Goal: Check status: Check status

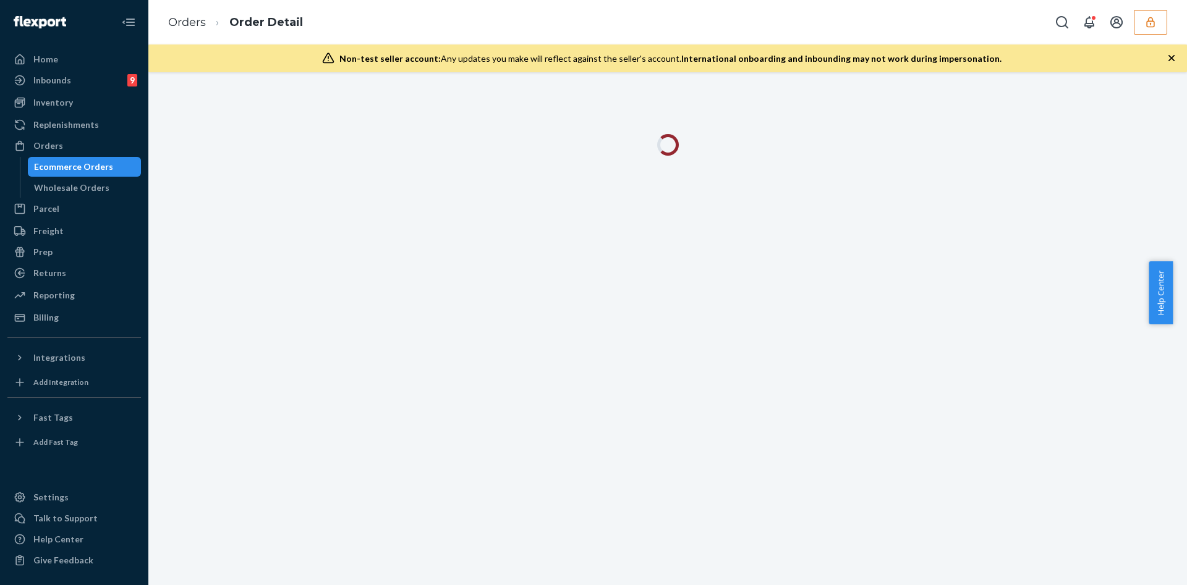
click at [1154, 27] on icon "button" at bounding box center [1150, 22] width 12 height 12
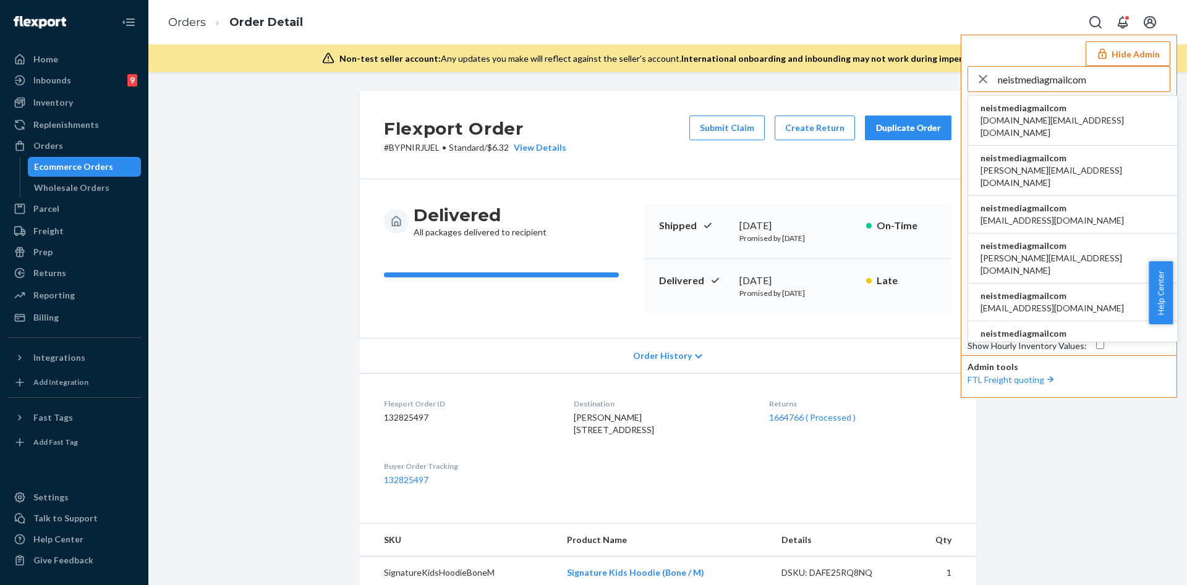
type input "neistmediagmailcom"
click at [1106, 116] on li "neistmediagmailcom ben.read@redhausdesign.com" at bounding box center [1072, 121] width 209 height 50
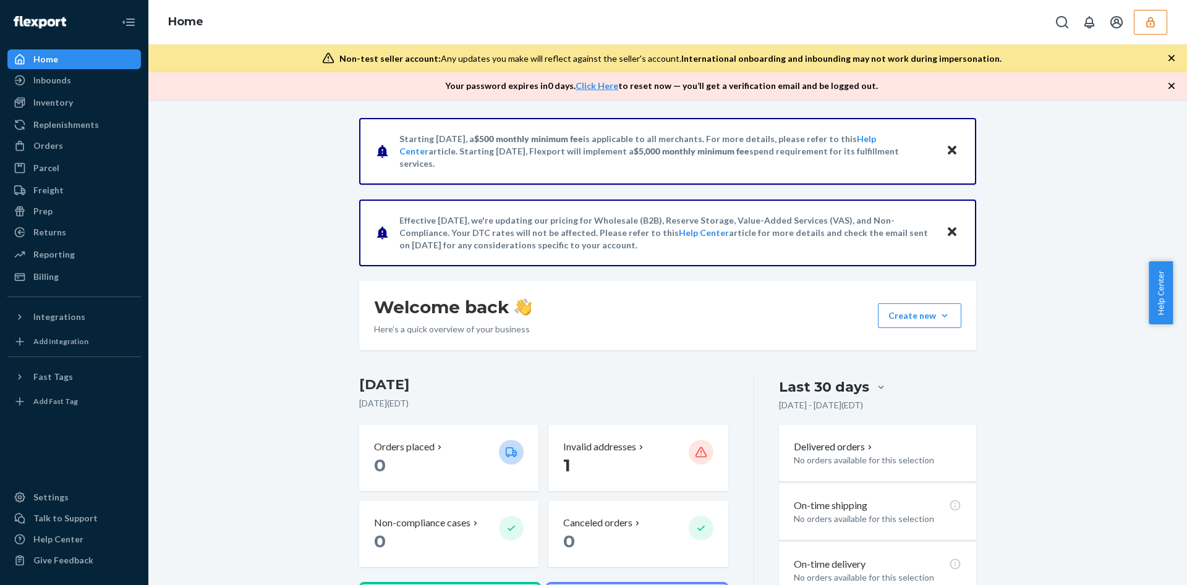
click at [1156, 30] on button "button" at bounding box center [1149, 22] width 33 height 25
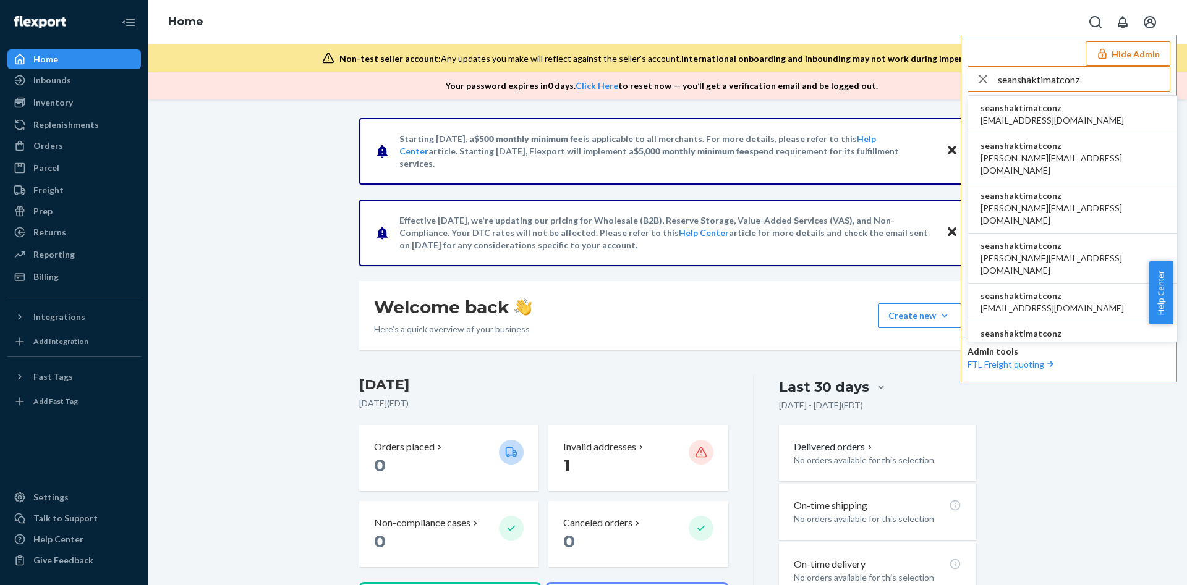
type input "seanshaktimatconz"
click at [1068, 252] on span "becky@shaktimat.co.nz" at bounding box center [1072, 264] width 184 height 25
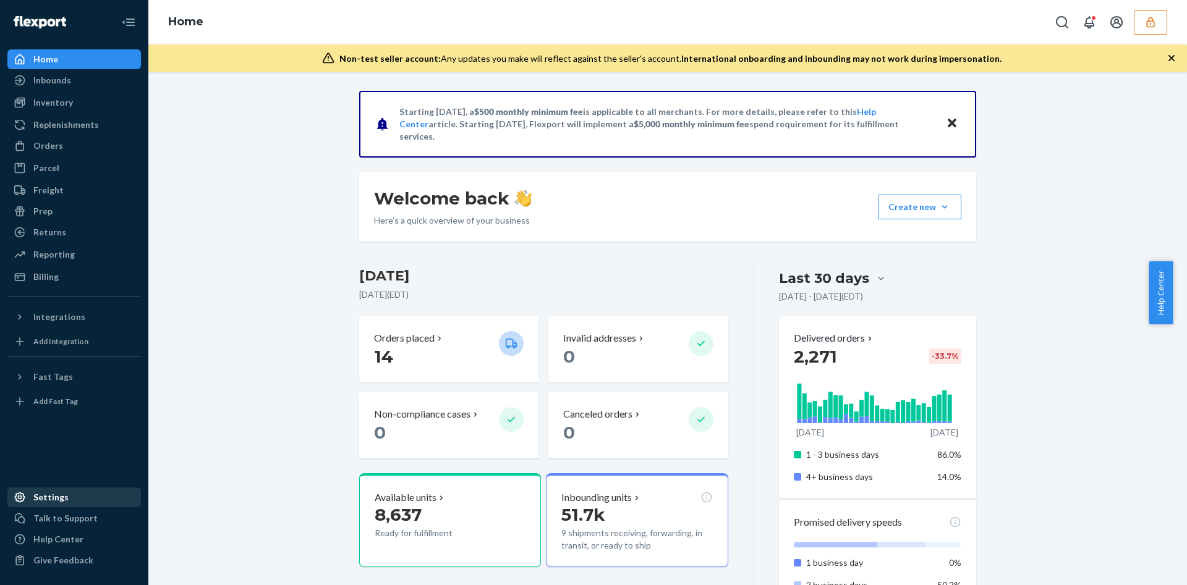
click at [81, 498] on div "Settings" at bounding box center [74, 497] width 131 height 17
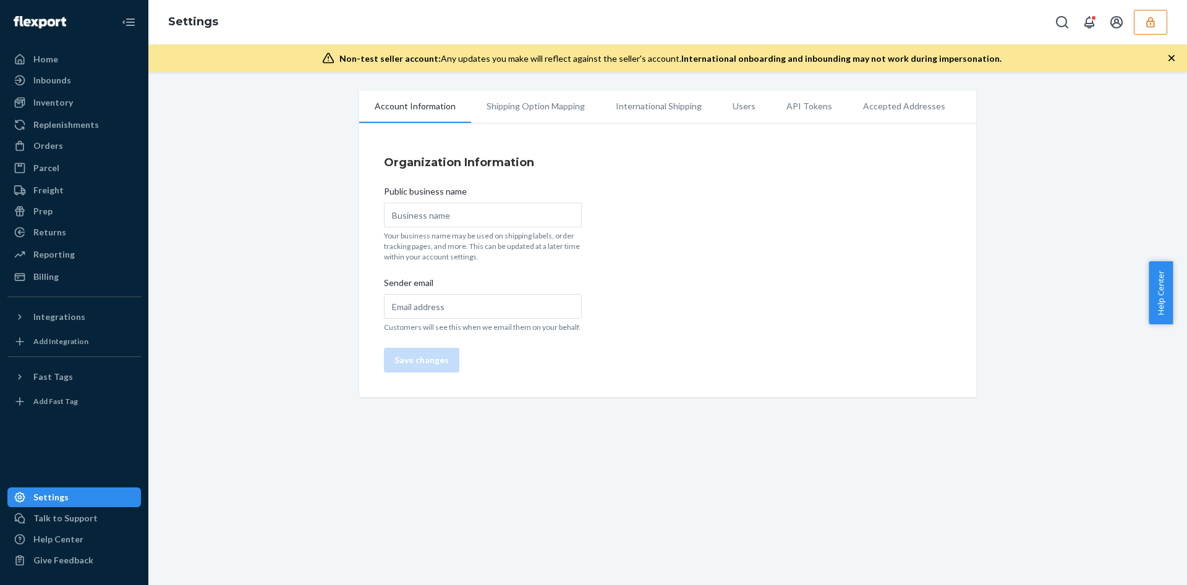
type input "Team Shakti USA LLC"
click at [732, 108] on li "Users" at bounding box center [744, 106] width 54 height 31
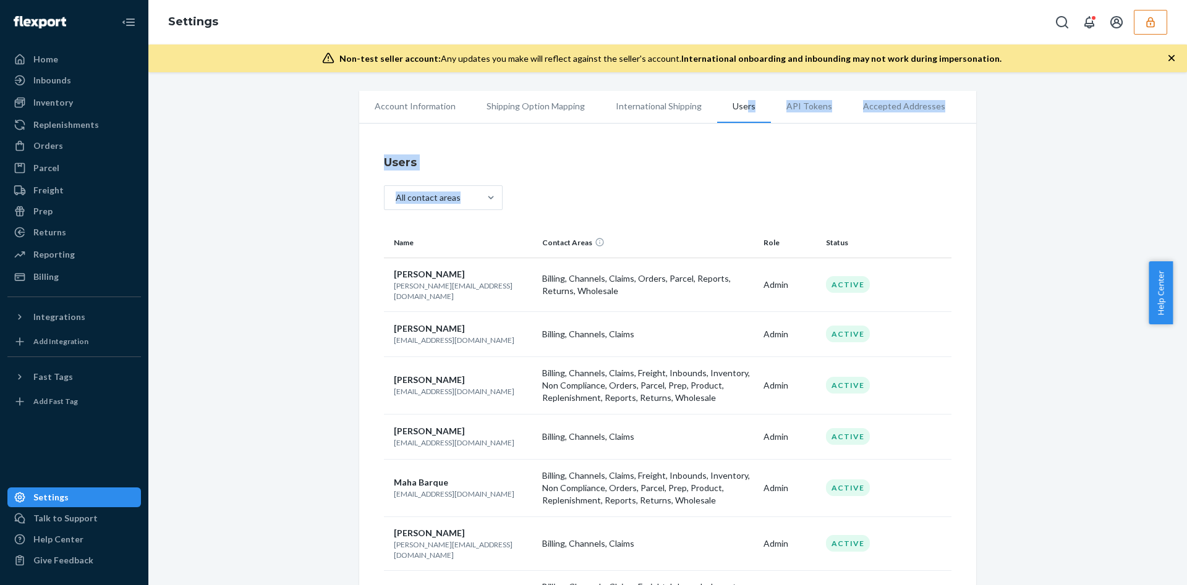
drag, startPoint x: 732, startPoint y: 108, endPoint x: 659, endPoint y: 212, distance: 127.2
click at [659, 212] on div "All contact areas" at bounding box center [667, 199] width 567 height 28
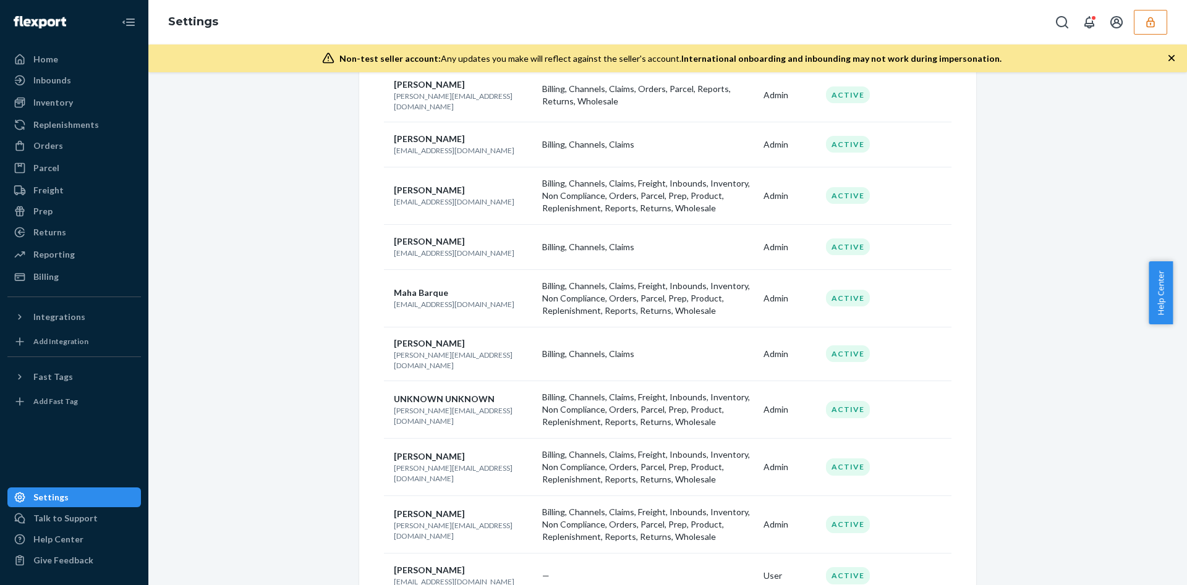
scroll to position [219, 0]
click at [1154, 22] on icon "button" at bounding box center [1150, 22] width 8 height 11
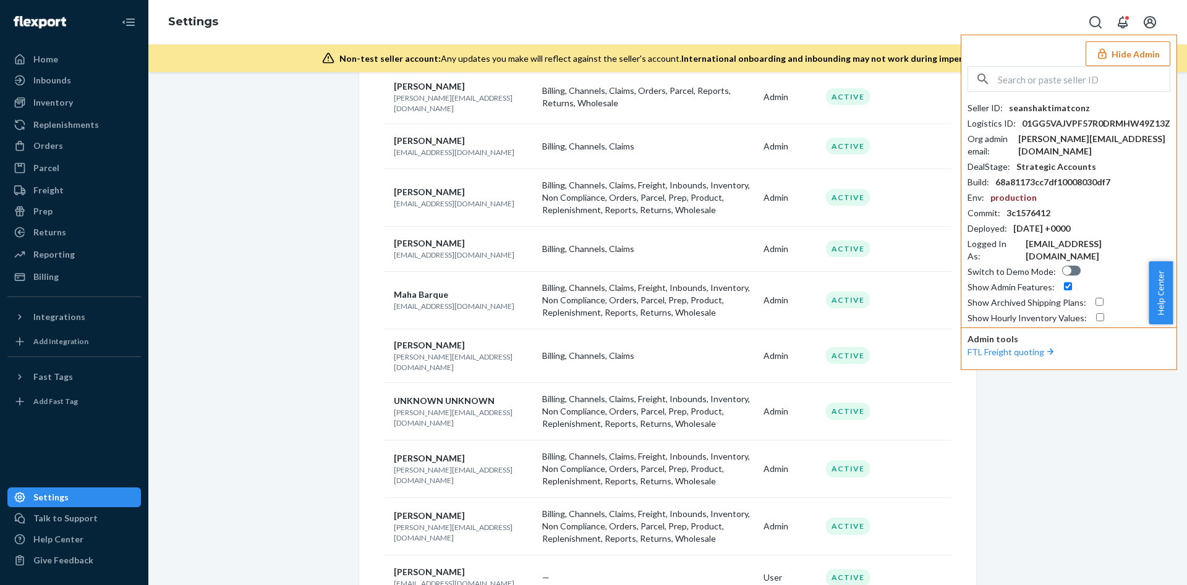
click at [159, 220] on div "Account Information Replenishment Shipping Option Mapping International Shippin…" at bounding box center [668, 462] width 1020 height 1181
click at [89, 127] on div "Replenishments" at bounding box center [66, 125] width 66 height 12
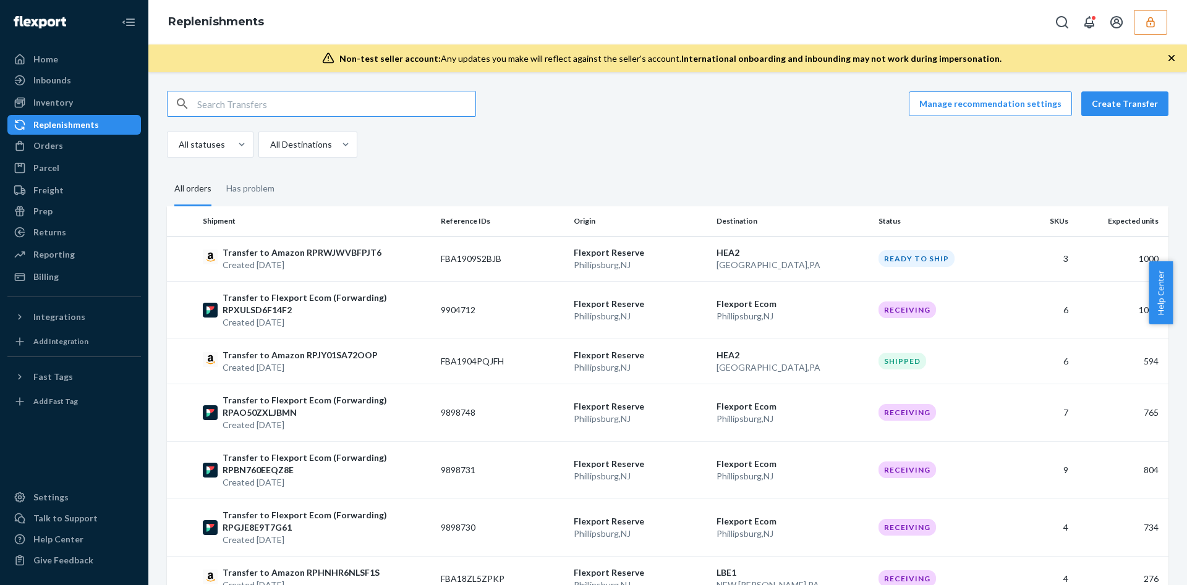
paste input "STDEDR11KFL97"
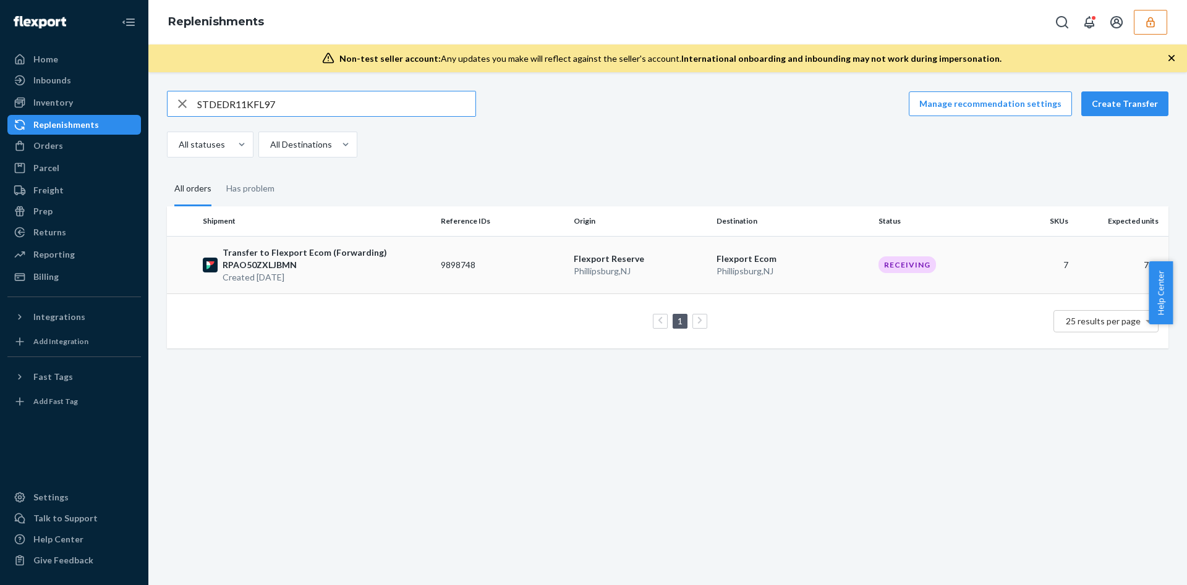
type input "STDEDR11KFL97"
click at [436, 271] on td "9898748" at bounding box center [502, 264] width 133 height 57
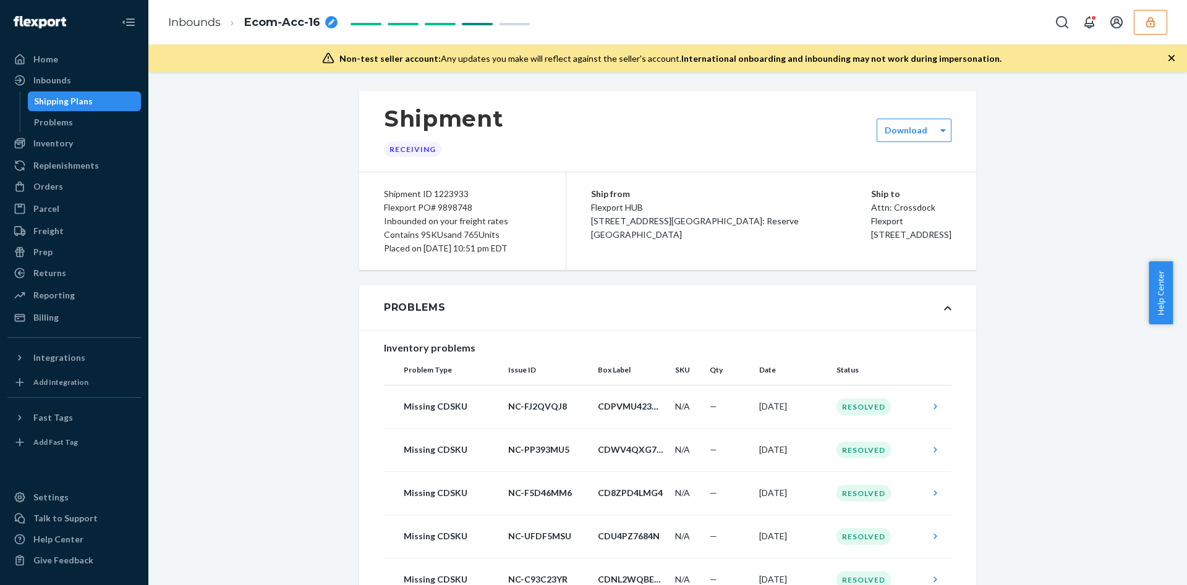
click at [444, 193] on div "Shipment ID 1223933" at bounding box center [462, 194] width 157 height 14
copy div "1223933"
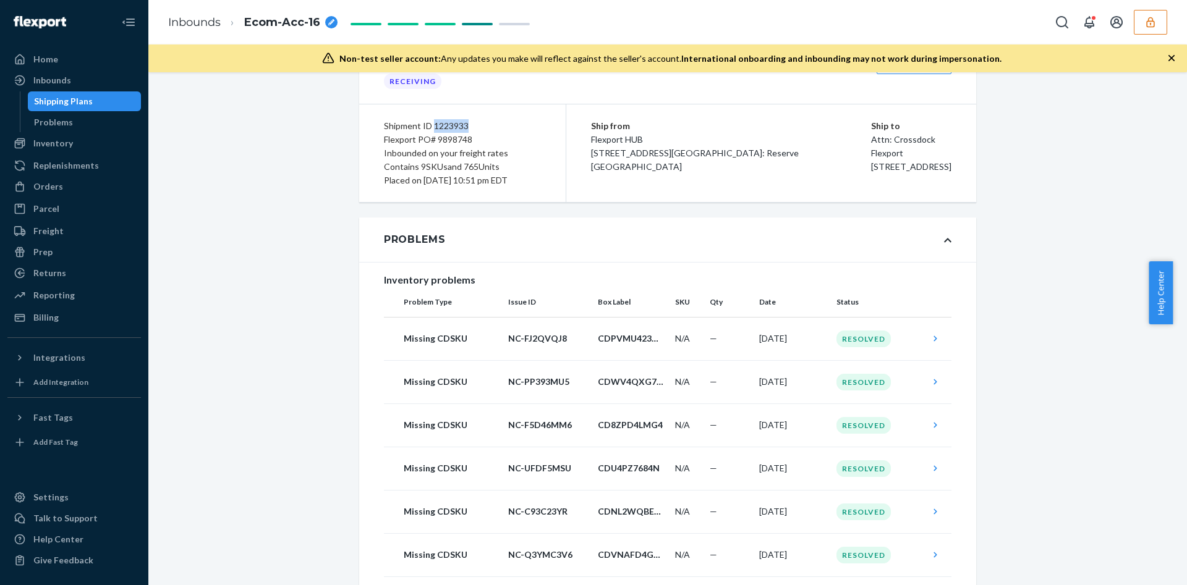
scroll to position [93, 0]
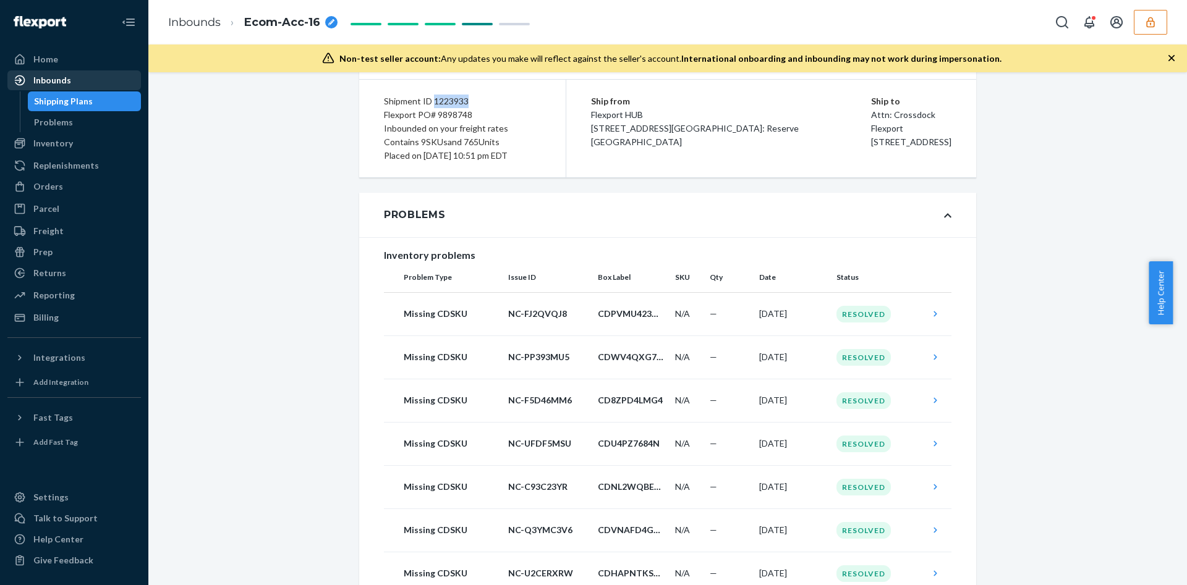
click at [73, 83] on div "Inbounds" at bounding box center [74, 80] width 131 height 17
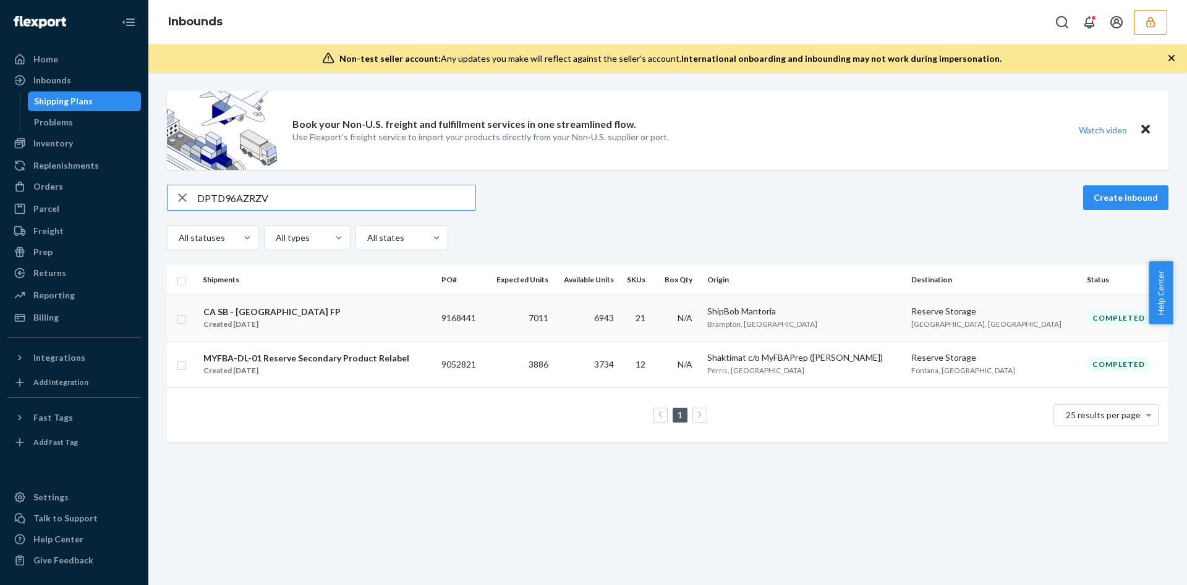
type input "DPTD96AZRZV"
click at [808, 313] on div "ShipBob Mantoria" at bounding box center [804, 311] width 194 height 12
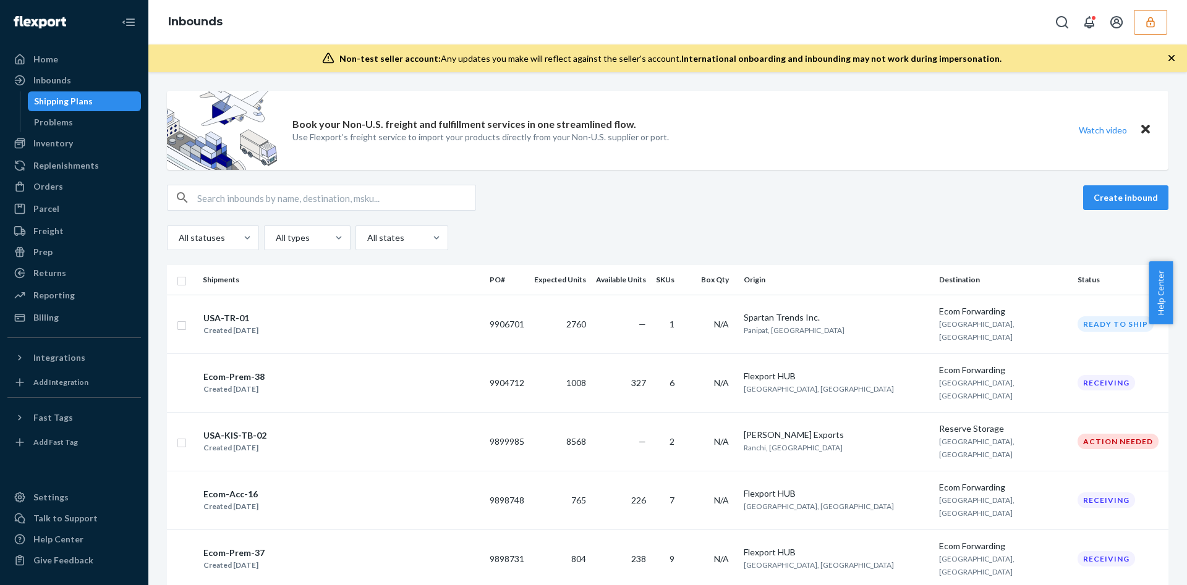
click at [1161, 28] on button "button" at bounding box center [1149, 22] width 33 height 25
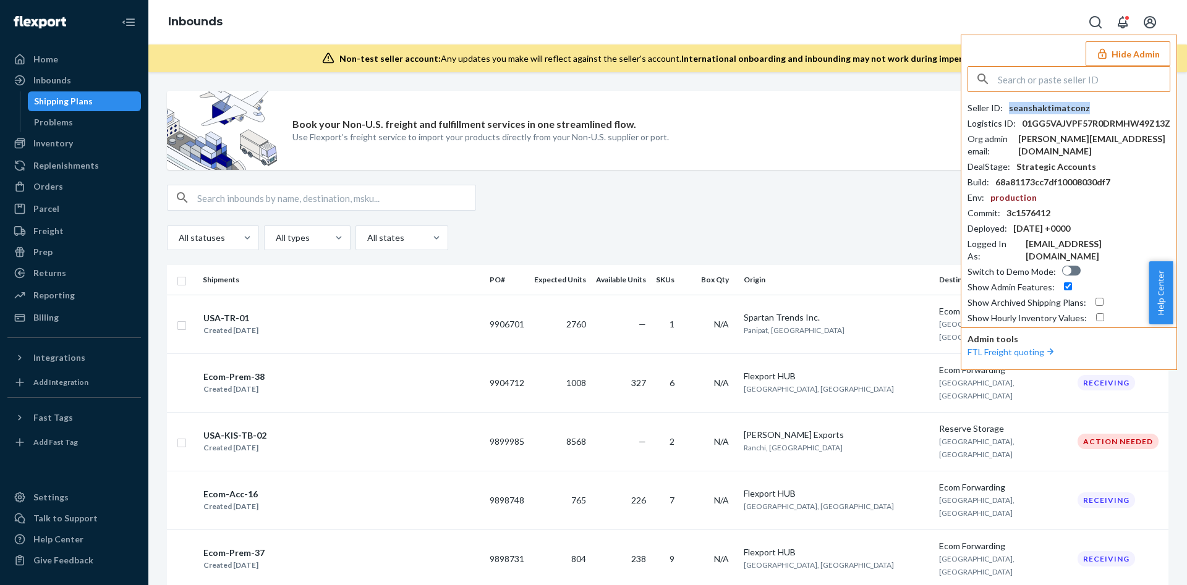
click at [1064, 109] on div "seanshaktimatconz" at bounding box center [1049, 108] width 81 height 12
click at [1014, 78] on input "text" at bounding box center [1083, 79] width 172 height 25
paste input "jacobboldebottlecom"
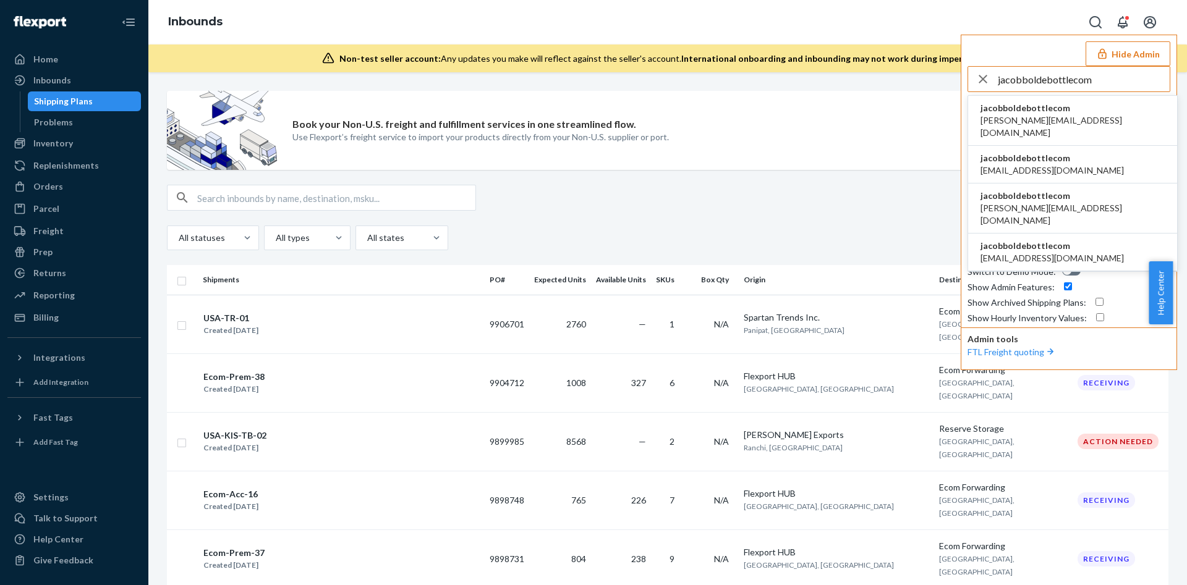
type input "jacobboldebottlecom"
click at [1035, 202] on span "jacob@boldebottle.com" at bounding box center [1072, 214] width 184 height 25
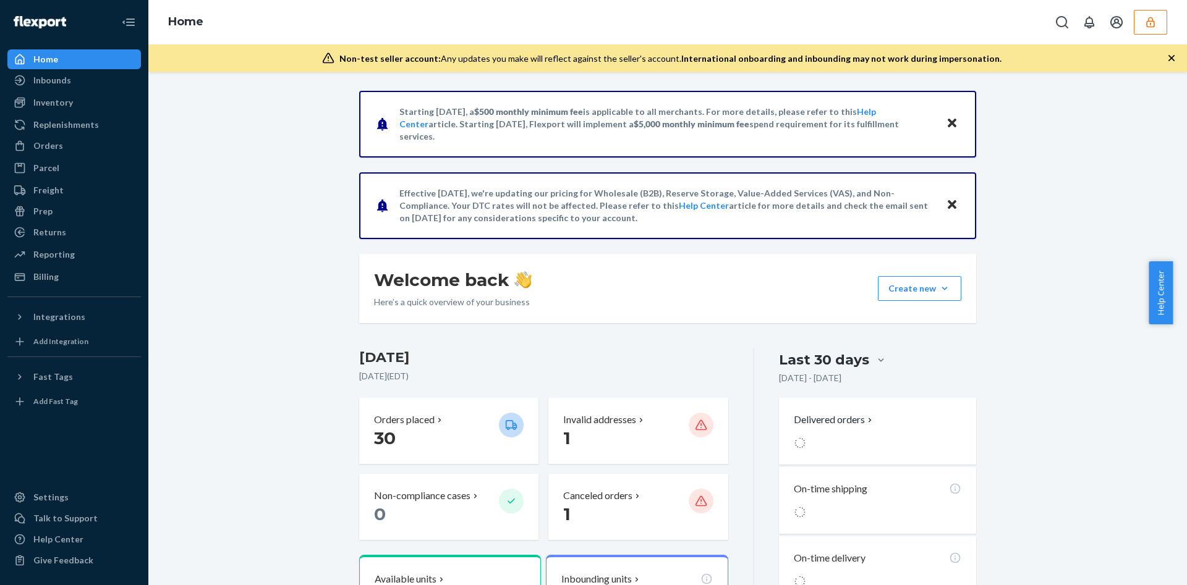
click at [1151, 24] on icon "button" at bounding box center [1150, 22] width 12 height 12
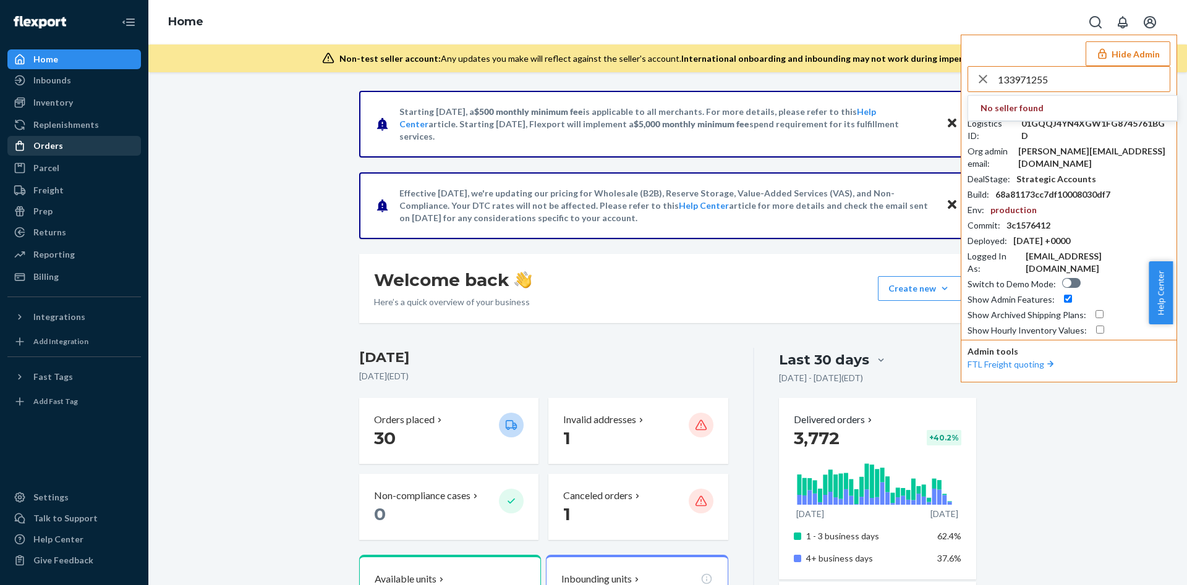
type input "133971255"
click at [38, 136] on link "Orders" at bounding box center [73, 146] width 133 height 20
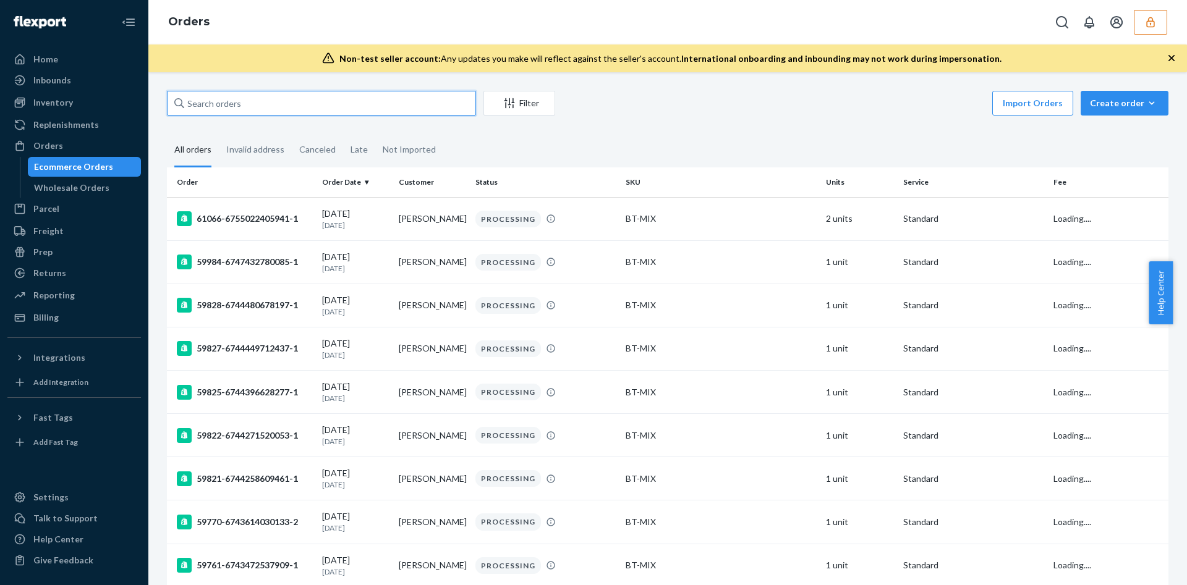
click at [291, 103] on input "text" at bounding box center [321, 103] width 309 height 25
paste input "133971255"
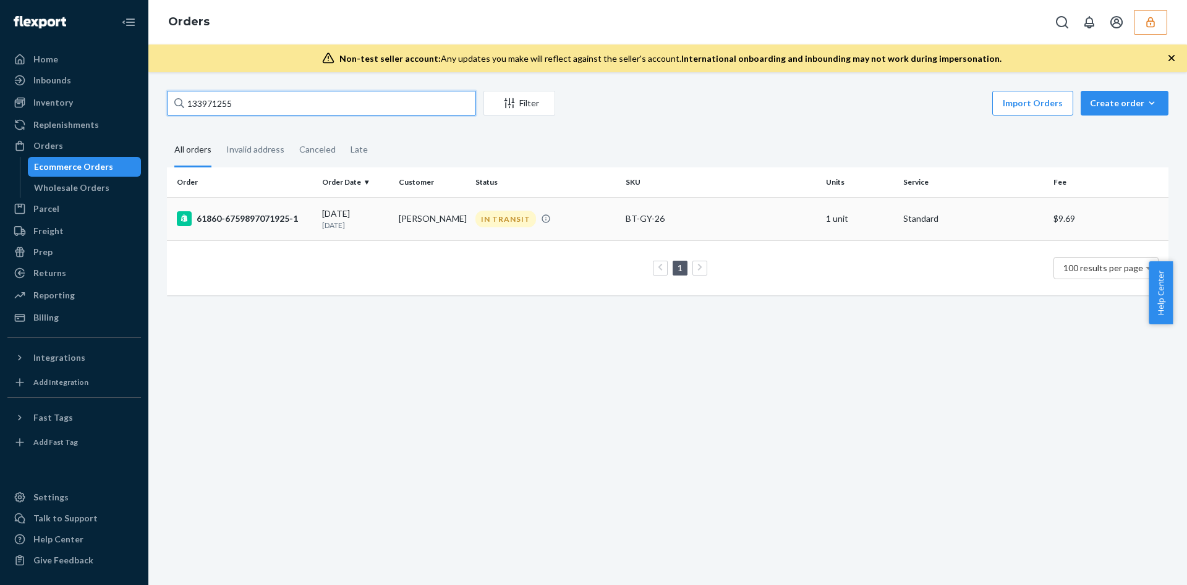
type input "133971255"
click at [628, 214] on div "BT-GY-26" at bounding box center [720, 219] width 190 height 12
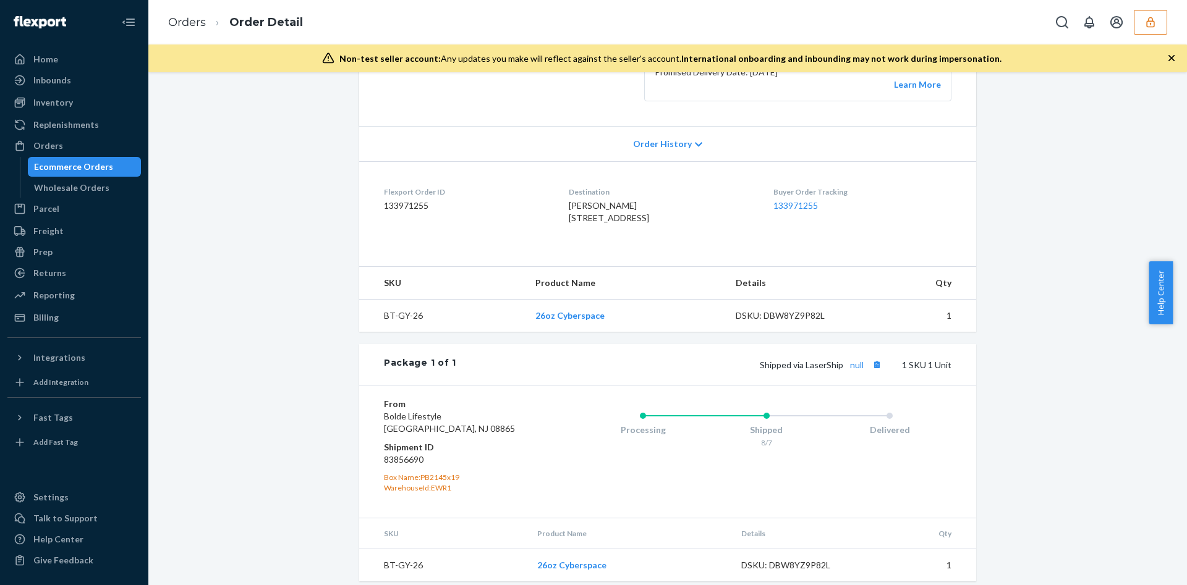
scroll to position [300, 0]
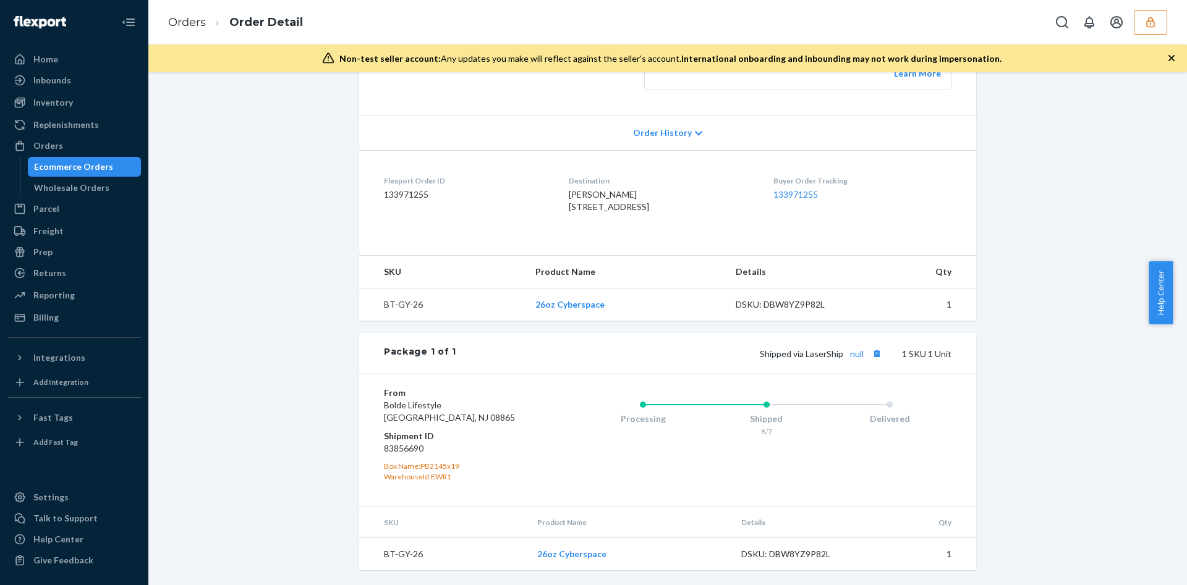
click at [1158, 12] on button "button" at bounding box center [1149, 22] width 33 height 25
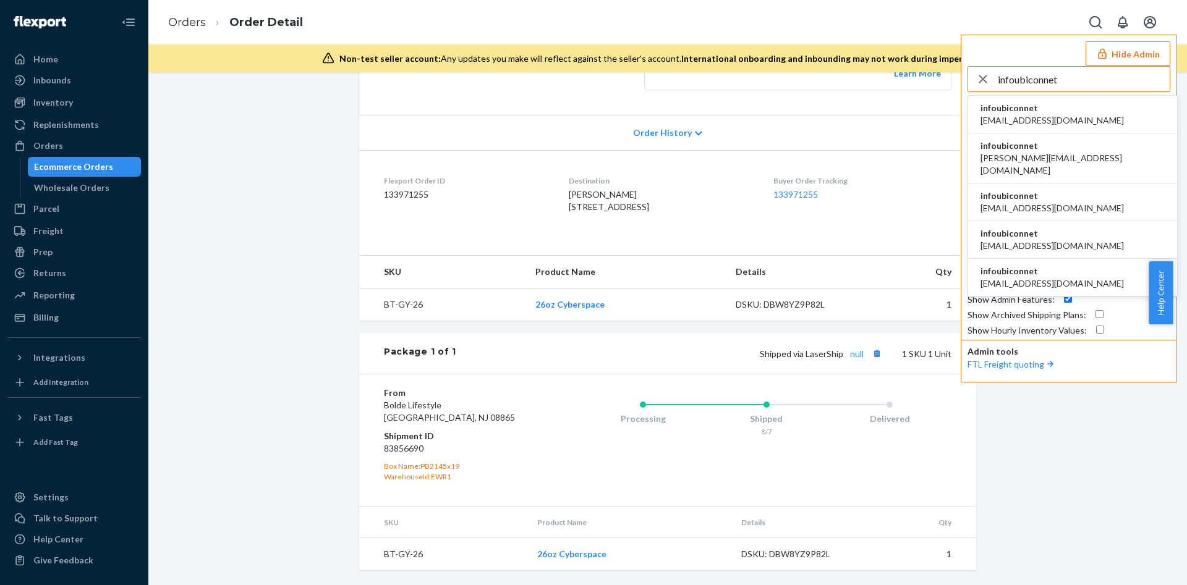
type input "infoubiconnet"
click at [1072, 117] on li "infoubiconnet info@ubicon.net" at bounding box center [1072, 115] width 209 height 38
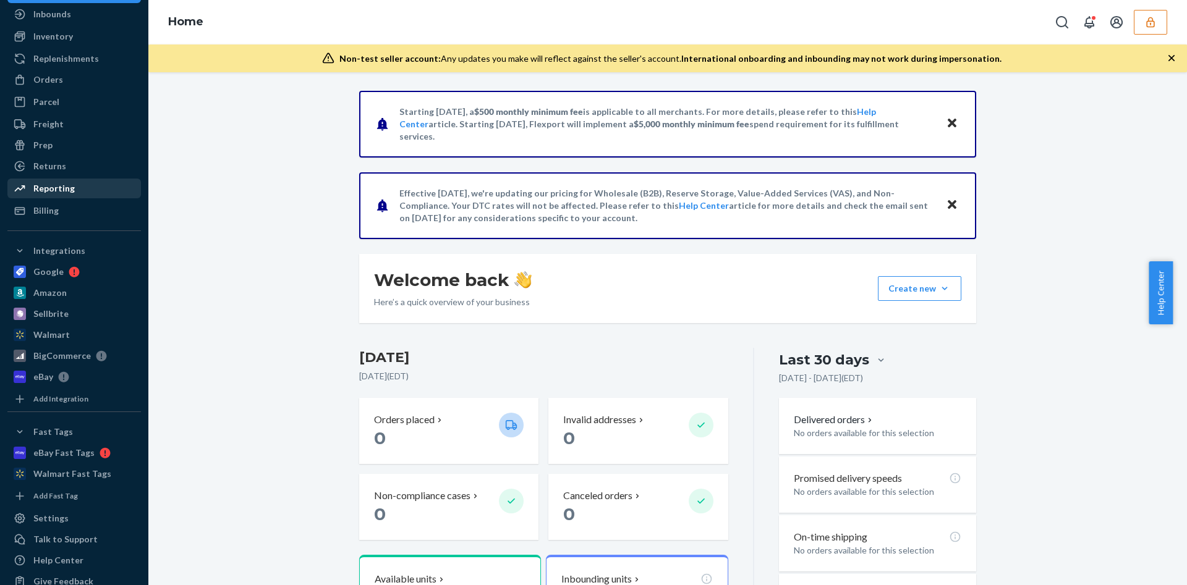
scroll to position [87, 0]
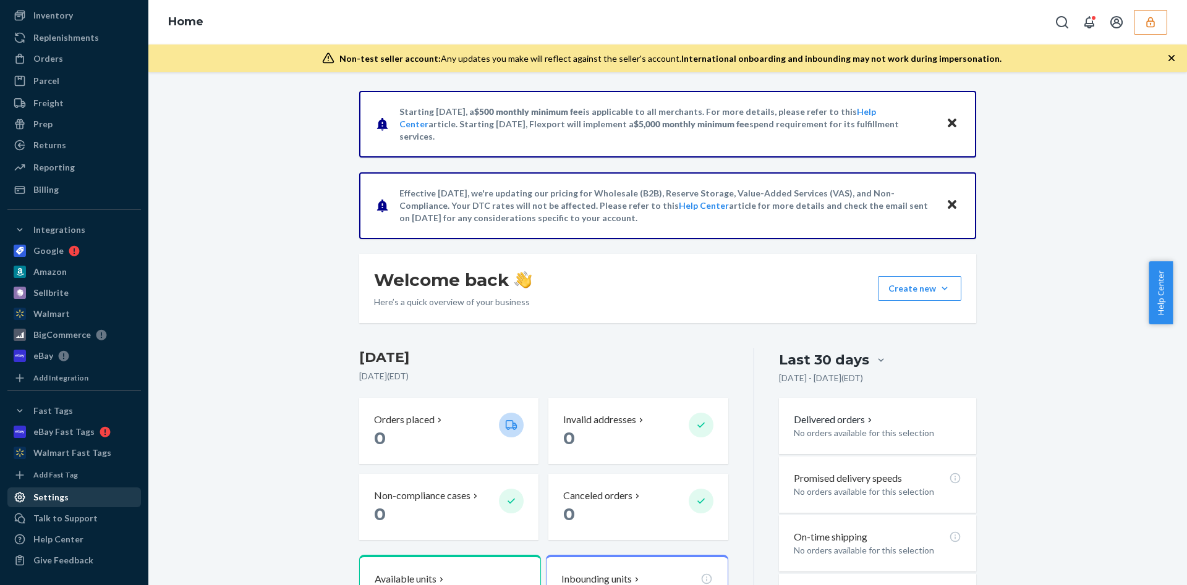
click at [83, 496] on div "Settings" at bounding box center [74, 497] width 131 height 17
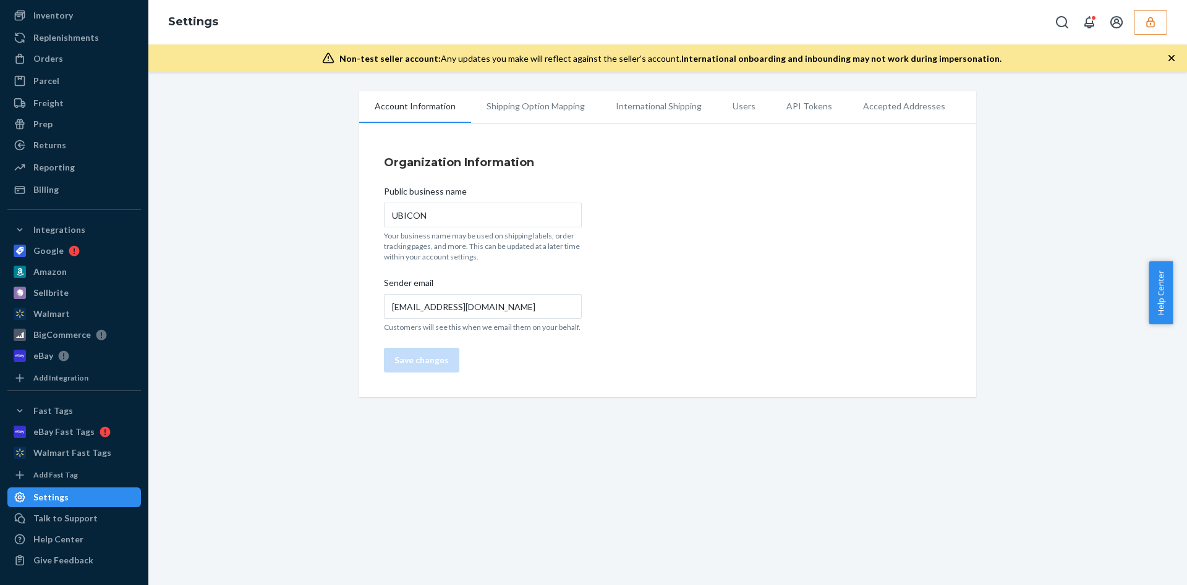
click at [729, 101] on li "Users" at bounding box center [744, 106] width 54 height 31
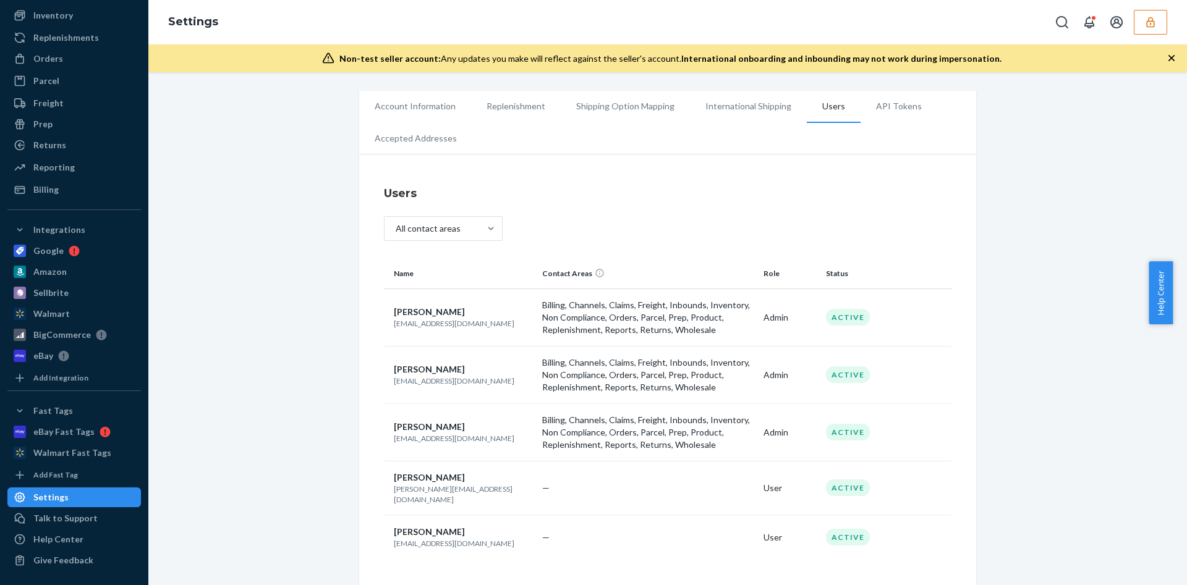
click at [1144, 15] on button "button" at bounding box center [1149, 22] width 33 height 25
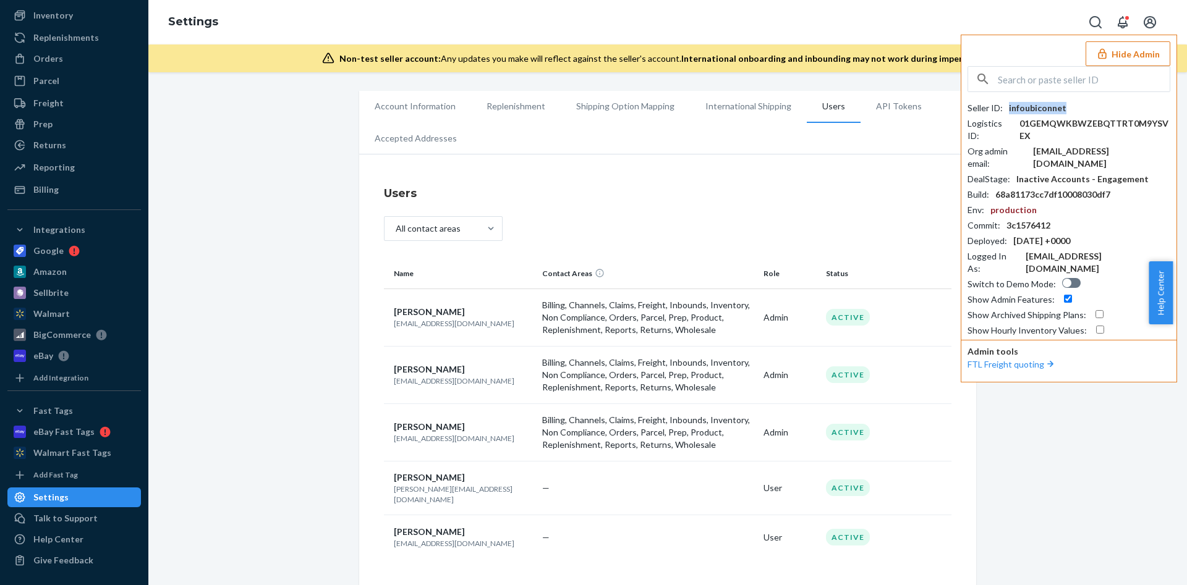
click at [1043, 103] on div "infoubiconnet" at bounding box center [1037, 108] width 57 height 12
click at [38, 61] on div "Orders" at bounding box center [48, 59] width 30 height 12
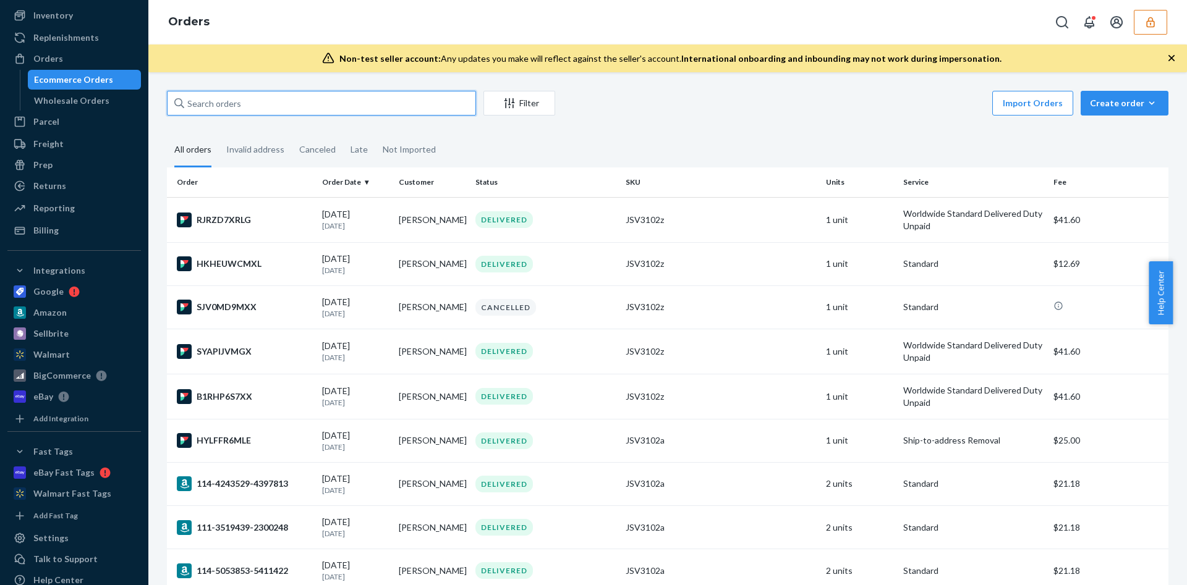
paste input "WT7S7D56UUSG1"
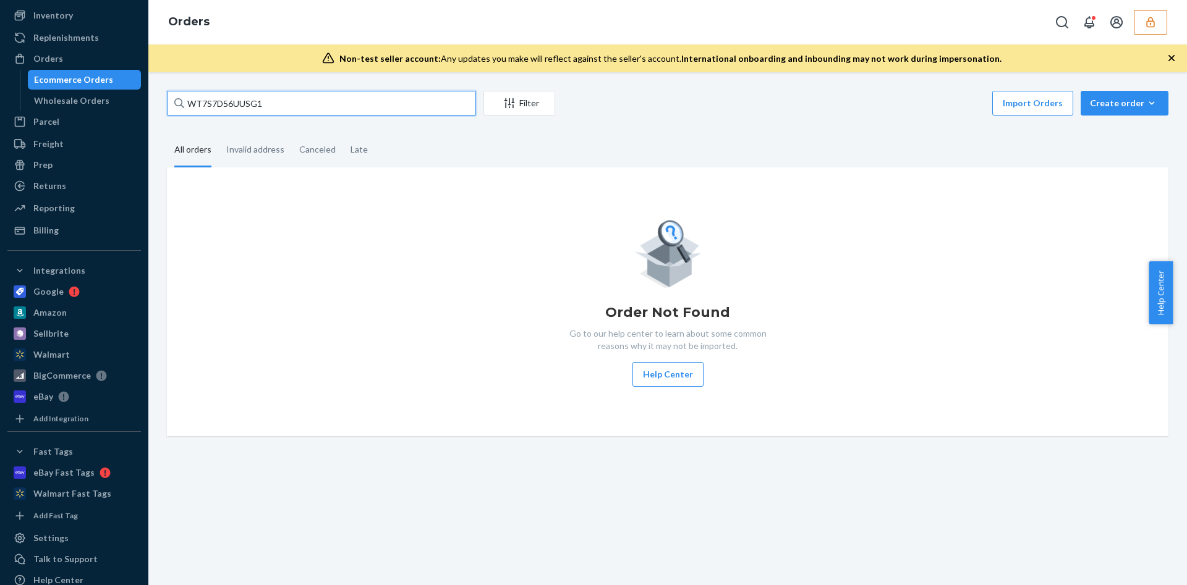
type input "WT7S7D56UUSG1"
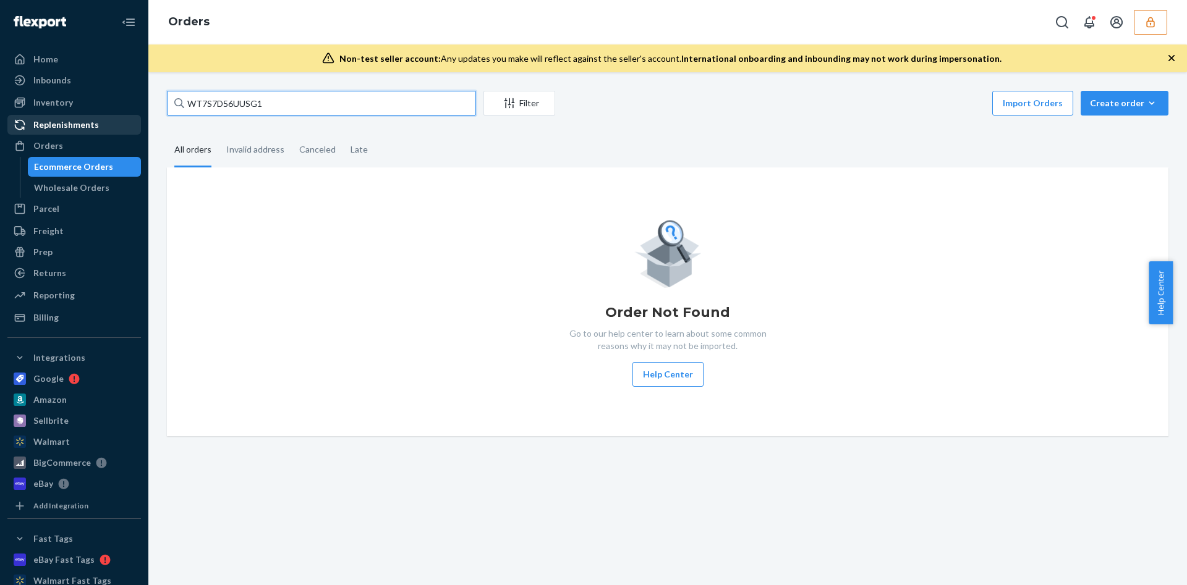
drag, startPoint x: 276, startPoint y: 104, endPoint x: 31, endPoint y: 129, distance: 246.5
click at [31, 129] on div "Home Inbounds Shipping Plans Problems Inventory Products Replenishments Orders …" at bounding box center [593, 292] width 1187 height 585
click at [90, 129] on div "Replenishments" at bounding box center [66, 125] width 66 height 12
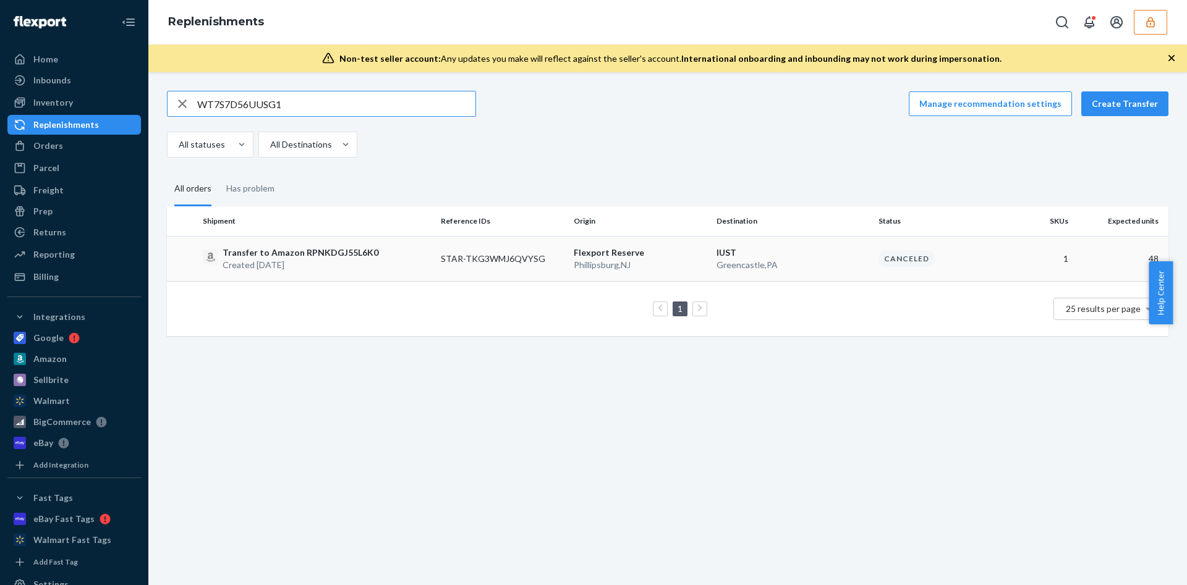
type input "WT7S7D56UUSG1"
click at [331, 245] on td "Transfer to Amazon RPNKDGJ55L6K0 Created Aug 14, 2025" at bounding box center [317, 258] width 238 height 45
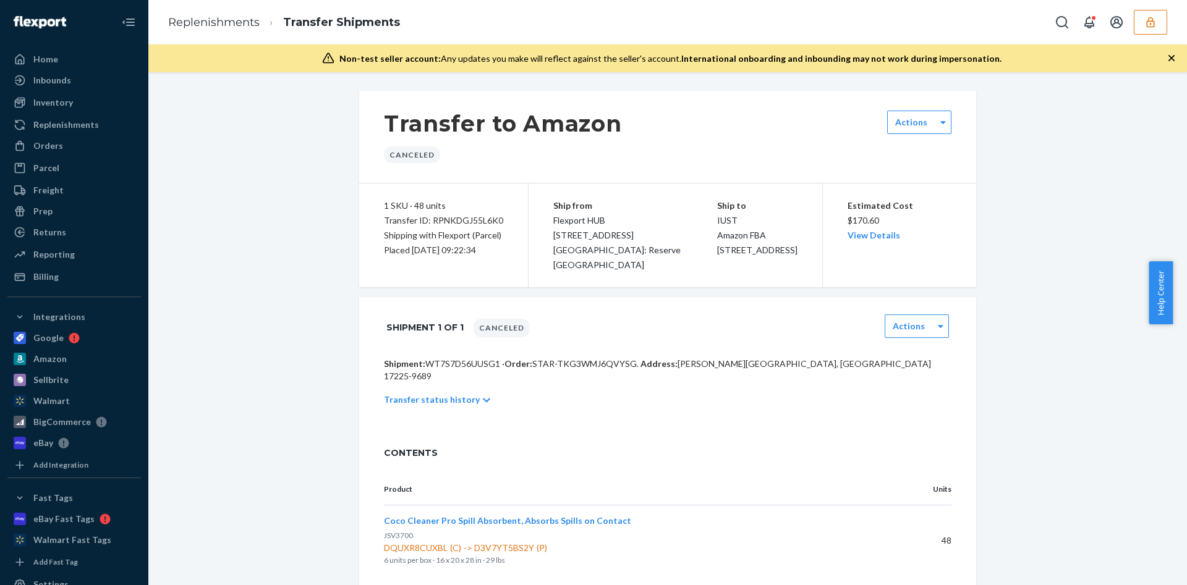
click at [473, 221] on div "Transfer ID: RPNKDGJ55L6K0" at bounding box center [443, 220] width 119 height 15
copy div "RPNKDGJ55L6K0"
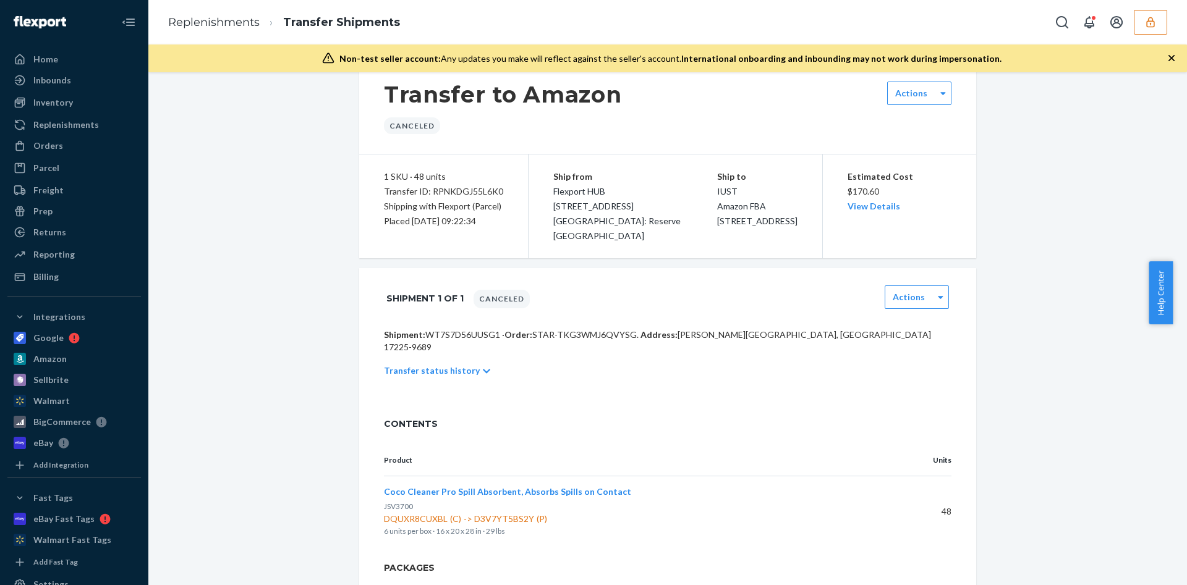
scroll to position [28, 0]
drag, startPoint x: 447, startPoint y: 479, endPoint x: 339, endPoint y: 498, distance: 109.2
click at [339, 498] on div "Transfer to Amazon Canceled Actions 1 SKU · 48 units Transfer ID: RPNKDGJ55L6K0…" at bounding box center [668, 578] width 1020 height 1031
click at [547, 488] on span "Coco Cleaner Pro Spill Absorbent, Absorbs Spills on Contact" at bounding box center [507, 493] width 247 height 11
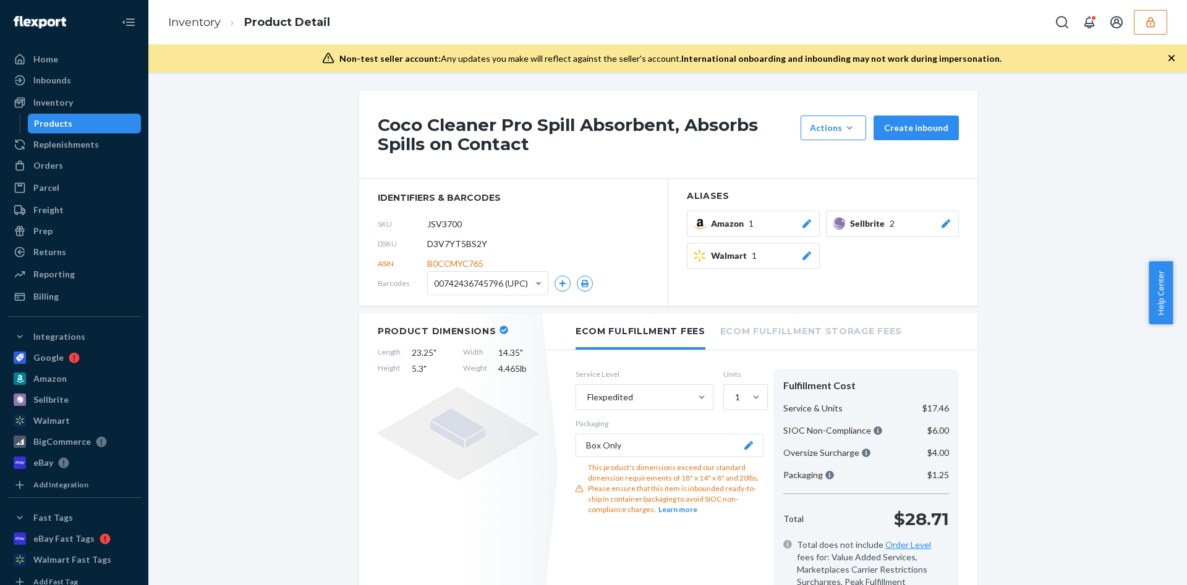
click at [462, 246] on span "D3V7YT5BS2Y" at bounding box center [457, 244] width 60 height 12
click at [454, 246] on span "D3V7YT5BS2Y" at bounding box center [457, 244] width 60 height 12
click at [454, 245] on span "D3V7YT5BS2Y" at bounding box center [457, 244] width 60 height 12
copy span "D3V7YT5BS2Y"
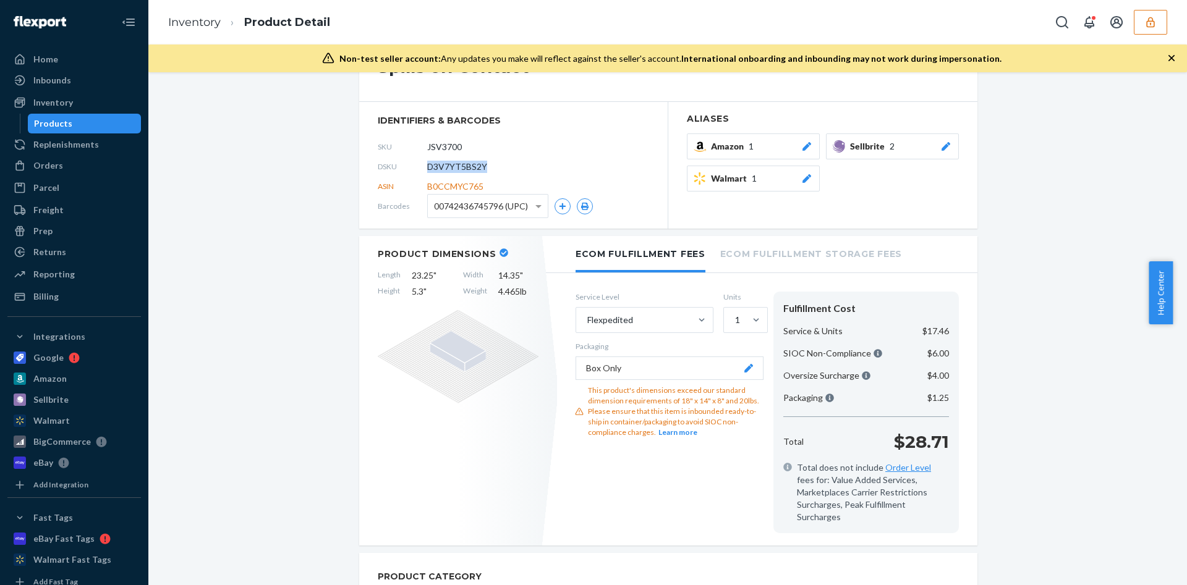
scroll to position [185, 0]
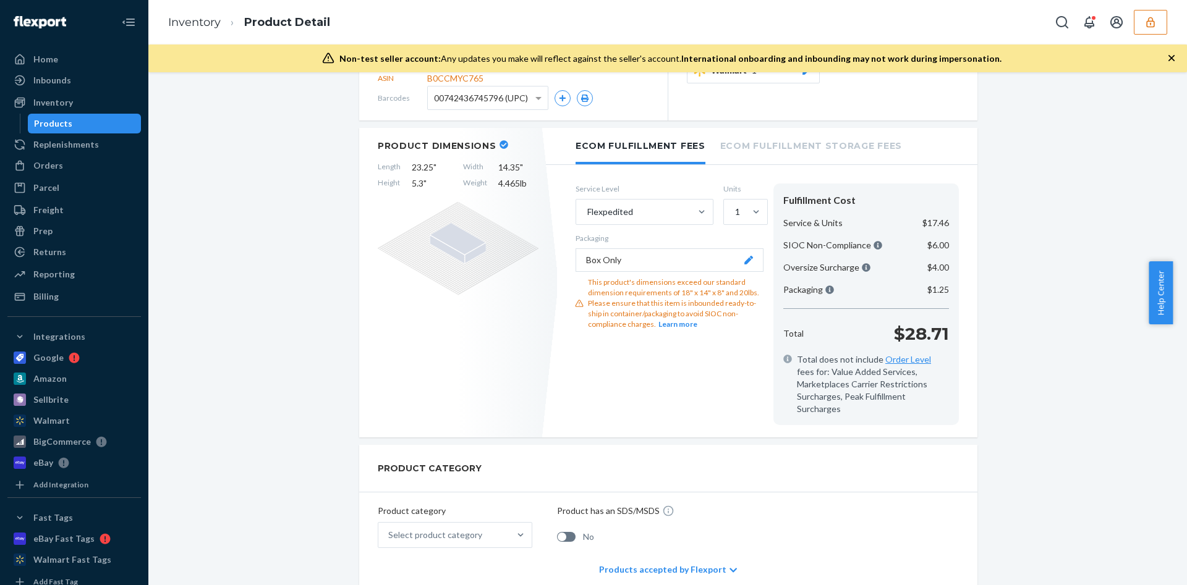
click at [1153, 28] on button "button" at bounding box center [1149, 22] width 33 height 25
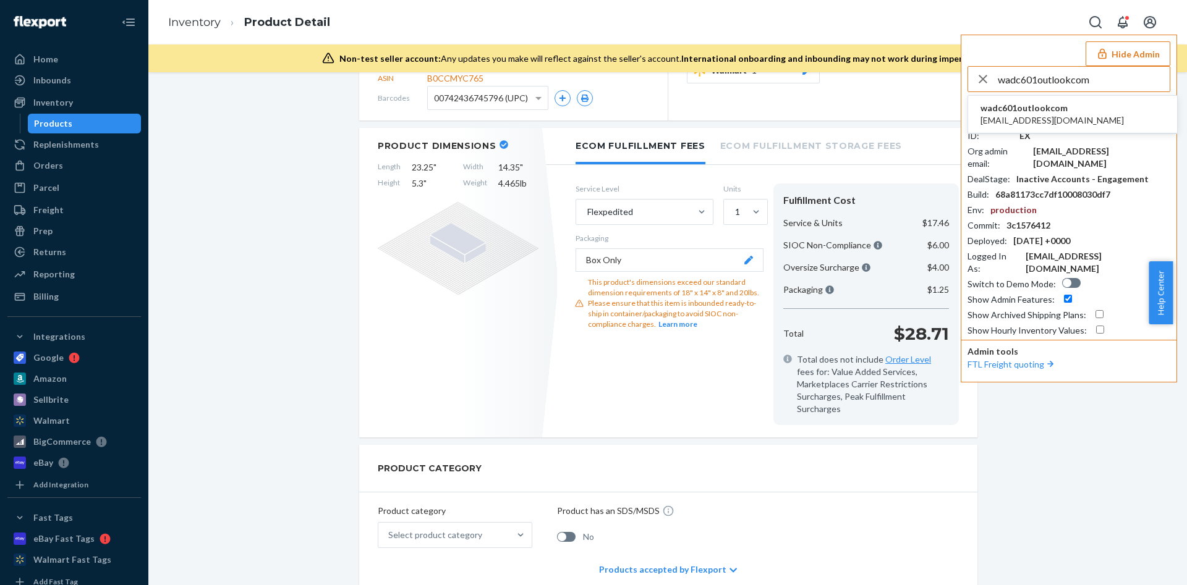
type input "wadc601outlookcom"
click at [1075, 111] on li "wadc601outlookcom wadc601@outlook.com" at bounding box center [1072, 115] width 209 height 38
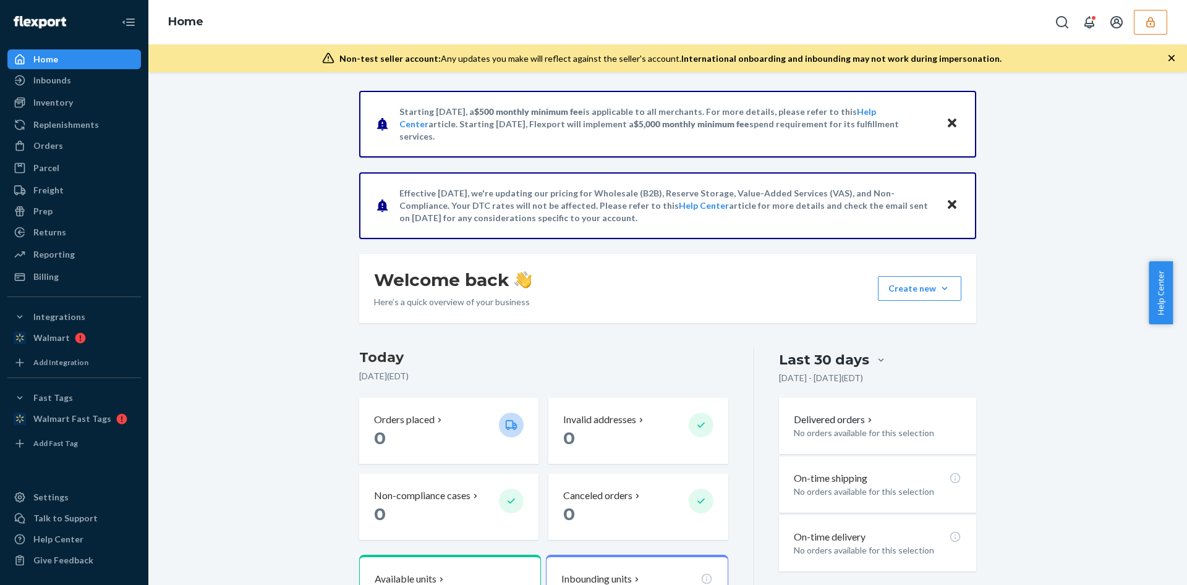
click at [1160, 31] on button "button" at bounding box center [1149, 22] width 33 height 25
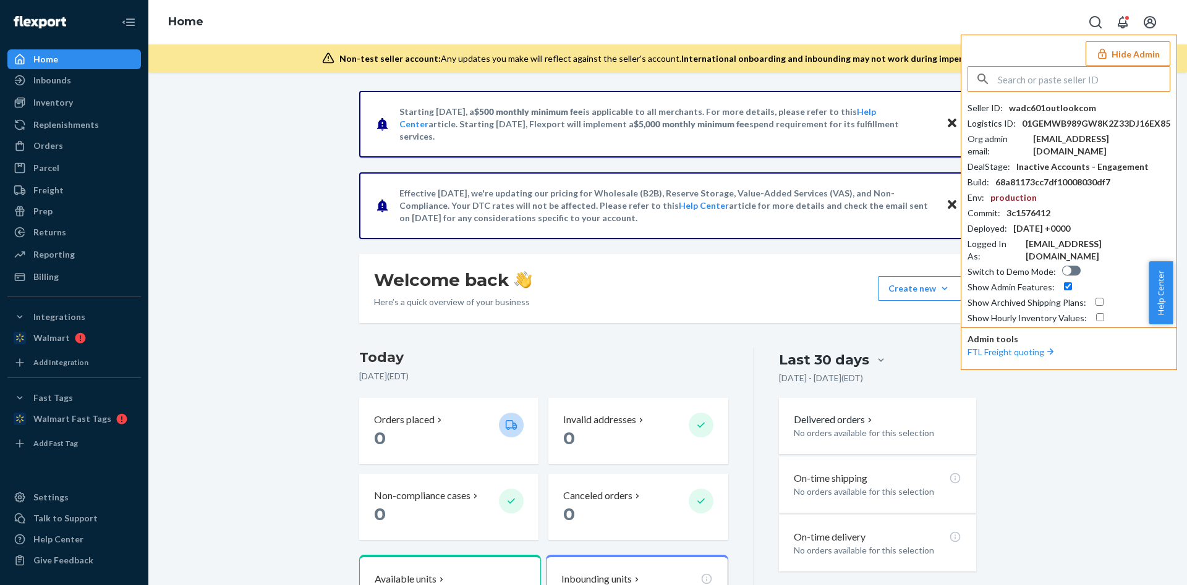
type input "o"
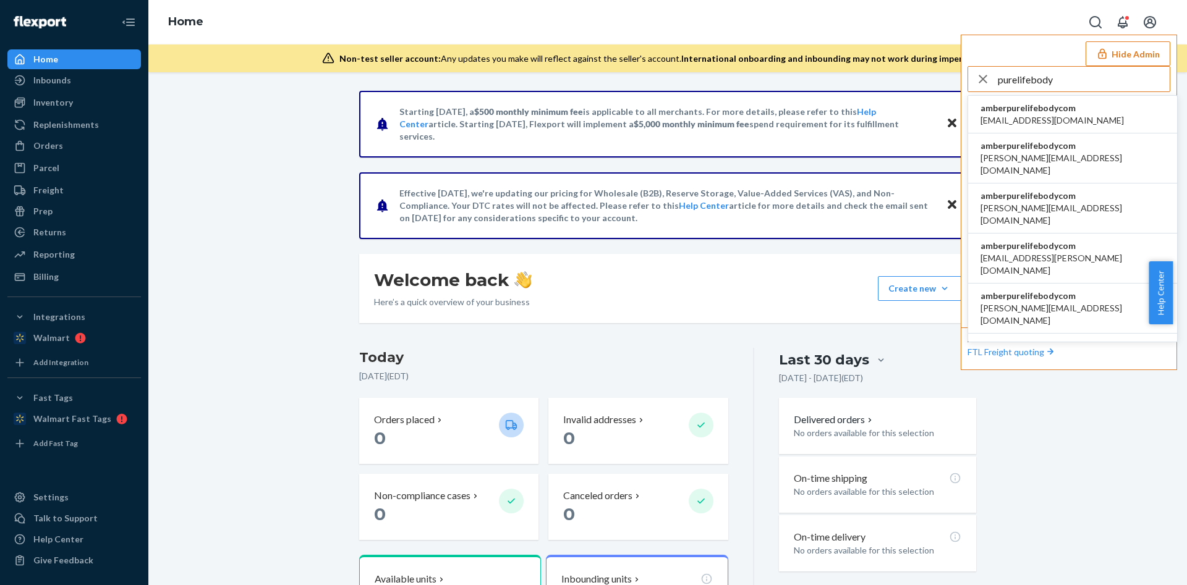
type input "purelifebody"
click at [1112, 116] on li "amberpurelifebodycom [EMAIL_ADDRESS][DOMAIN_NAME]" at bounding box center [1072, 115] width 209 height 38
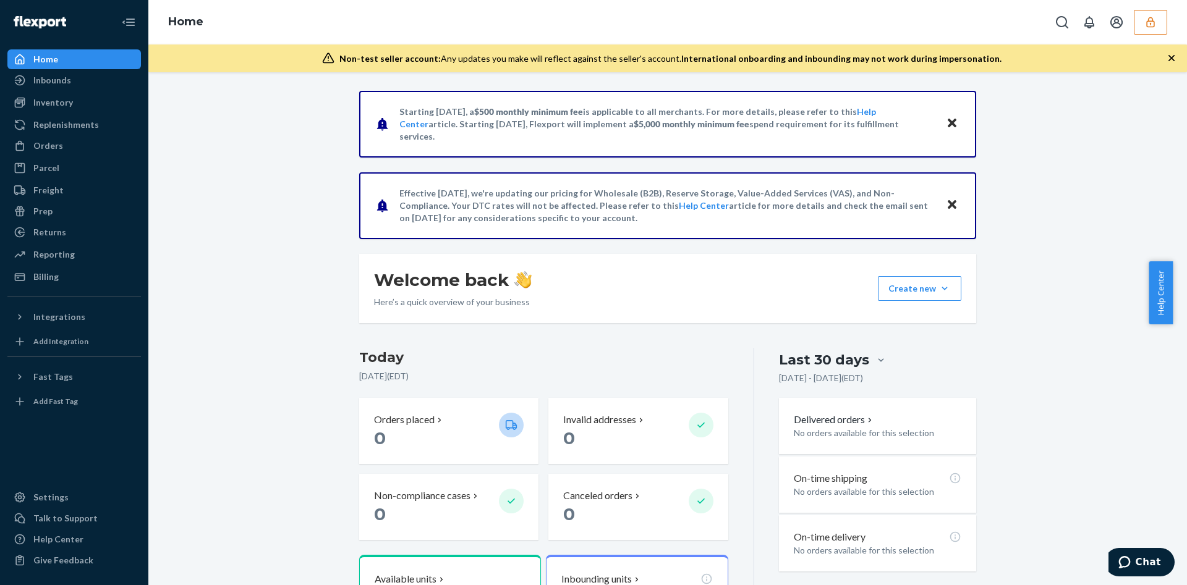
click at [1140, 20] on button "button" at bounding box center [1149, 22] width 33 height 25
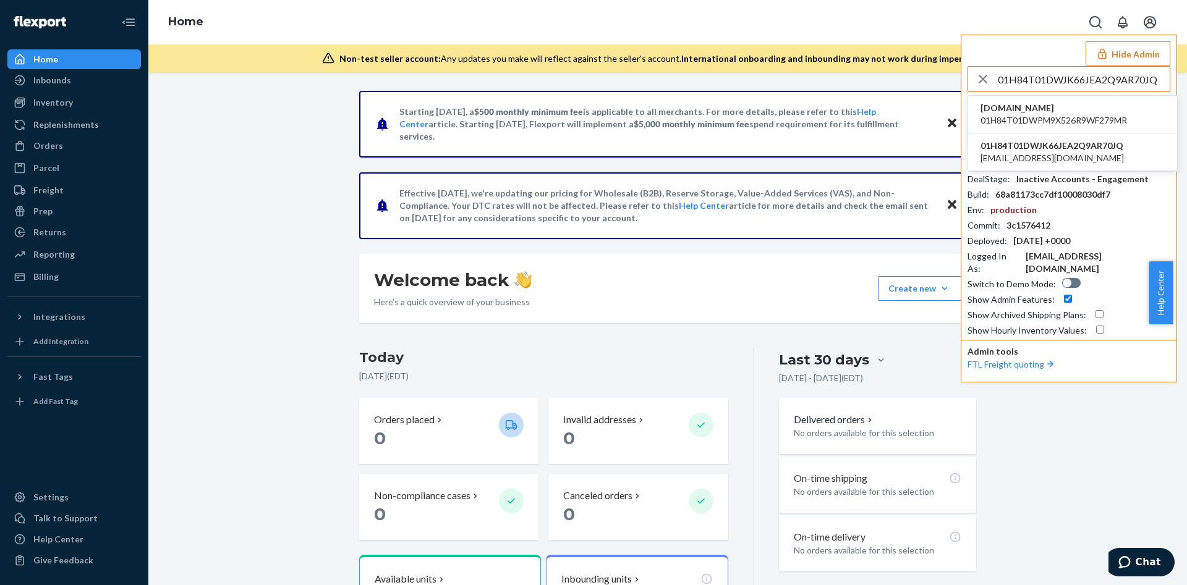
type input "01H84T01DWJK66JEA2Q9AR70JQ"
click at [1050, 124] on span "01H84T01DWPM9X526R9WF279MR" at bounding box center [1053, 120] width 146 height 12
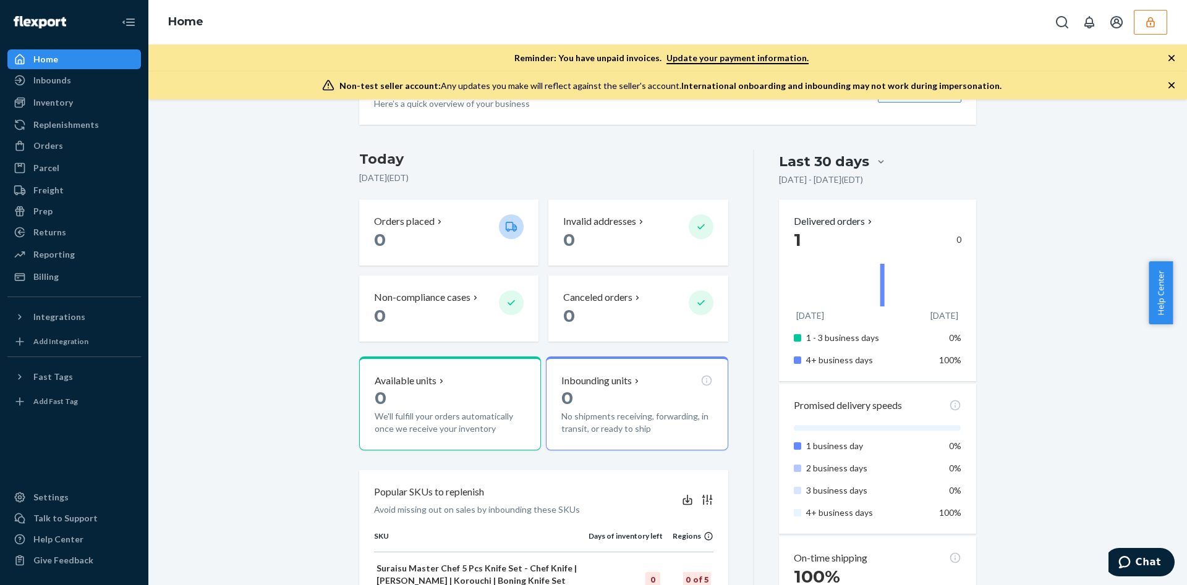
scroll to position [229, 0]
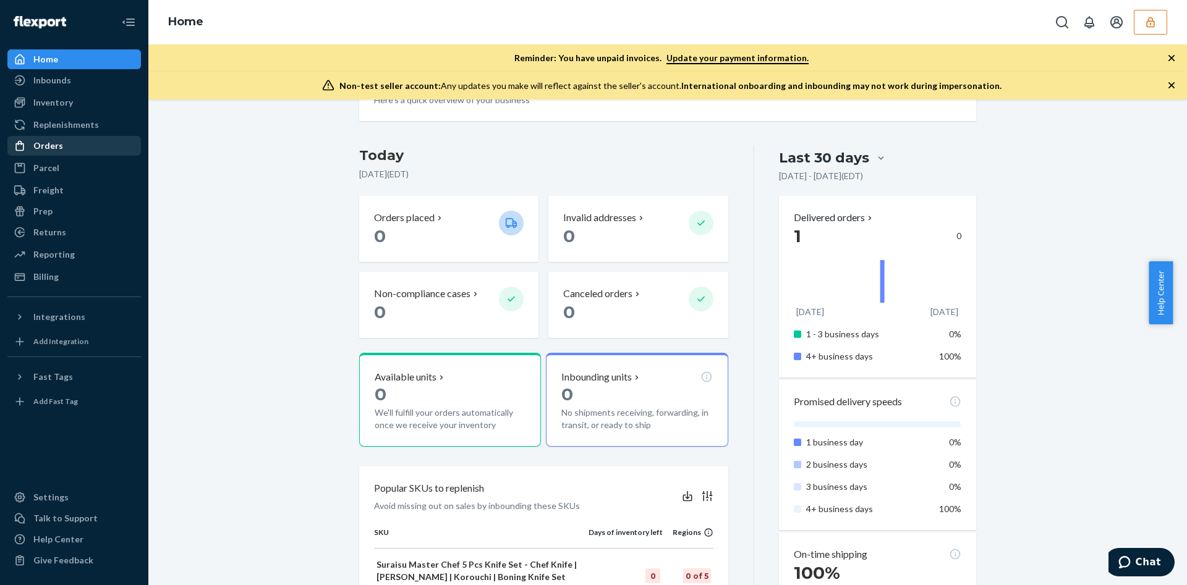
click at [64, 151] on div "Orders" at bounding box center [74, 145] width 131 height 17
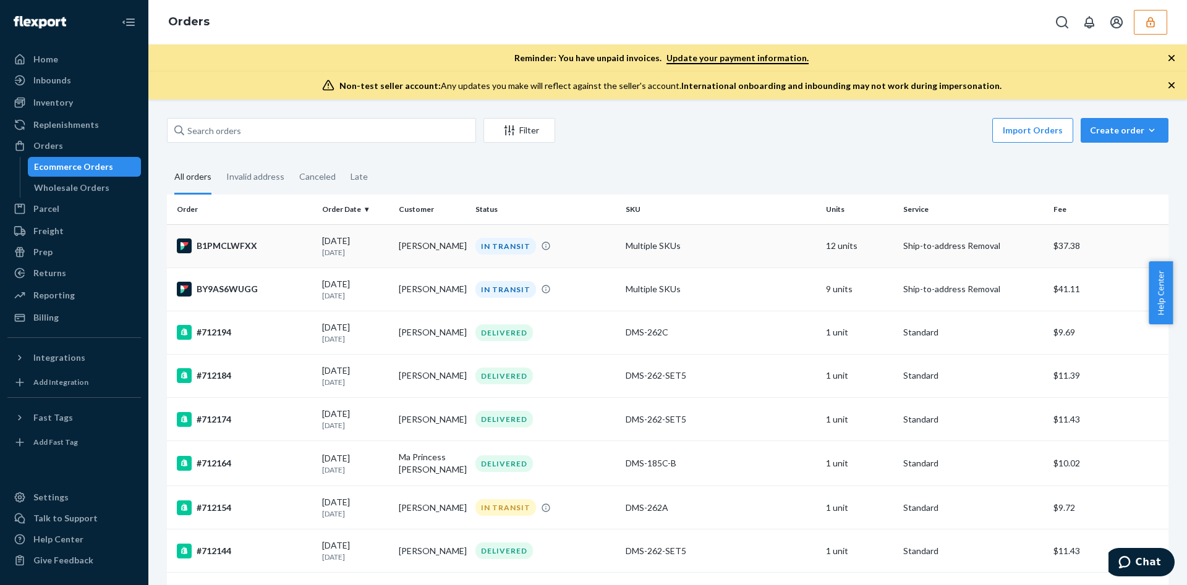
click at [659, 244] on td "Multiple SKUs" at bounding box center [720, 245] width 200 height 43
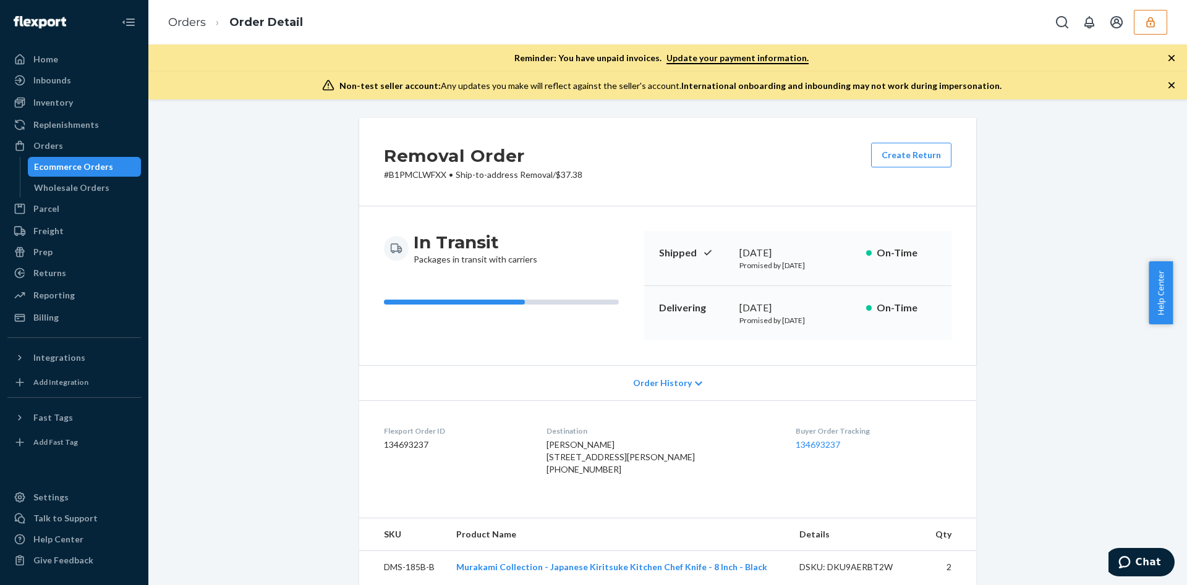
click at [67, 166] on div "Ecommerce Orders" at bounding box center [73, 167] width 79 height 12
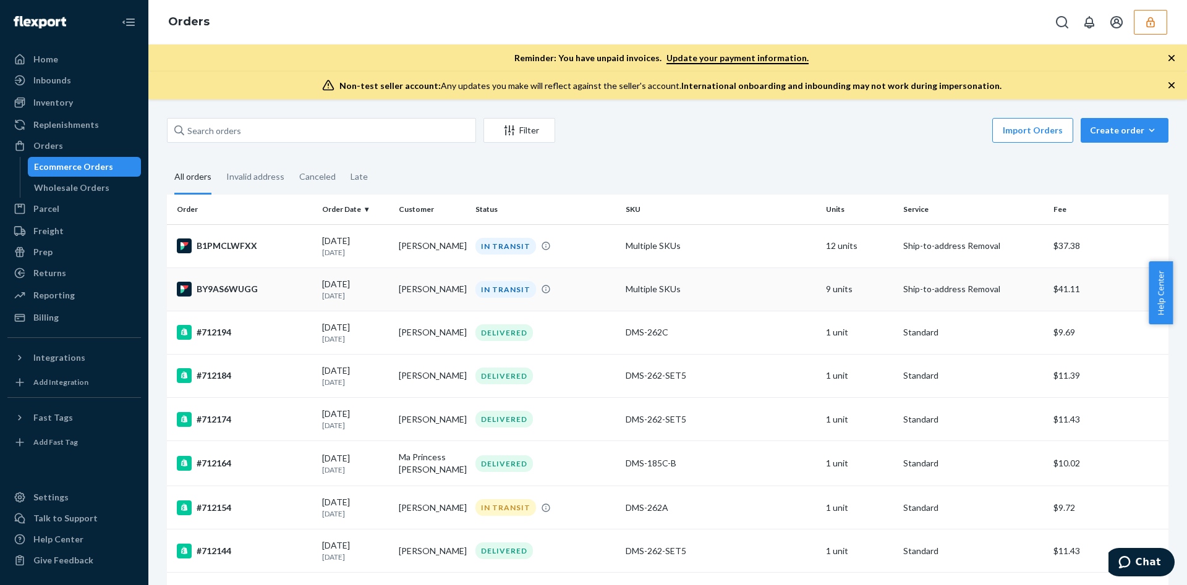
click at [621, 295] on td "Multiple SKUs" at bounding box center [720, 289] width 200 height 43
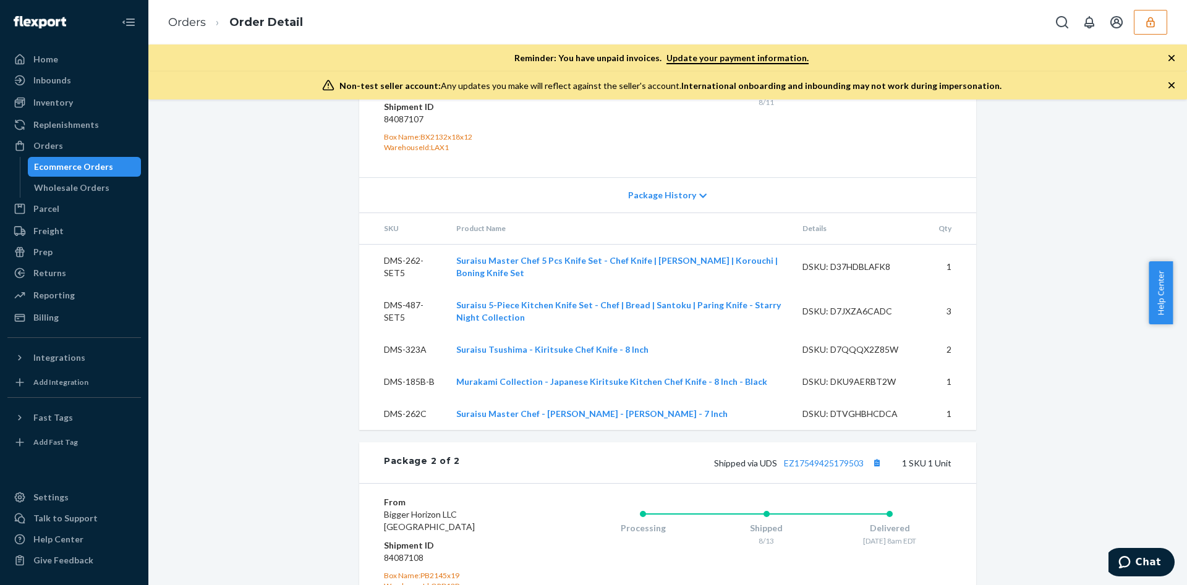
scroll to position [804, 0]
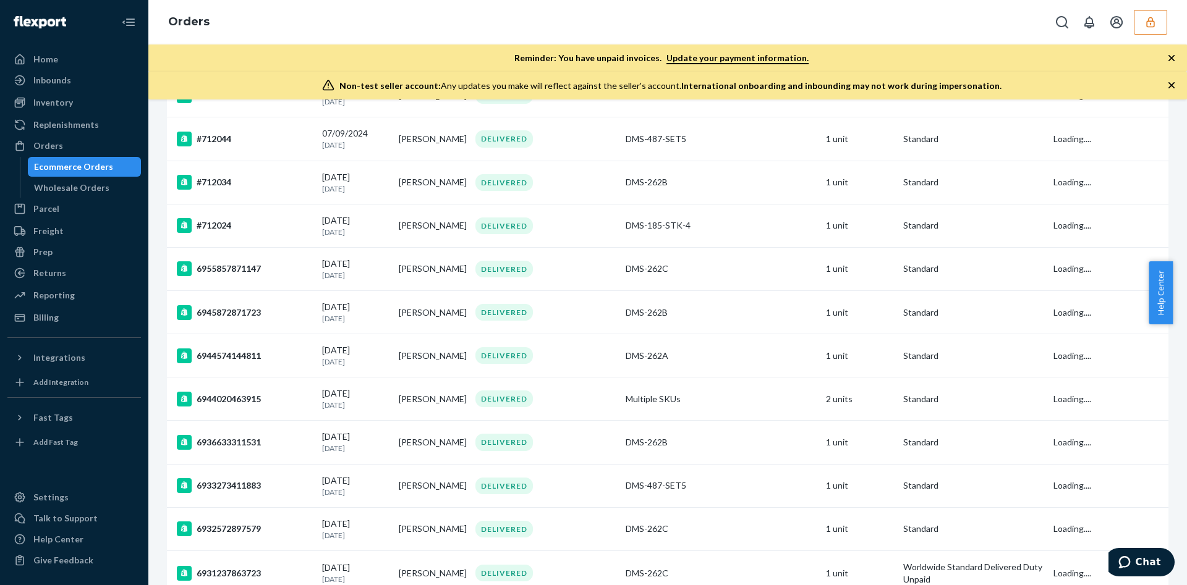
scroll to position [1, 0]
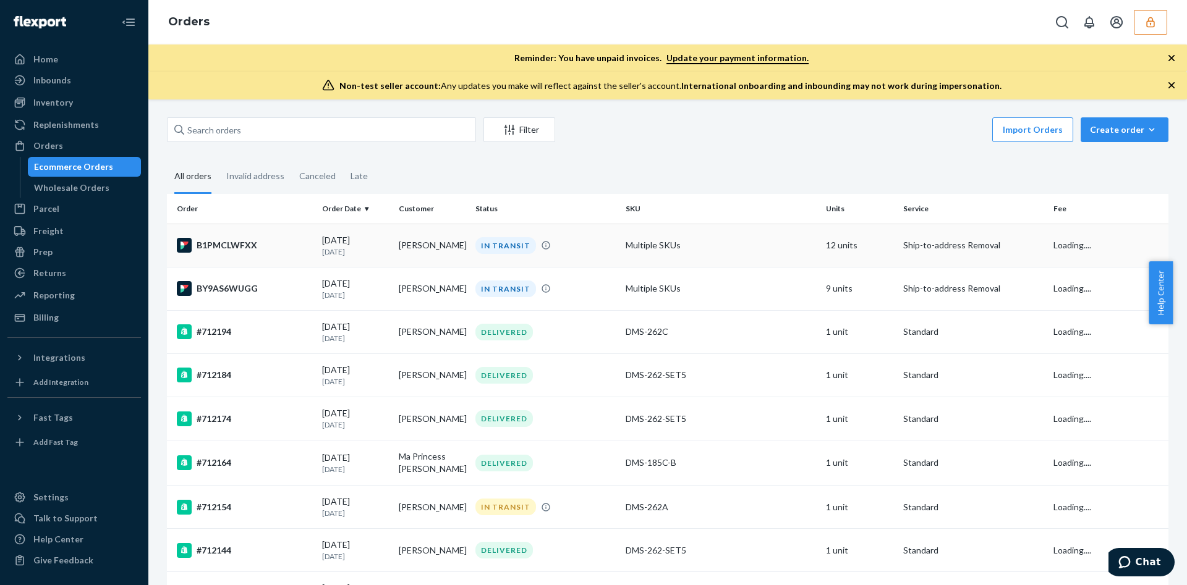
click at [637, 240] on td "Multiple SKUs" at bounding box center [720, 245] width 200 height 43
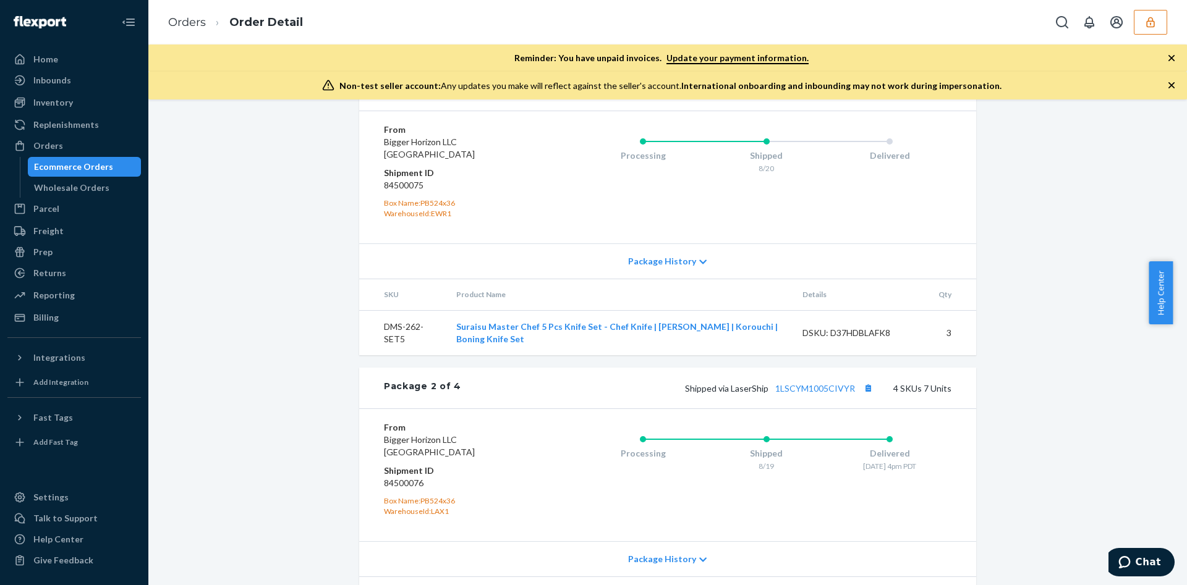
scroll to position [743, 0]
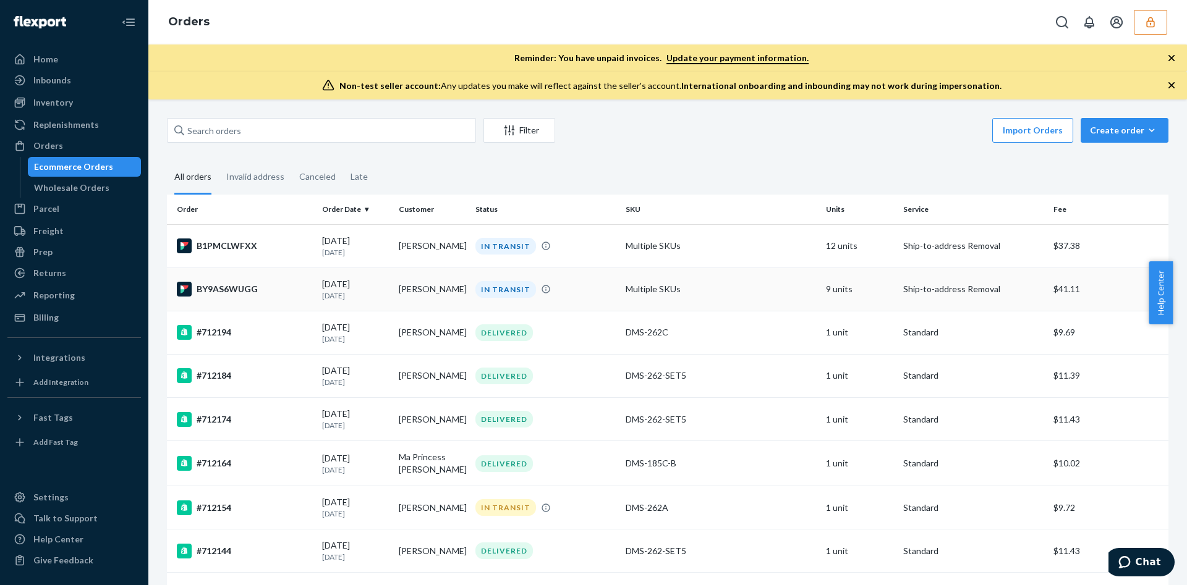
click at [640, 290] on td "Multiple SKUs" at bounding box center [720, 289] width 200 height 43
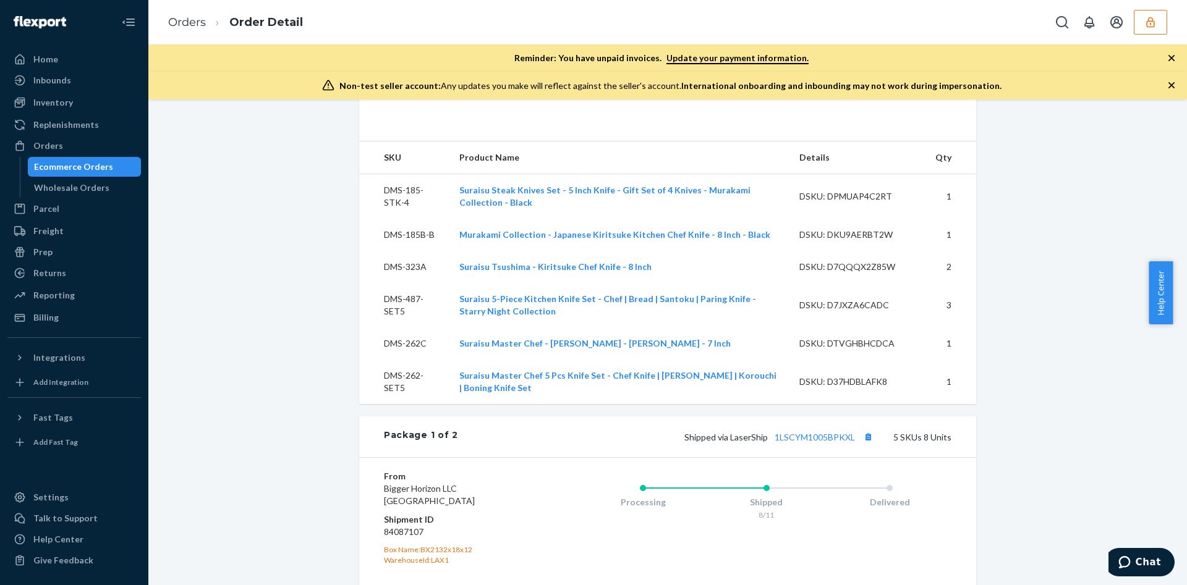
scroll to position [417, 0]
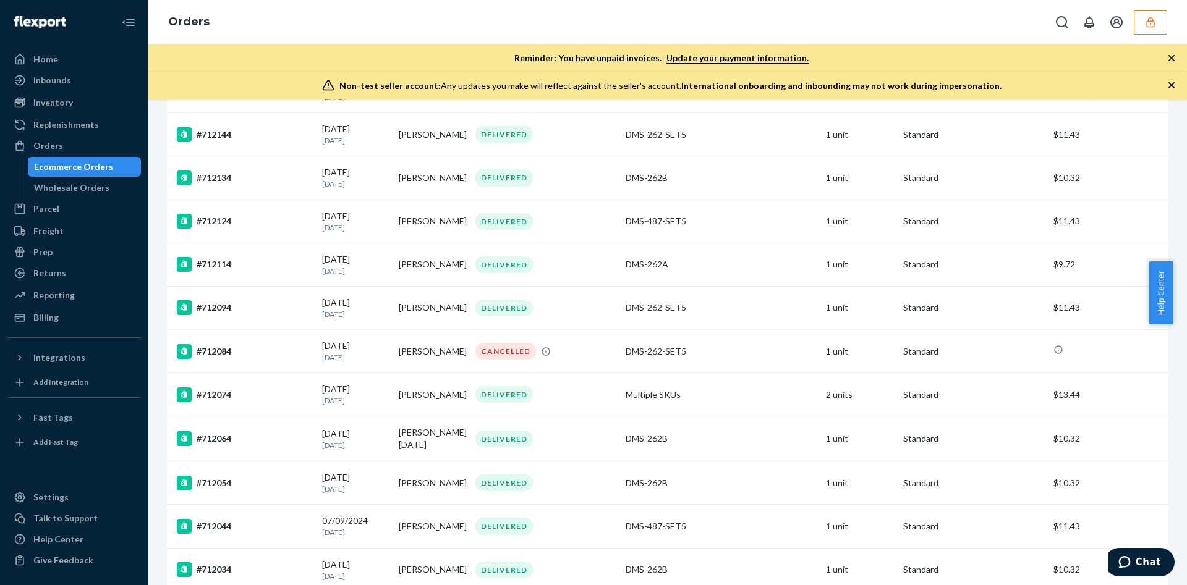
scroll to position [1, 0]
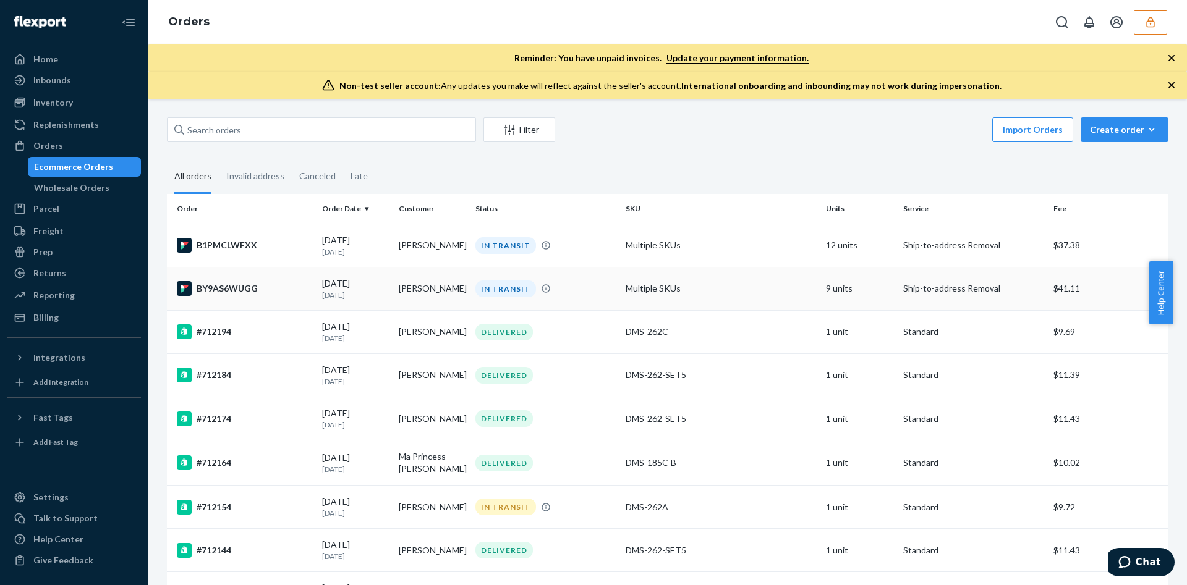
click at [741, 279] on td "Multiple SKUs" at bounding box center [720, 288] width 200 height 43
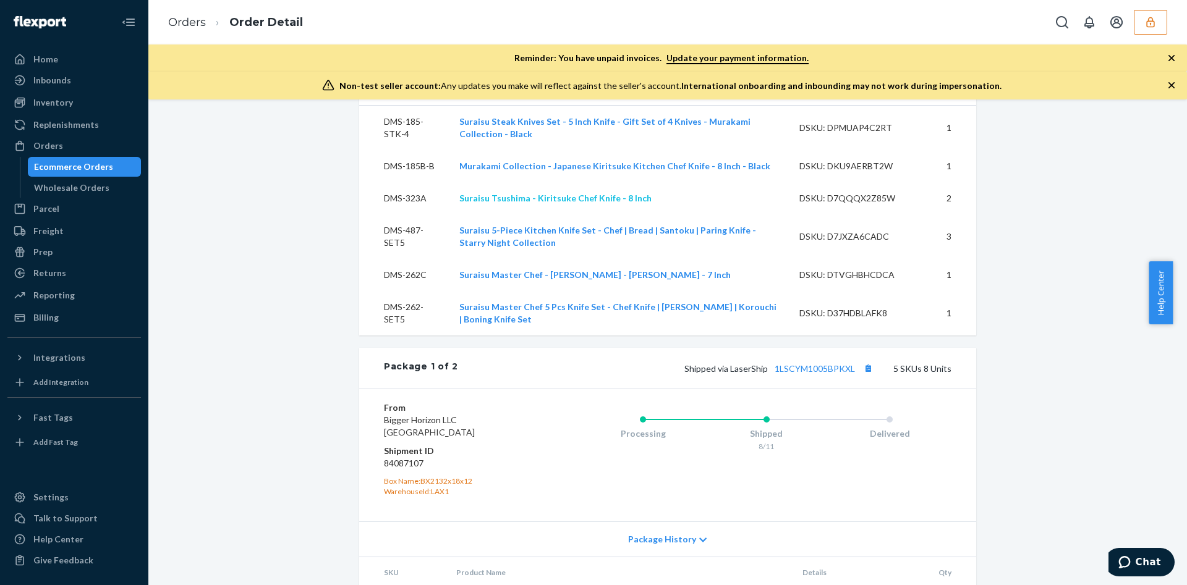
scroll to position [556, 0]
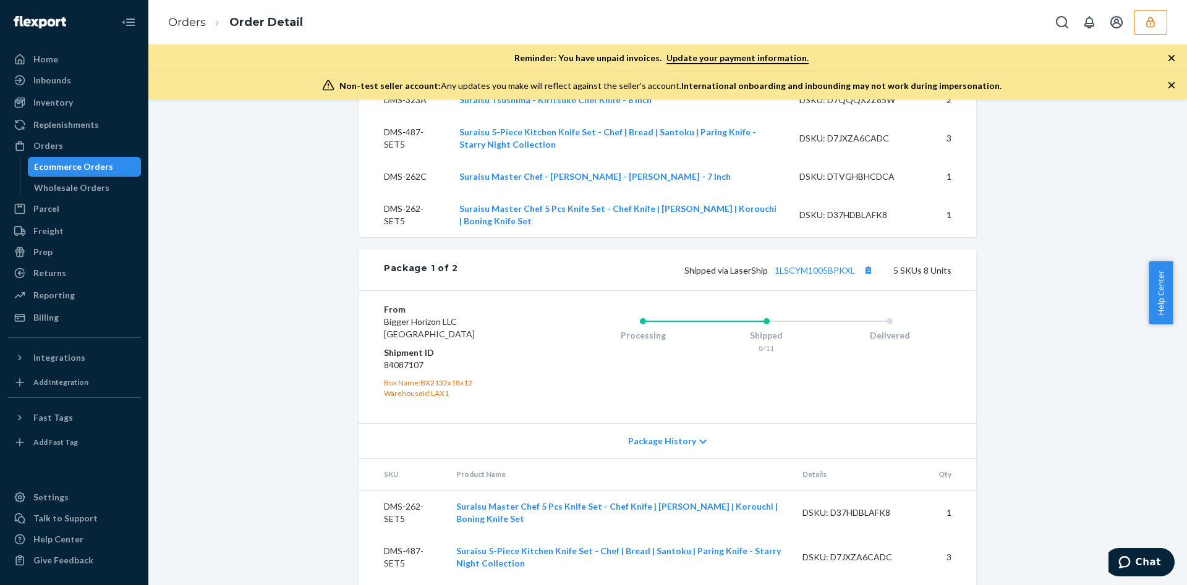
click at [387, 371] on dd "84087107" at bounding box center [458, 365] width 148 height 12
copy dd "84087107"
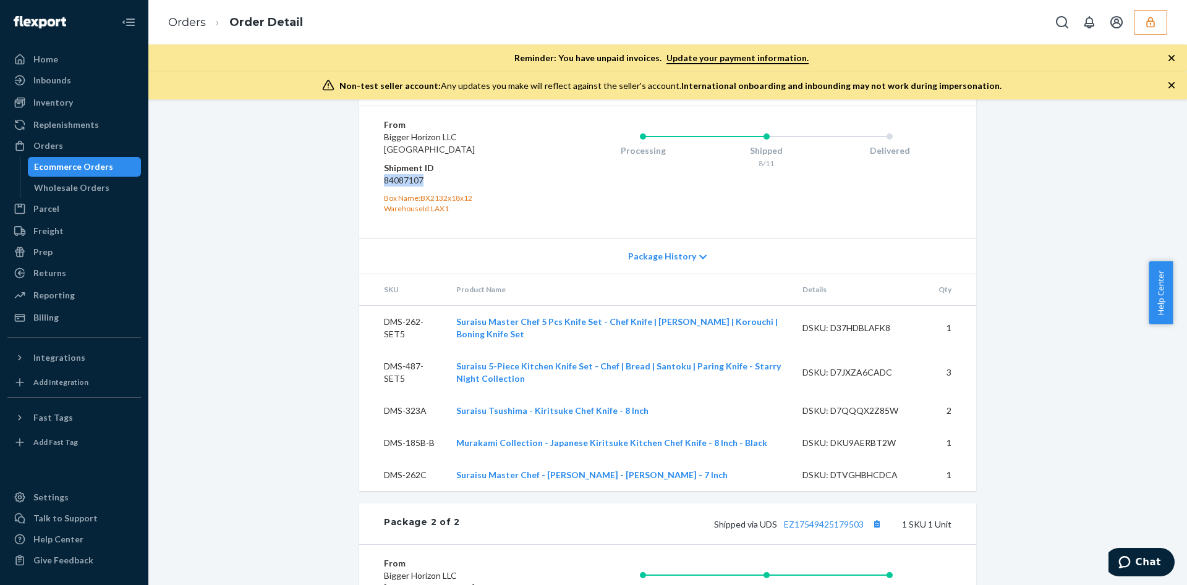
scroll to position [742, 0]
click at [862, 334] on div "DSKU: D37HDBLAFK8" at bounding box center [860, 327] width 116 height 12
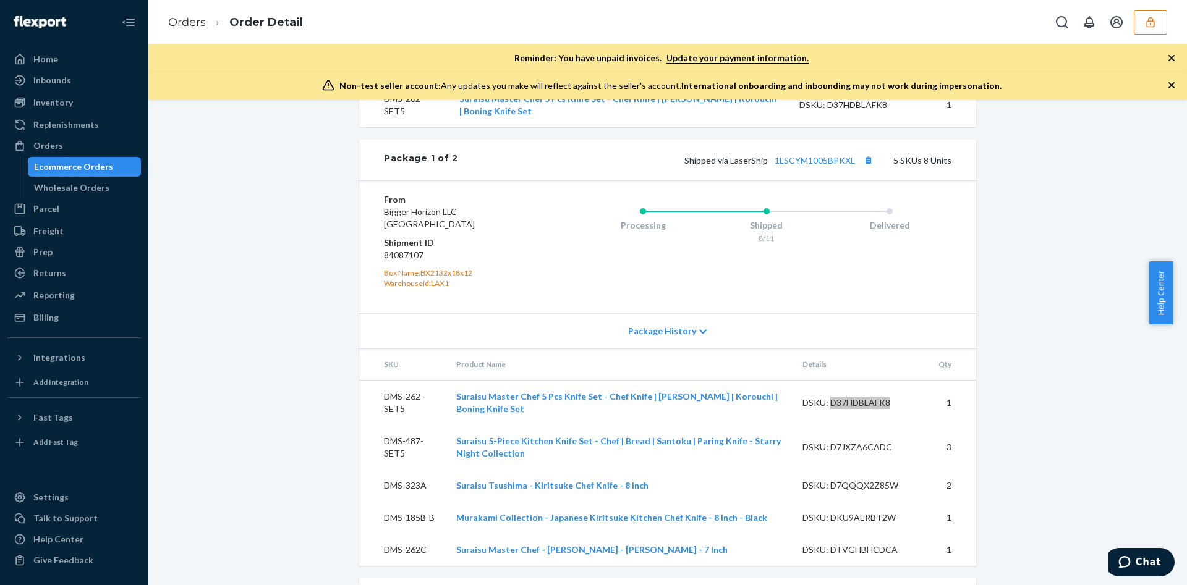
scroll to position [649, 0]
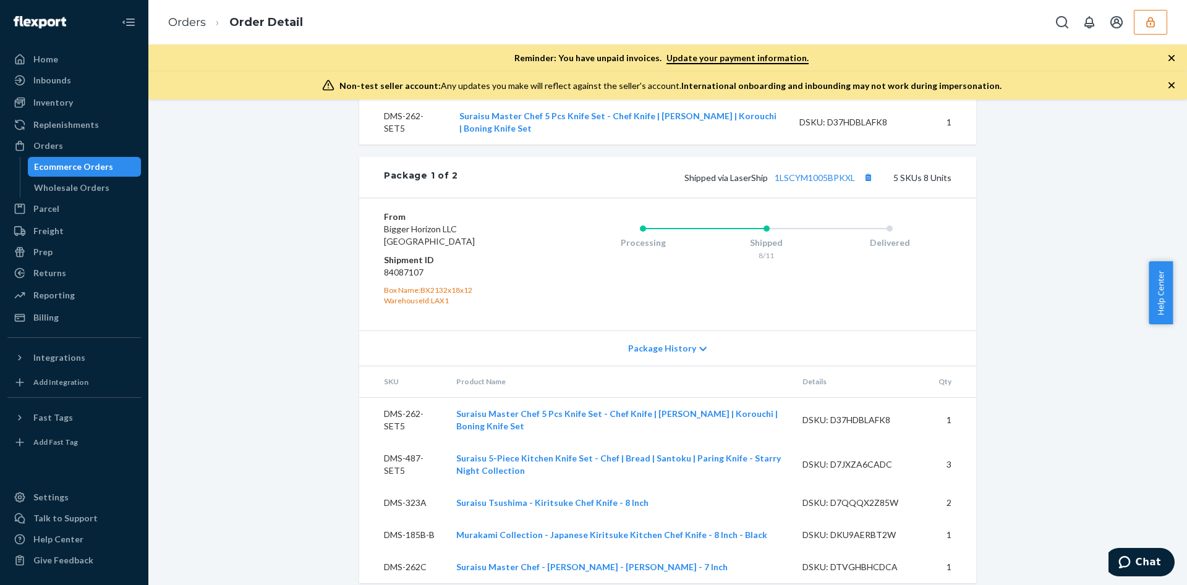
drag, startPoint x: 893, startPoint y: 250, endPoint x: 873, endPoint y: 249, distance: 20.4
click at [1151, 34] on button "button" at bounding box center [1149, 22] width 33 height 25
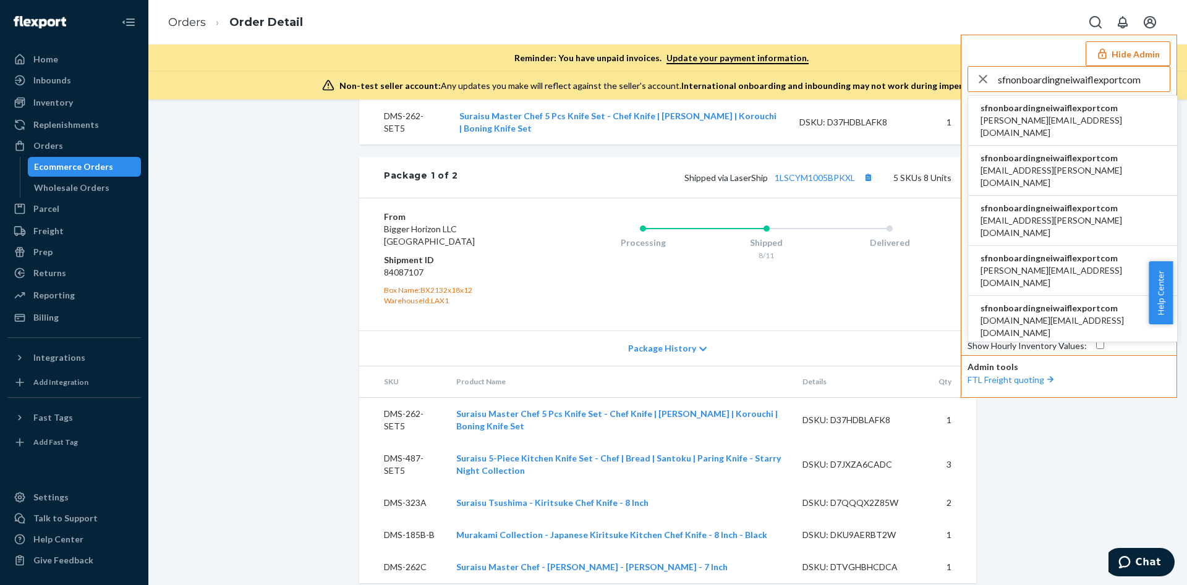
type input "sfnonboardingneiwaiflexportcom"
click at [1031, 164] on span "cc.huang@neiwai.life" at bounding box center [1072, 176] width 184 height 25
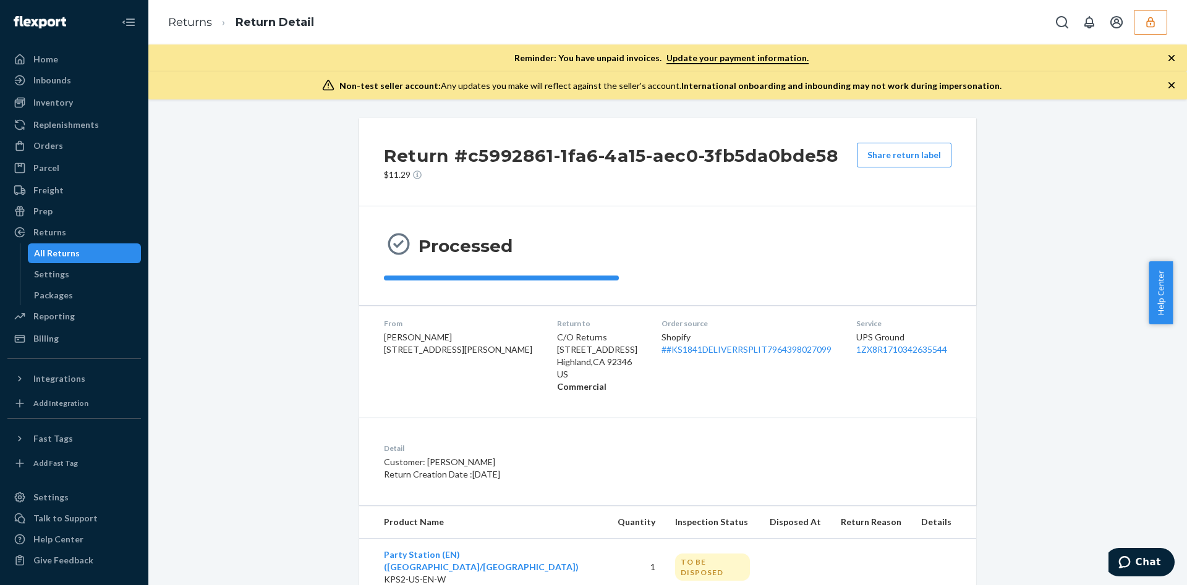
scroll to position [29, 0]
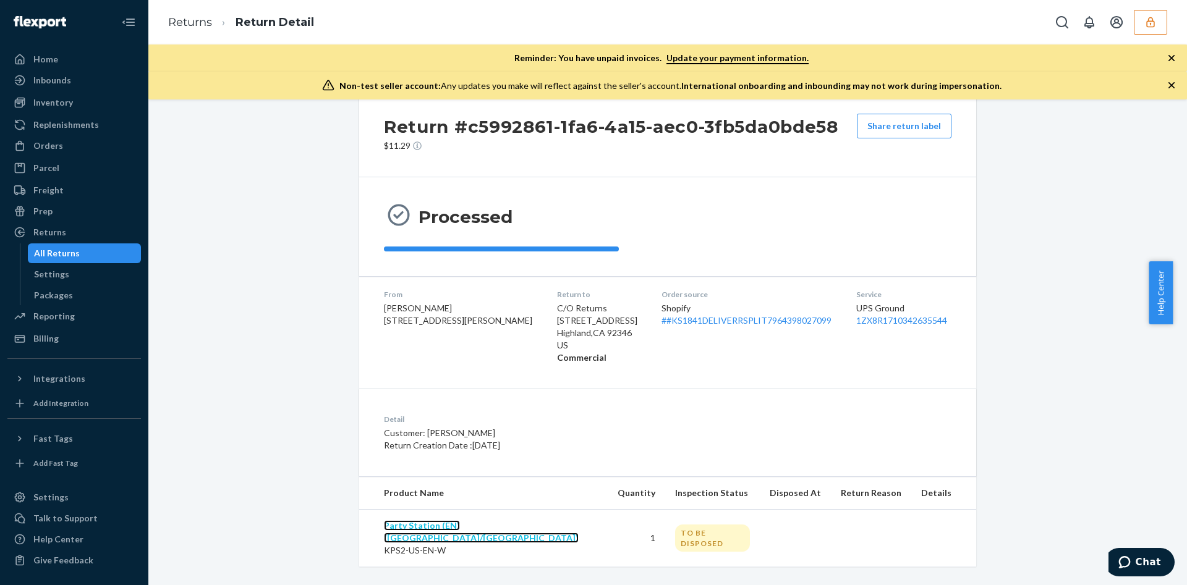
click at [444, 525] on link "Party Station (EN) ([GEOGRAPHIC_DATA]/[GEOGRAPHIC_DATA])" at bounding box center [481, 531] width 195 height 23
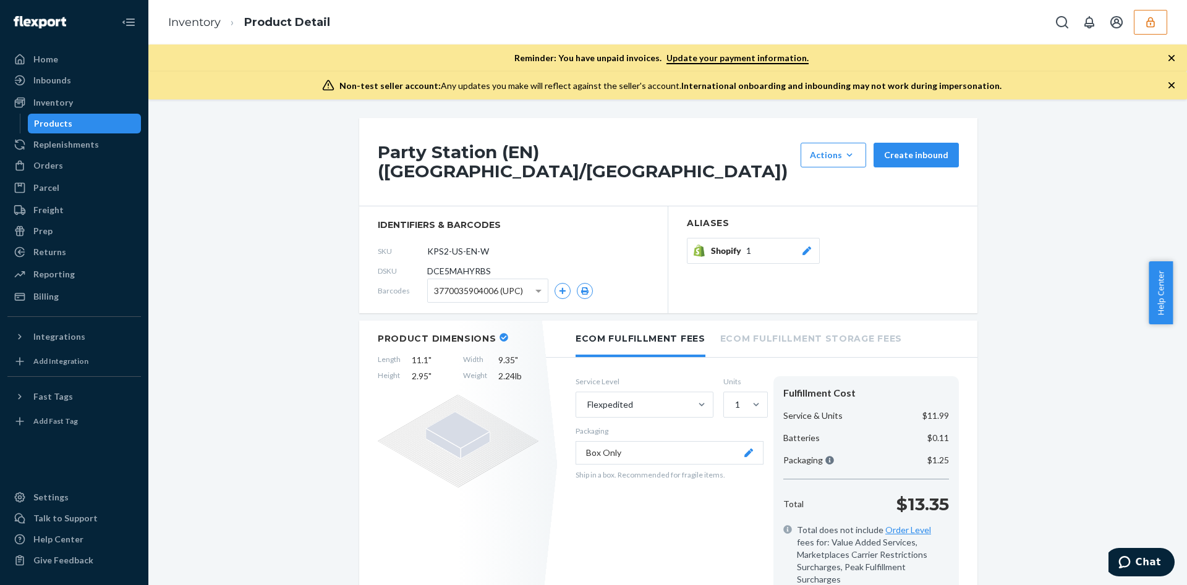
click at [193, 30] on li "Inventory" at bounding box center [194, 23] width 53 height 16
click at [198, 27] on link "Inventory" at bounding box center [194, 22] width 53 height 14
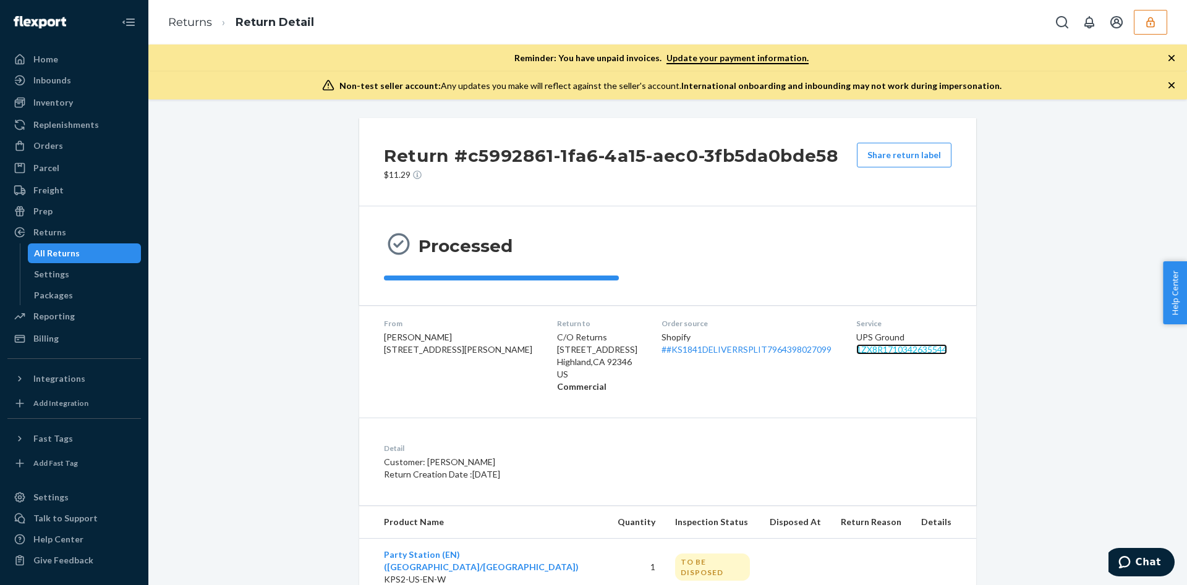
click at [886, 350] on link "1ZX8R1710342635544" at bounding box center [901, 349] width 91 height 11
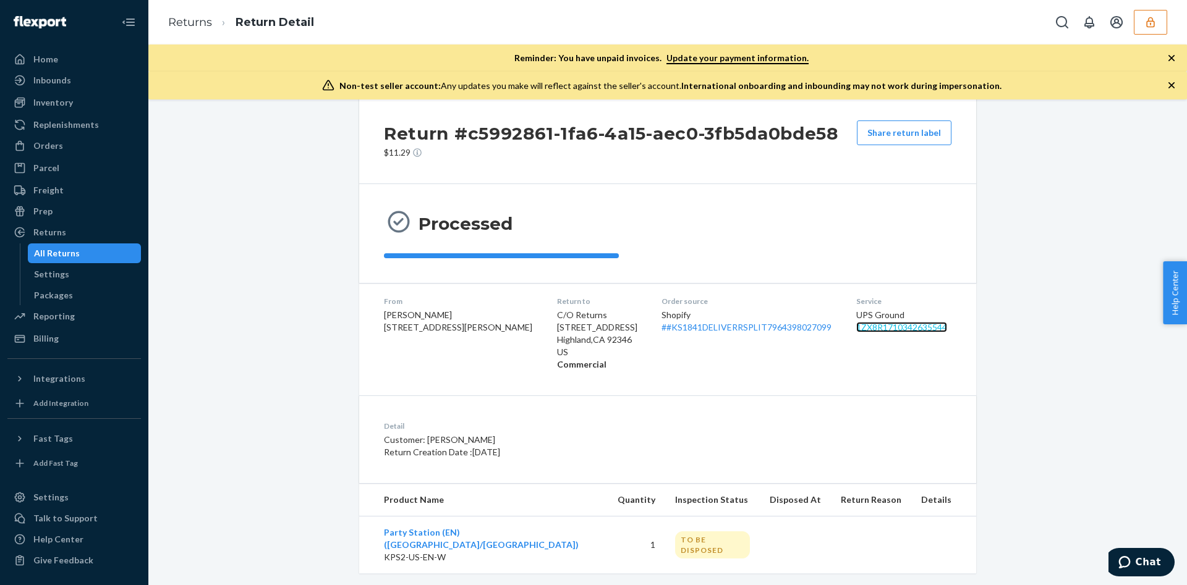
scroll to position [29, 0]
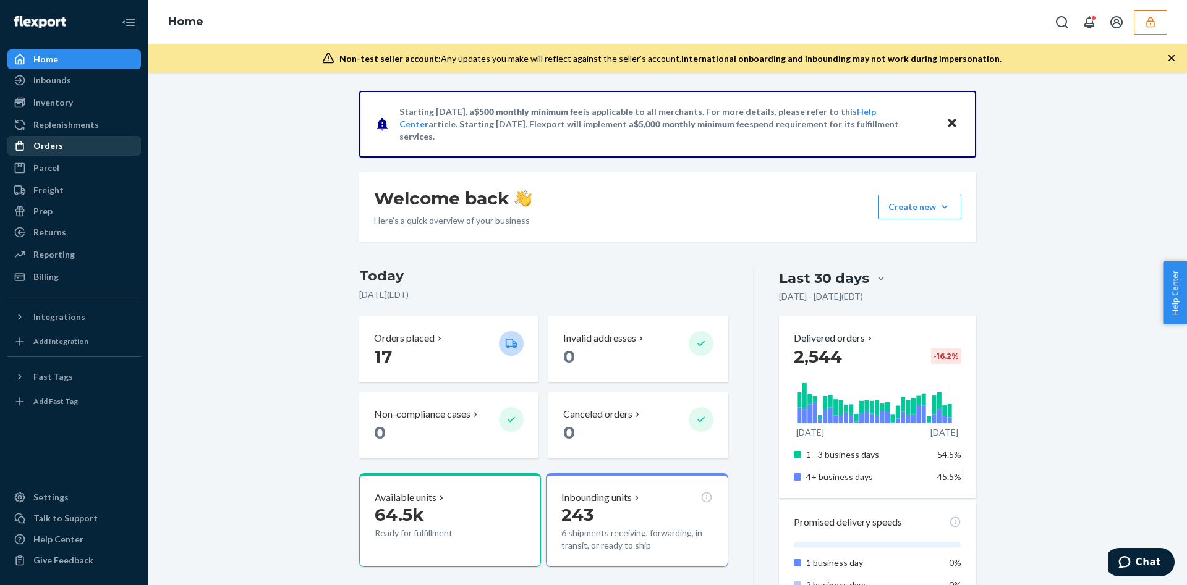
click at [119, 142] on div "Orders" at bounding box center [74, 145] width 131 height 17
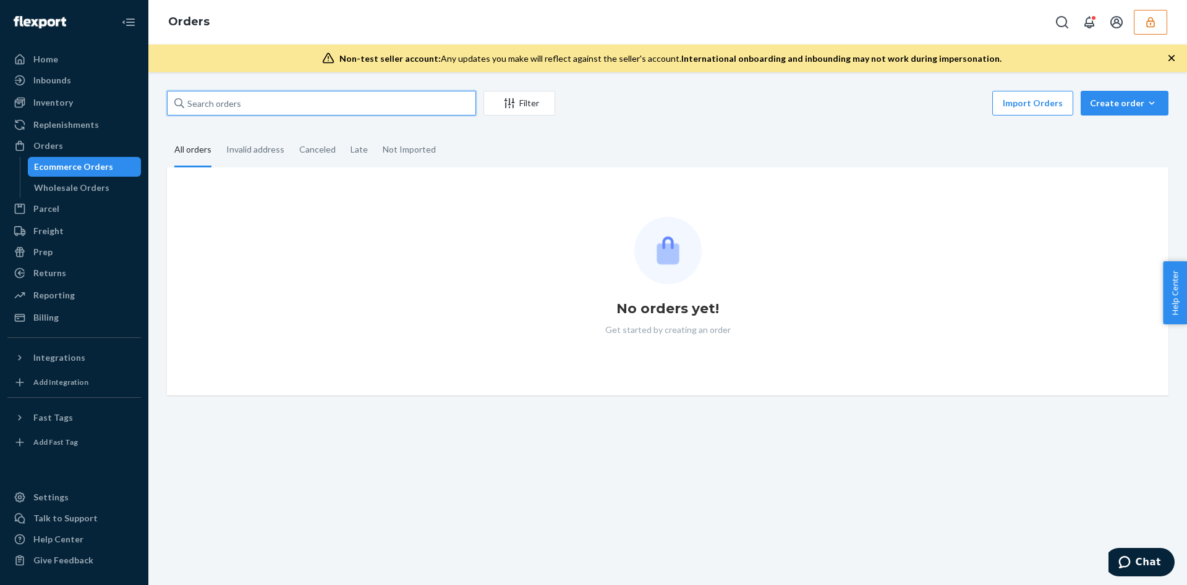
click at [201, 99] on input "text" at bounding box center [321, 103] width 309 height 25
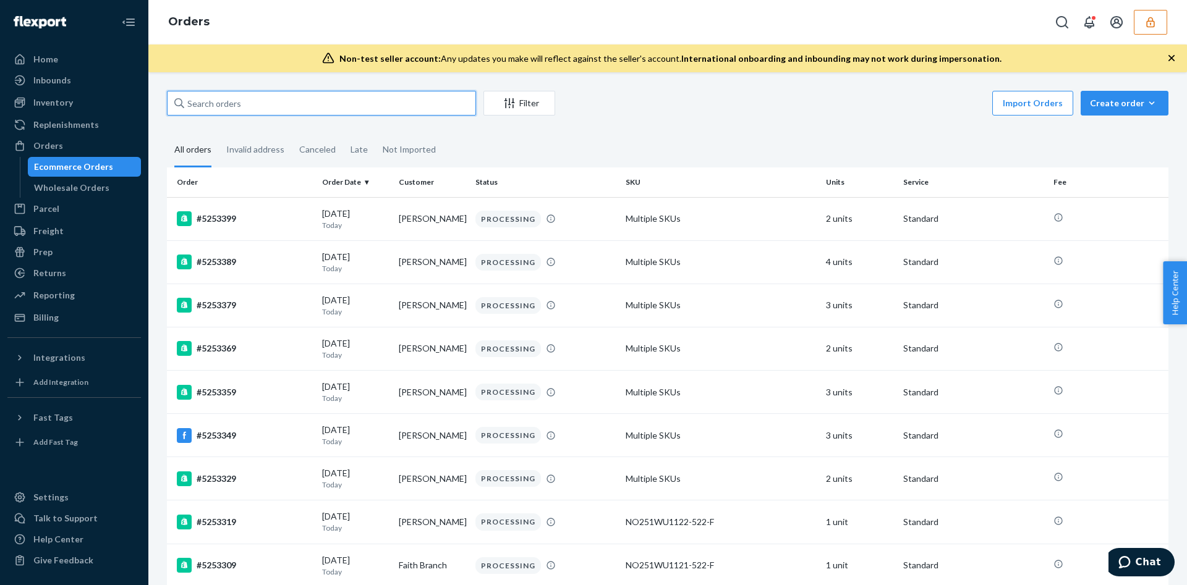
paste input "133651542"
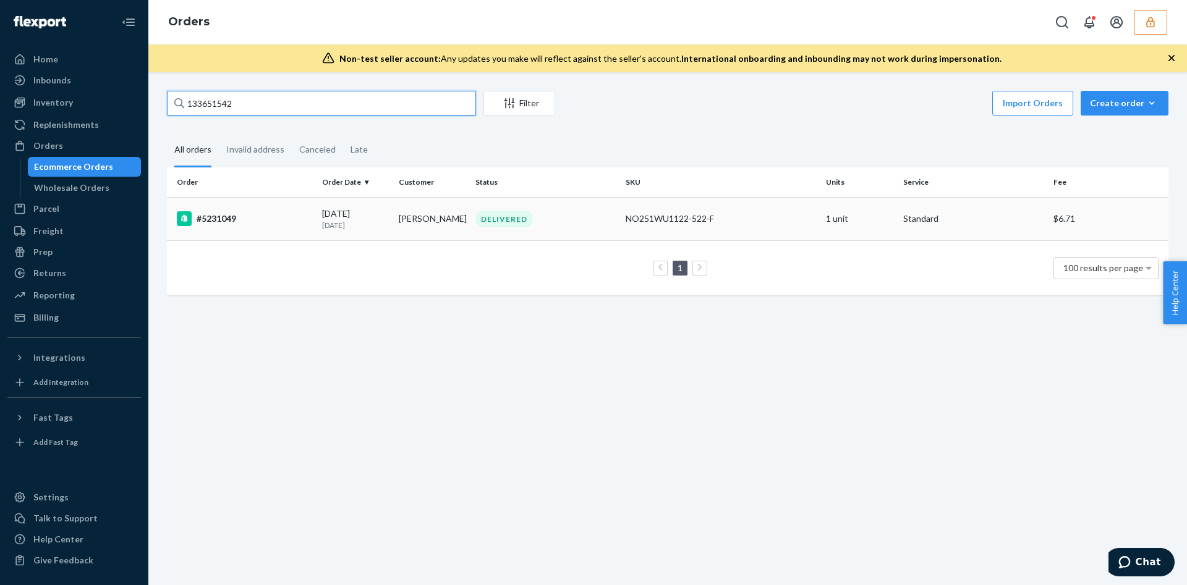
type input "133651542"
click at [352, 228] on p "[DATE]" at bounding box center [355, 225] width 67 height 11
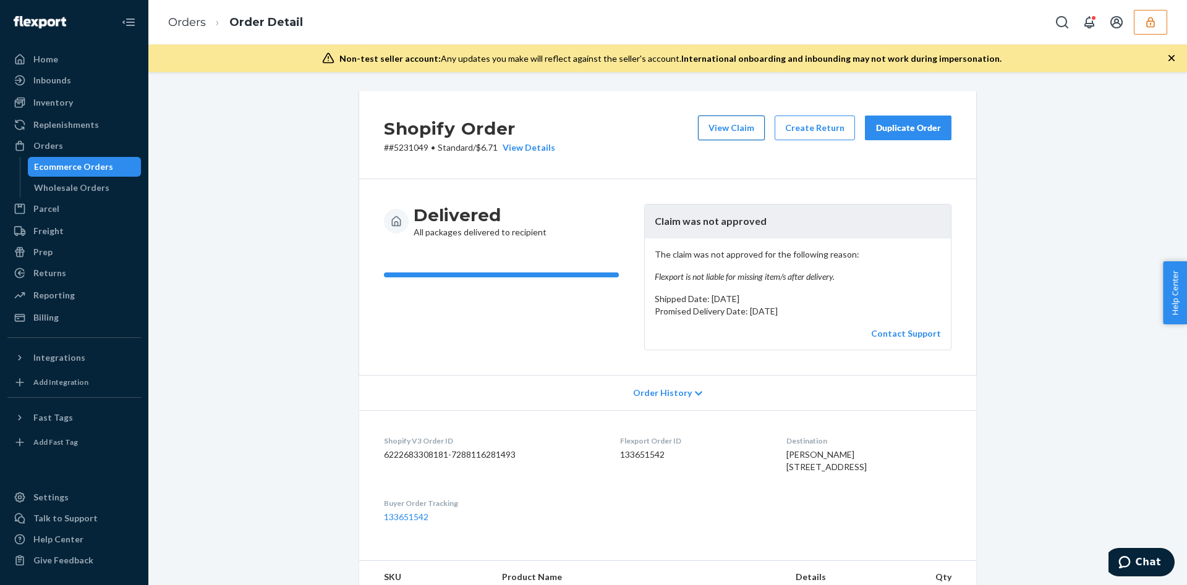
click at [719, 130] on button "View Claim" at bounding box center [731, 128] width 67 height 25
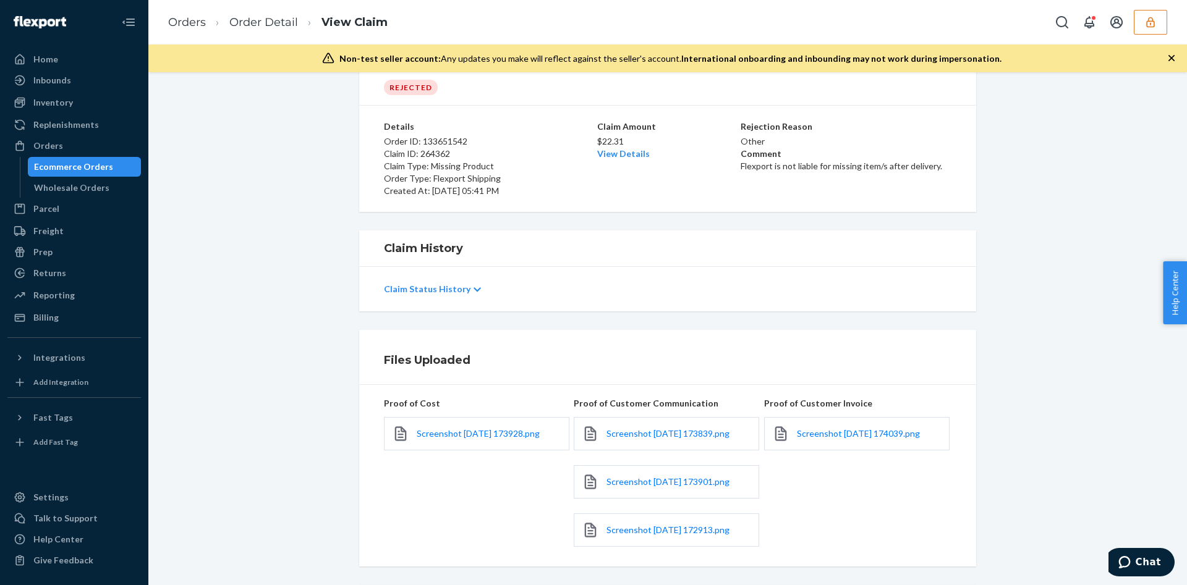
scroll to position [126, 0]
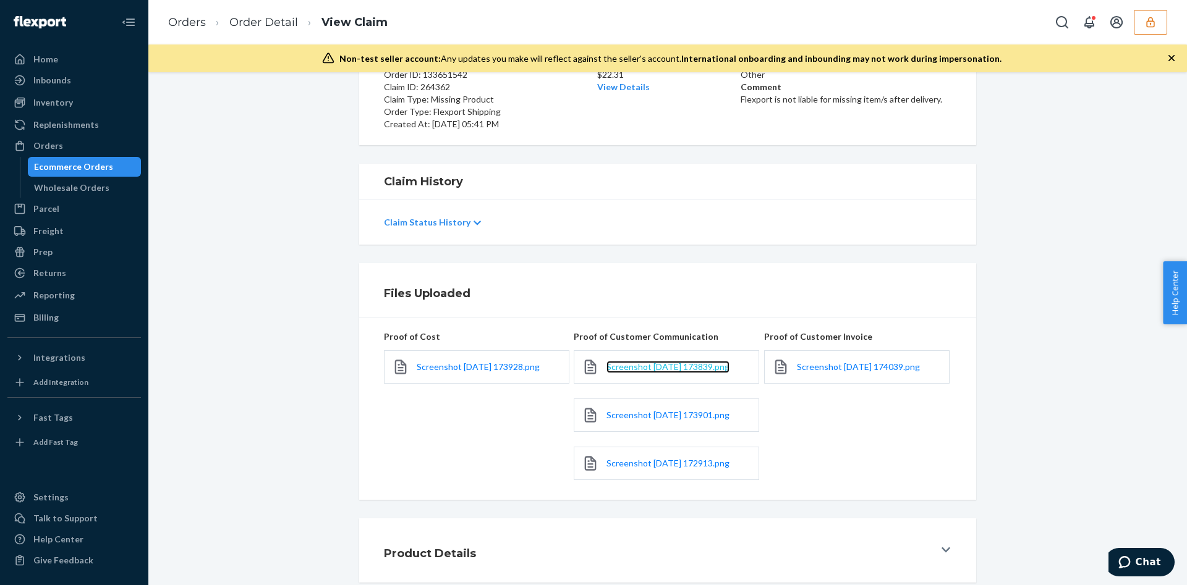
click at [640, 365] on span "Screenshot [DATE] 173839.png" at bounding box center [667, 367] width 123 height 11
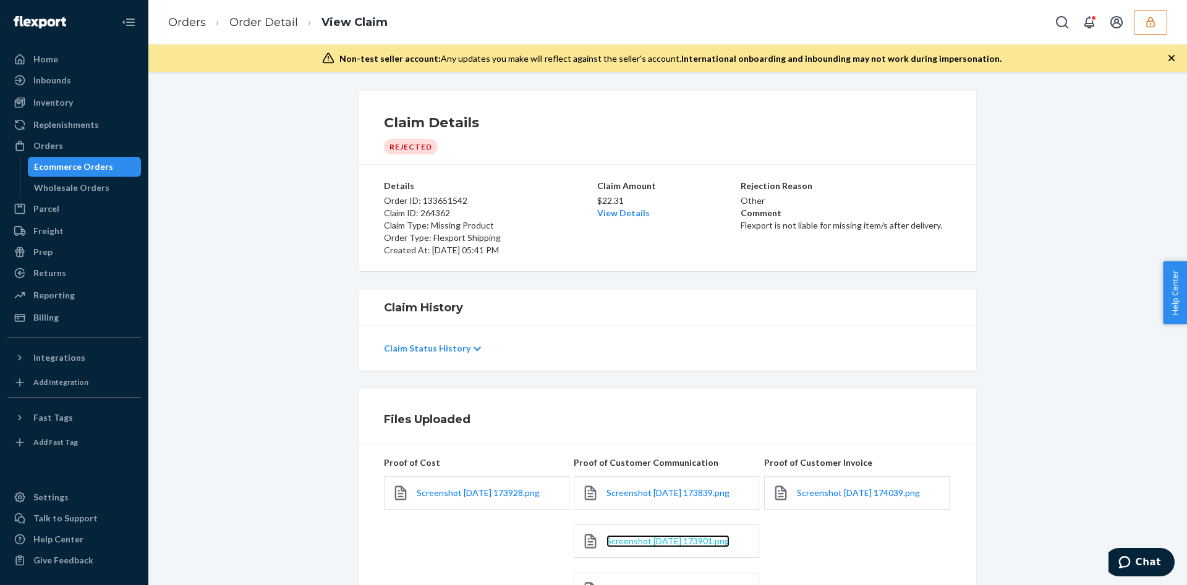
click at [642, 541] on span "Screenshot [DATE] 173901.png" at bounding box center [667, 541] width 123 height 11
click at [434, 341] on div "Claim Status History" at bounding box center [667, 348] width 567 height 35
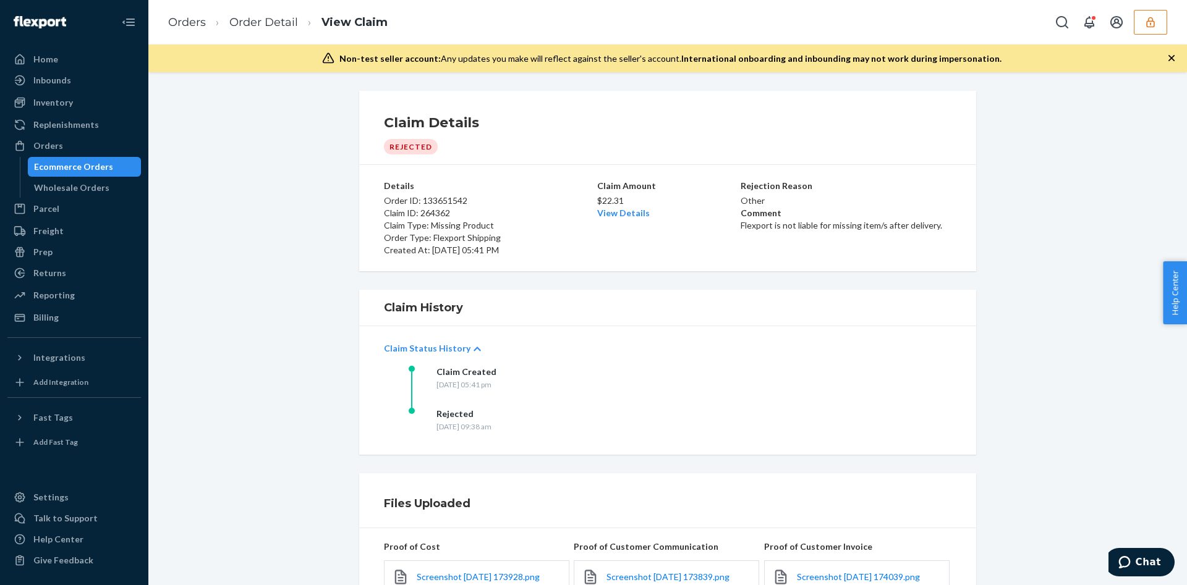
scroll to position [210, 0]
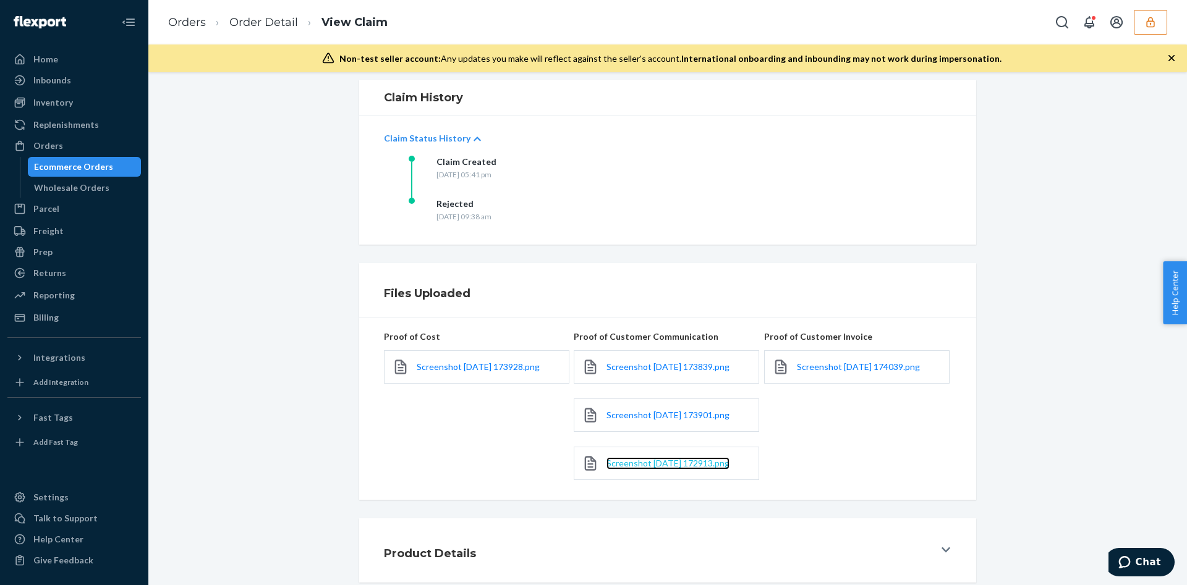
click at [687, 462] on span "Screenshot [DATE] 172913.png" at bounding box center [667, 463] width 123 height 11
click at [1161, 27] on button "button" at bounding box center [1149, 22] width 33 height 25
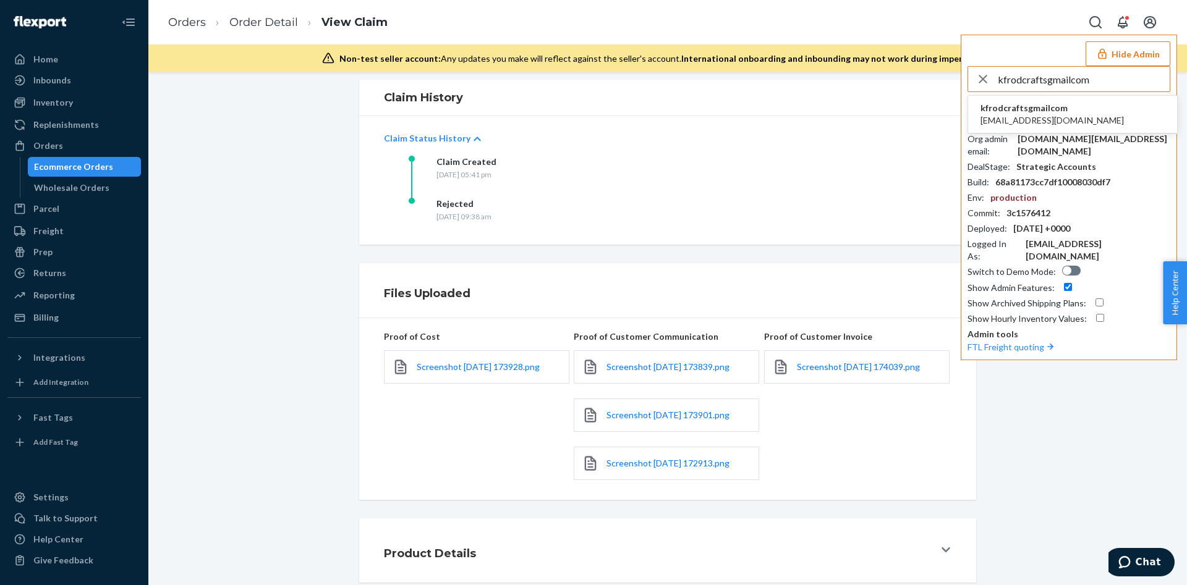
type input "kfrodcraftsgmailcom"
click at [1099, 114] on li "kfrodcraftsgmailcom kfrodcrafts@gmail.com" at bounding box center [1072, 115] width 209 height 38
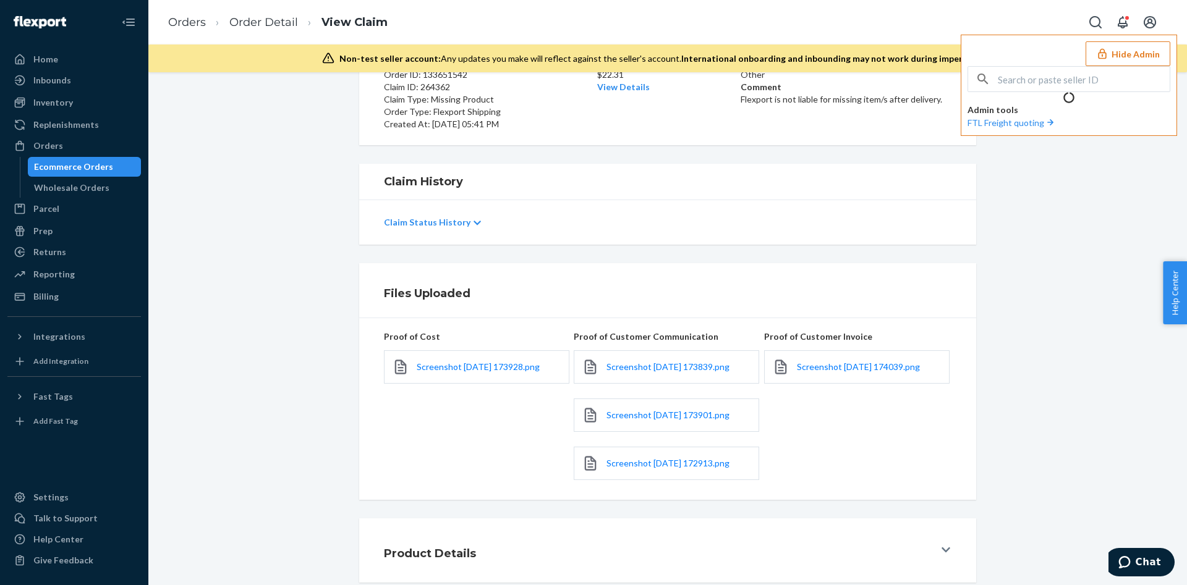
scroll to position [0, 0]
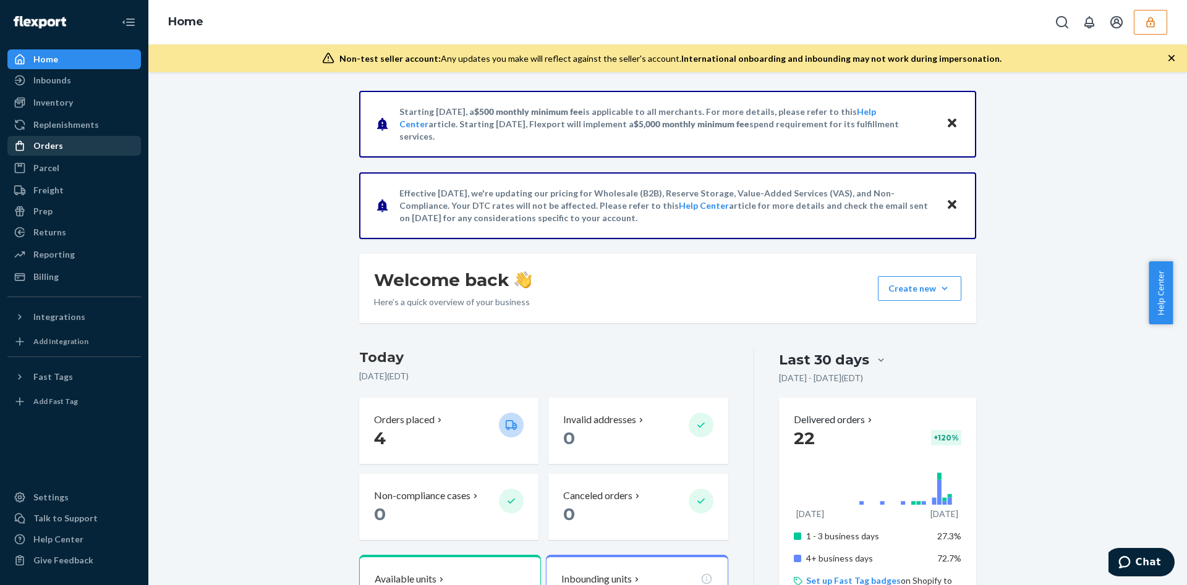
click at [88, 153] on div "Orders" at bounding box center [74, 145] width 131 height 17
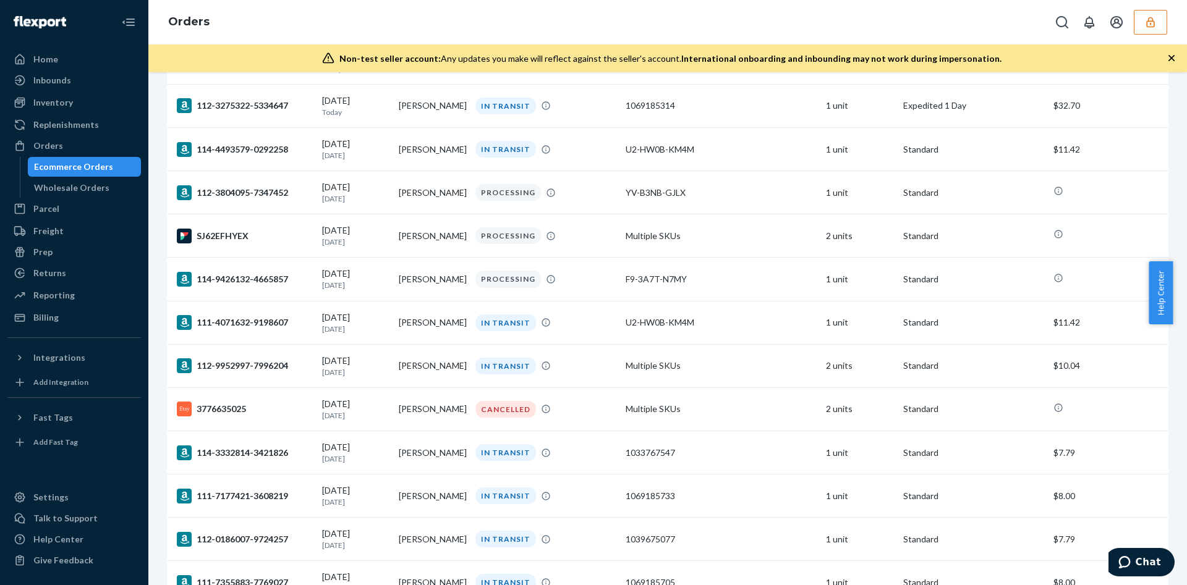
scroll to position [464, 0]
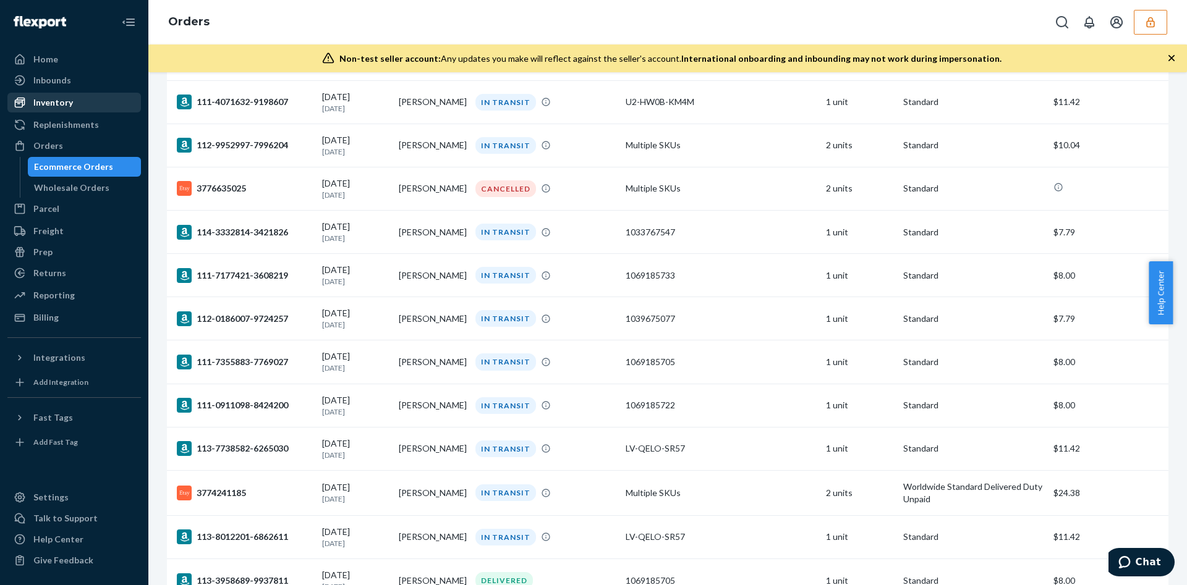
click at [87, 101] on div "Inventory" at bounding box center [74, 102] width 131 height 17
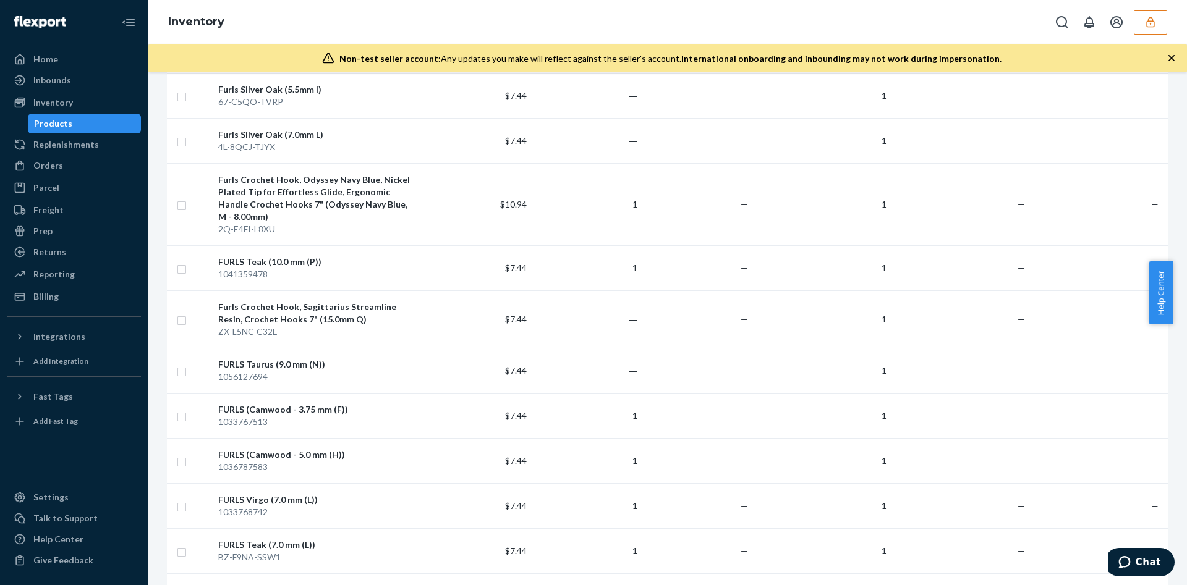
scroll to position [5377, 0]
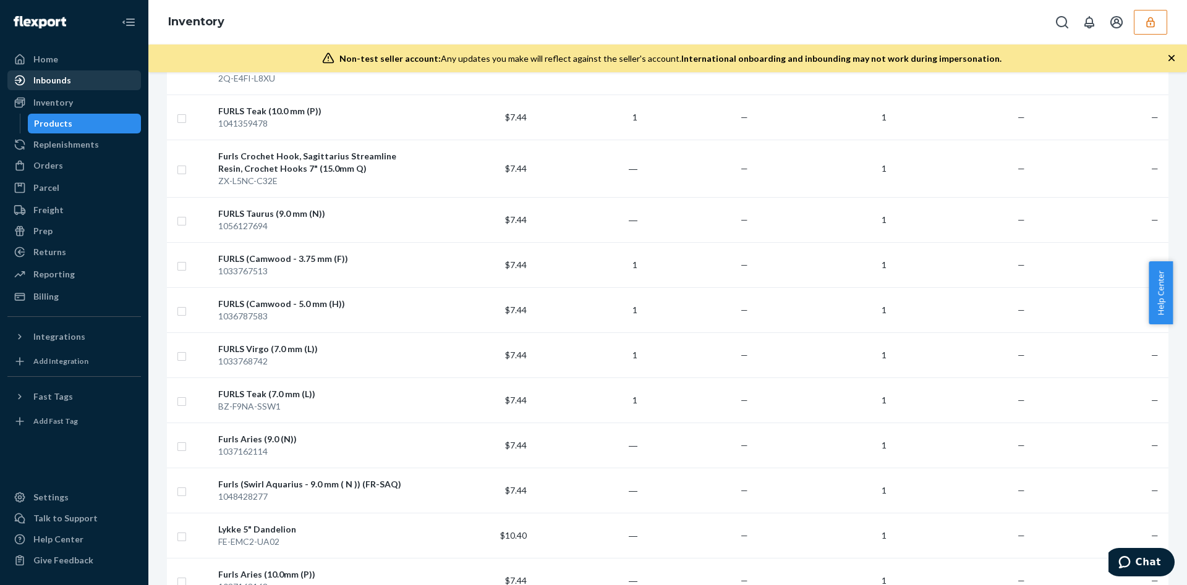
click at [98, 85] on div "Inbounds" at bounding box center [74, 80] width 131 height 17
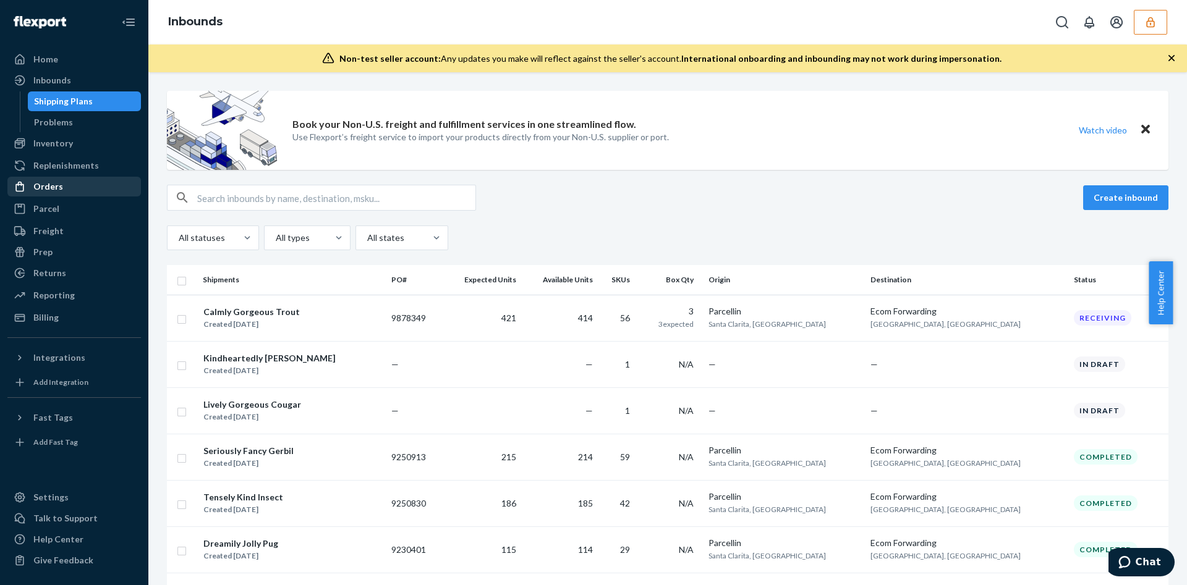
click at [77, 178] on div "Orders" at bounding box center [74, 186] width 131 height 17
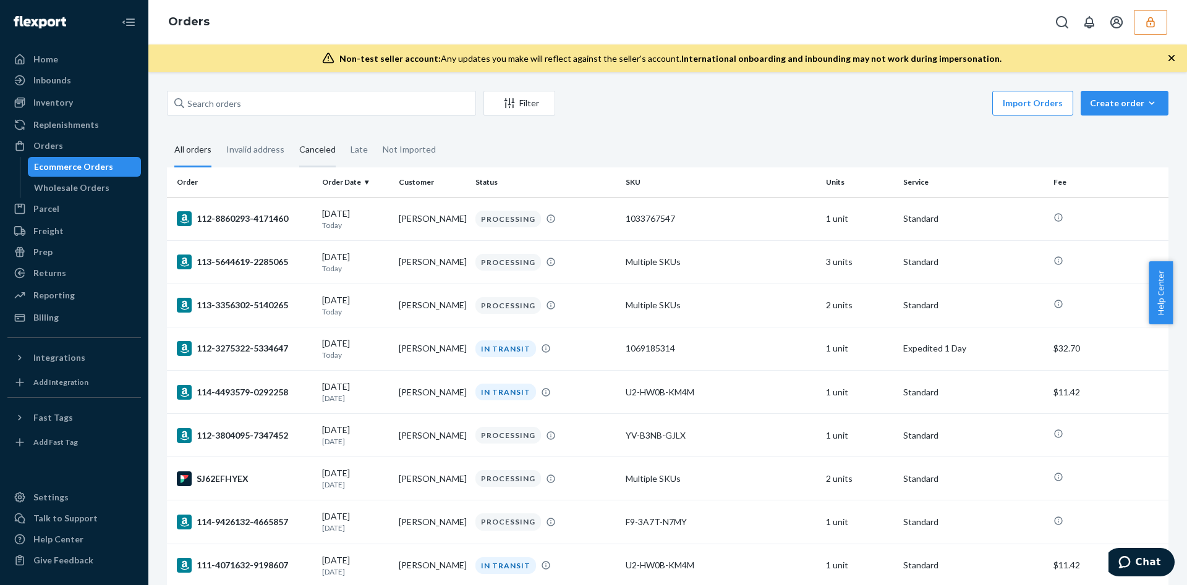
click at [323, 143] on div "Canceled" at bounding box center [317, 150] width 36 height 34
click at [292, 133] on input "Canceled" at bounding box center [292, 133] width 0 height 0
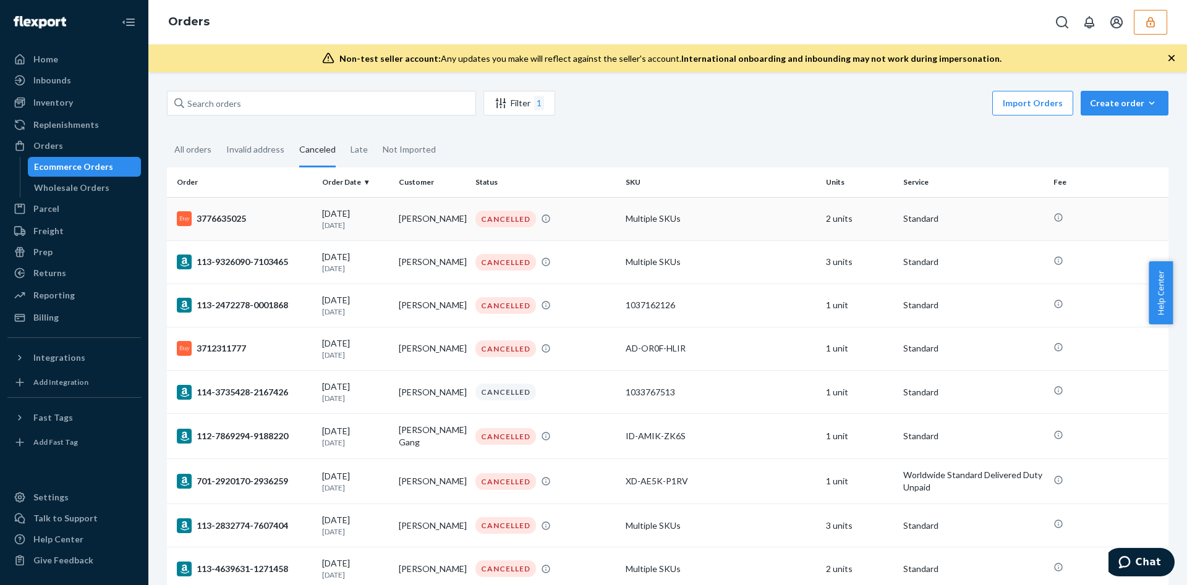
click at [410, 223] on td "Lisa Mott" at bounding box center [432, 218] width 77 height 43
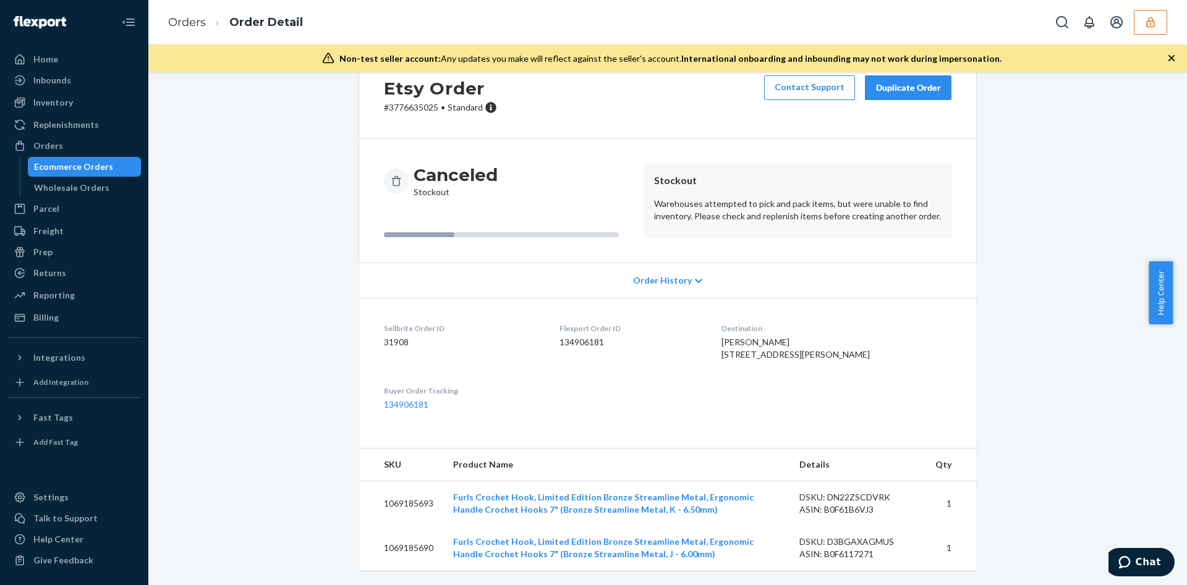
scroll to position [65, 0]
click at [672, 236] on div "Canceled Stockout Stockout Warehouses attempted to pick and pack items, but wer…" at bounding box center [667, 201] width 617 height 124
click at [669, 274] on span "Order History" at bounding box center [662, 280] width 59 height 12
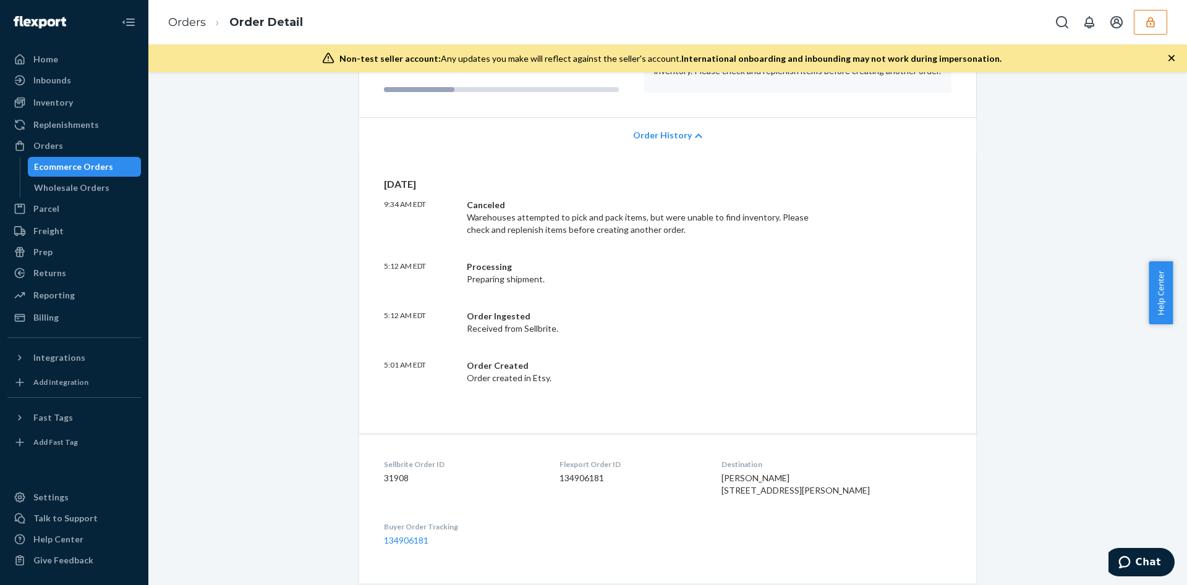
scroll to position [346, 0]
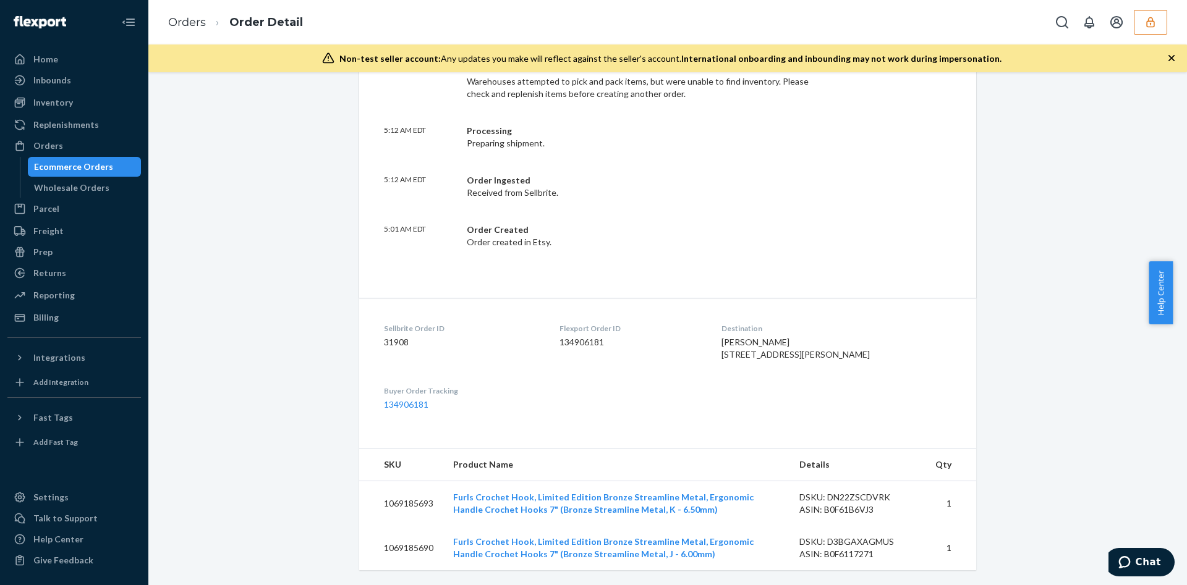
click at [1159, 15] on button "button" at bounding box center [1149, 22] width 33 height 25
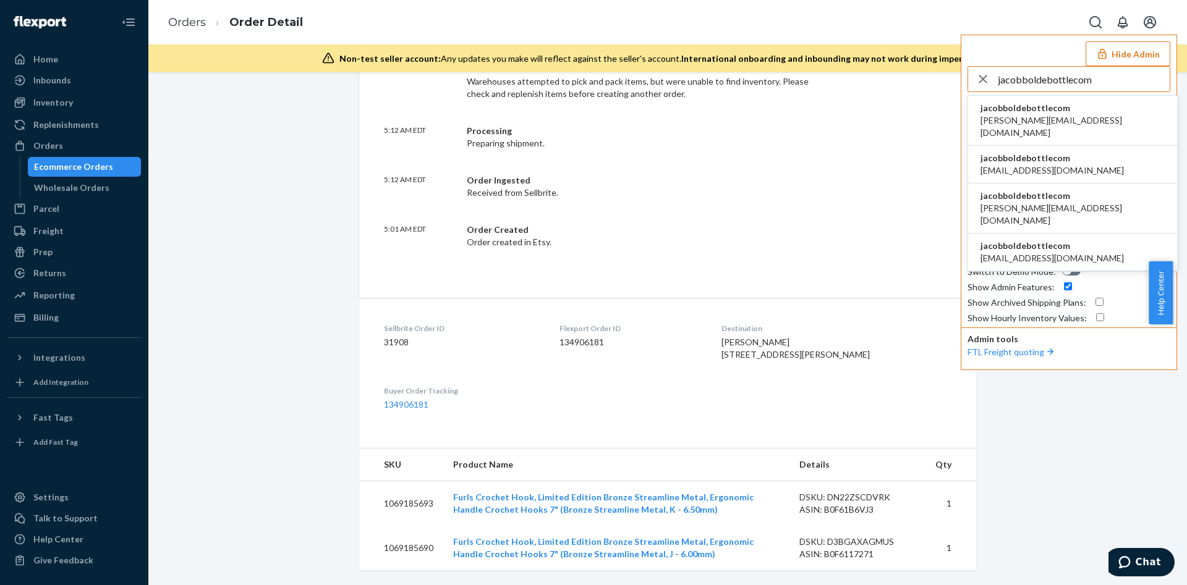
type input "jacobboldebottlecom"
click at [1070, 132] on li "jacobboldebottlecom alex@boldebottle.com" at bounding box center [1072, 121] width 209 height 50
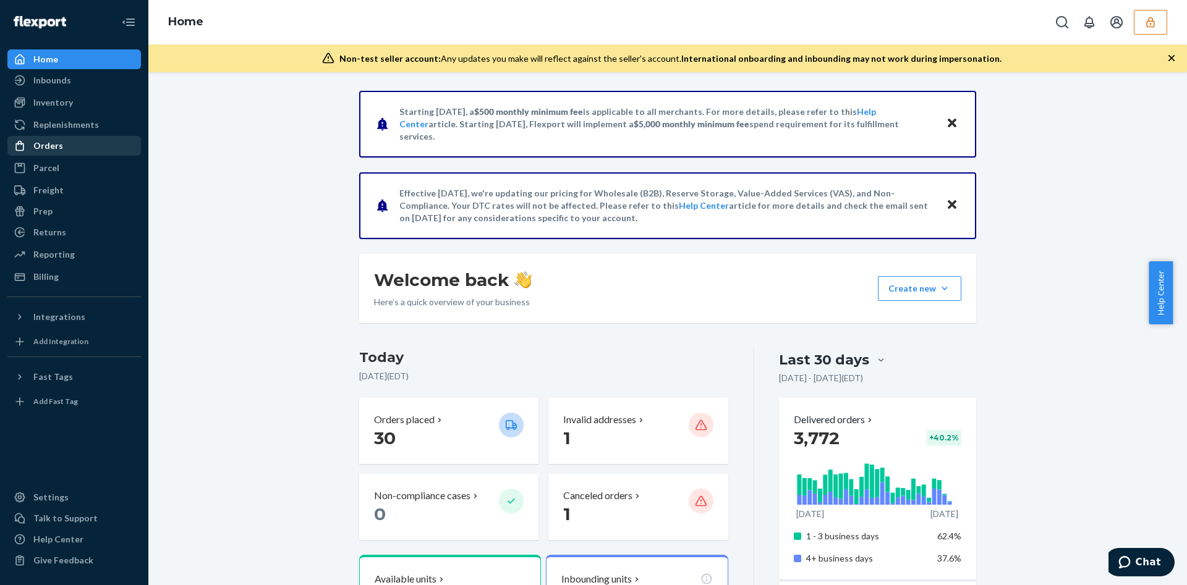
click at [63, 148] on div "Orders" at bounding box center [74, 145] width 131 height 17
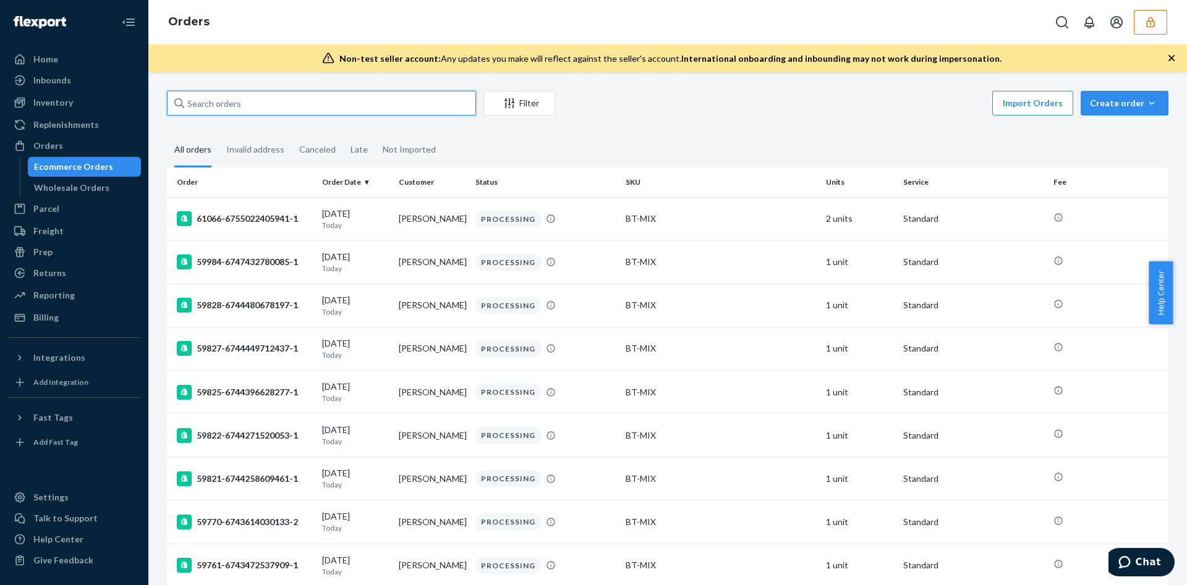
click at [210, 109] on input "text" at bounding box center [321, 103] width 309 height 25
paste input "133971255"
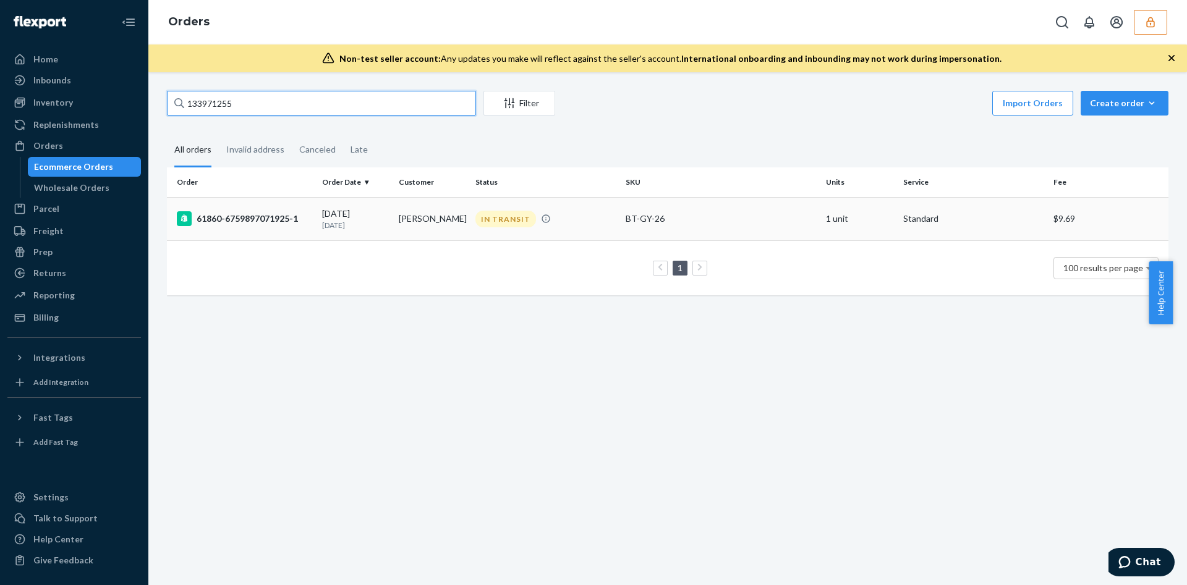
type input "133971255"
click at [389, 222] on td "[DATE] [DATE]" at bounding box center [355, 218] width 77 height 43
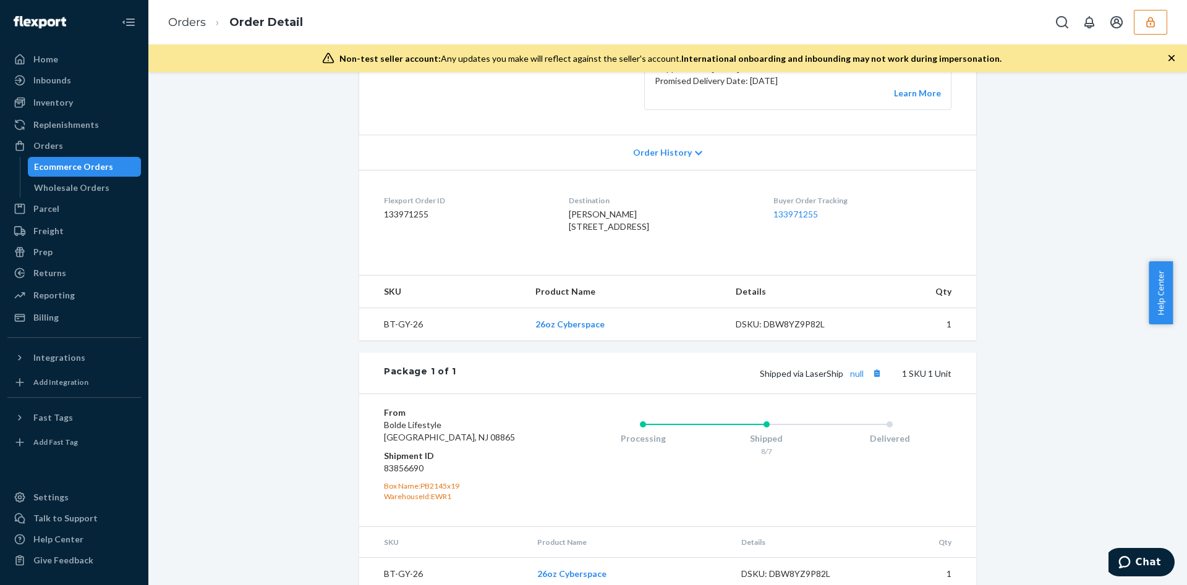
scroll to position [278, 0]
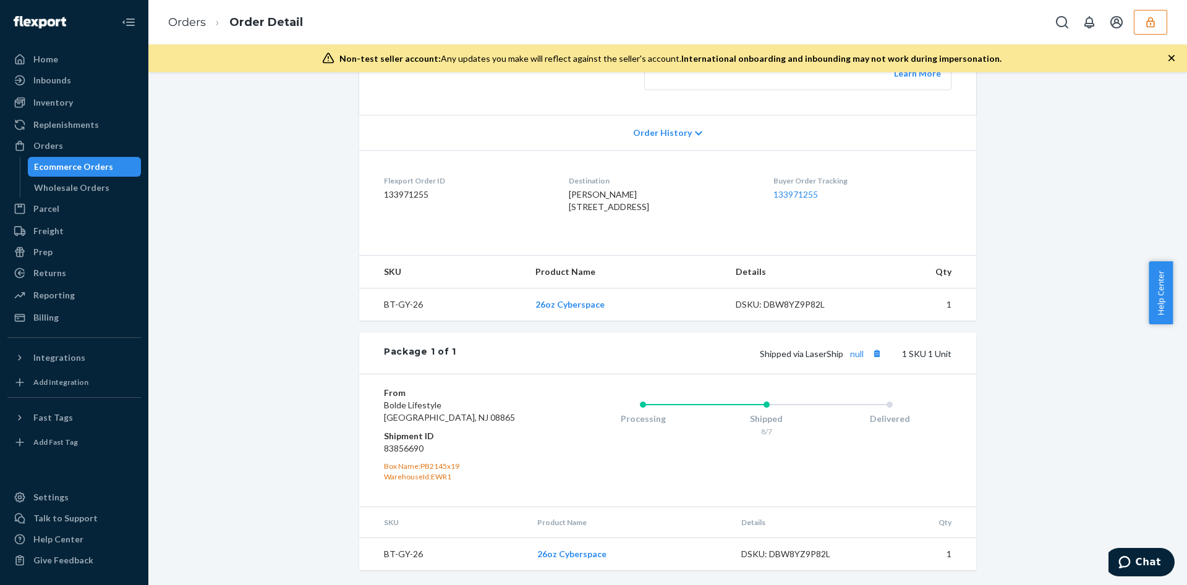
click at [1161, 22] on button "button" at bounding box center [1149, 22] width 33 height 25
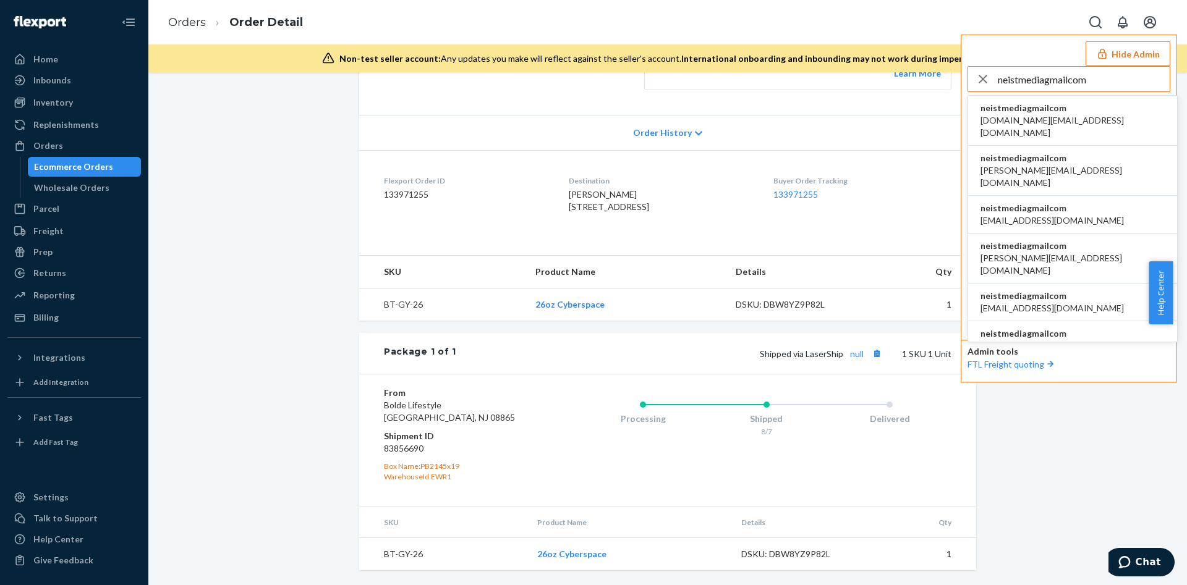
type input "neistmediagmailcom"
click at [1030, 111] on span "neistmediagmailcom" at bounding box center [1072, 108] width 184 height 12
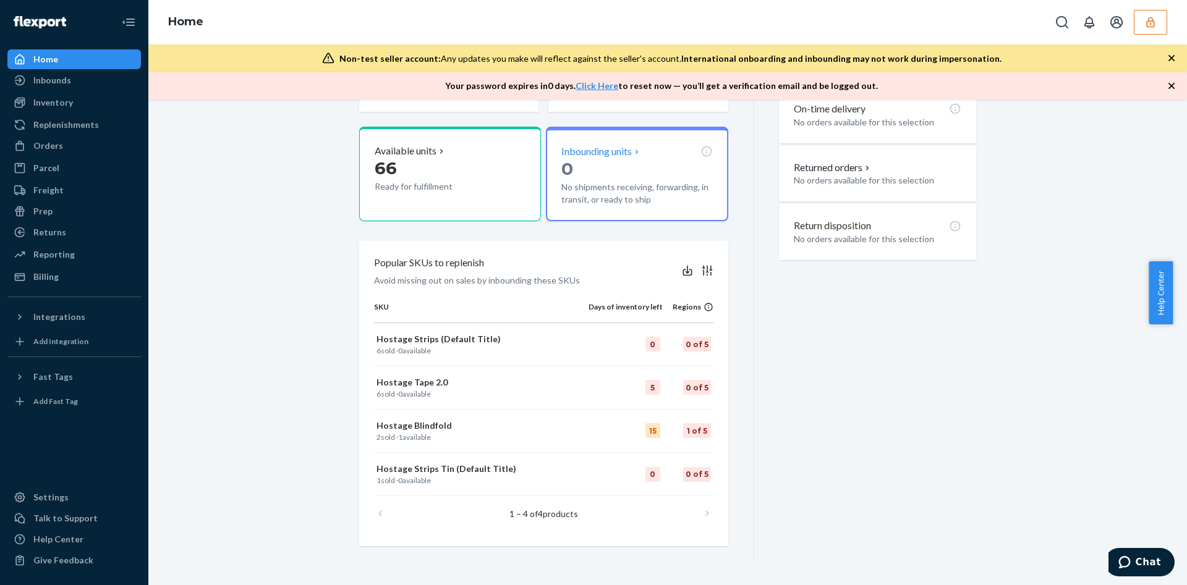
scroll to position [85, 0]
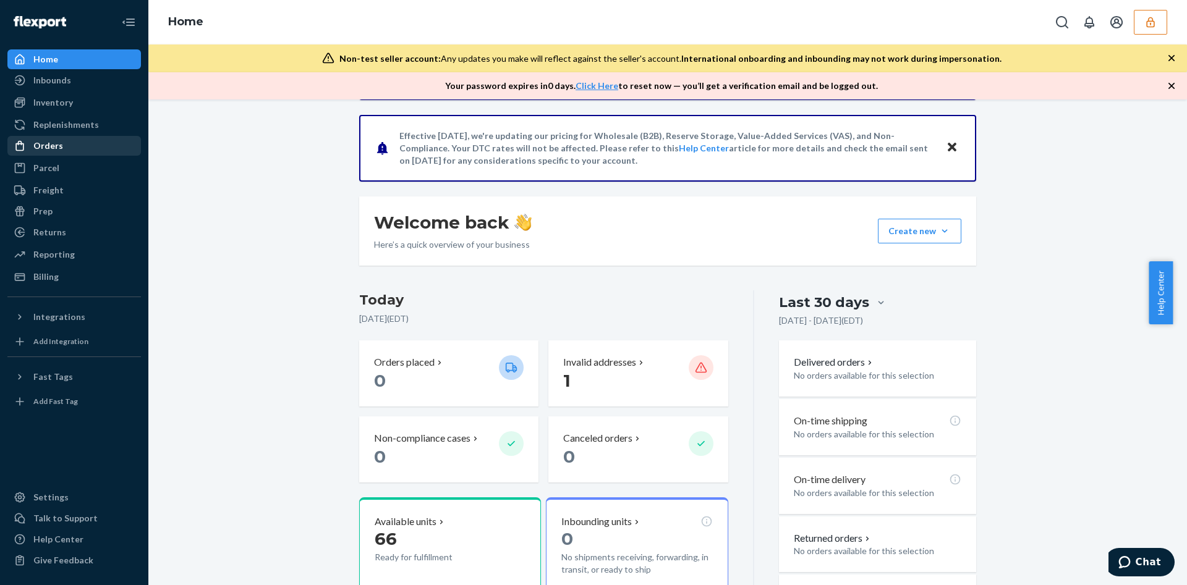
click at [44, 150] on div "Orders" at bounding box center [48, 146] width 30 height 12
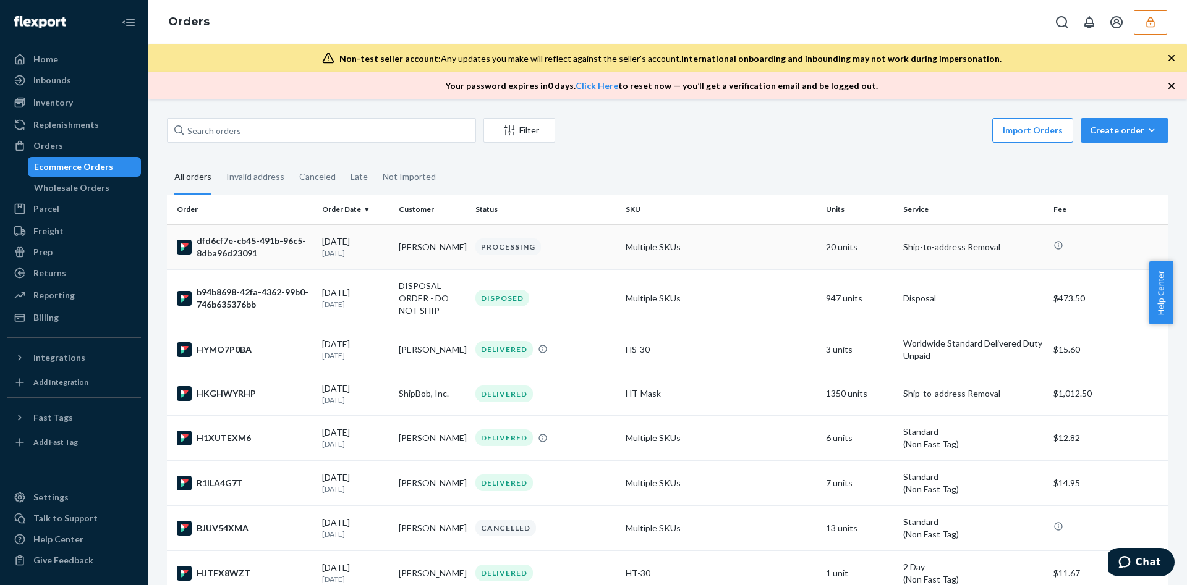
click at [323, 245] on div "08/19/2025 3 days ago" at bounding box center [355, 246] width 67 height 23
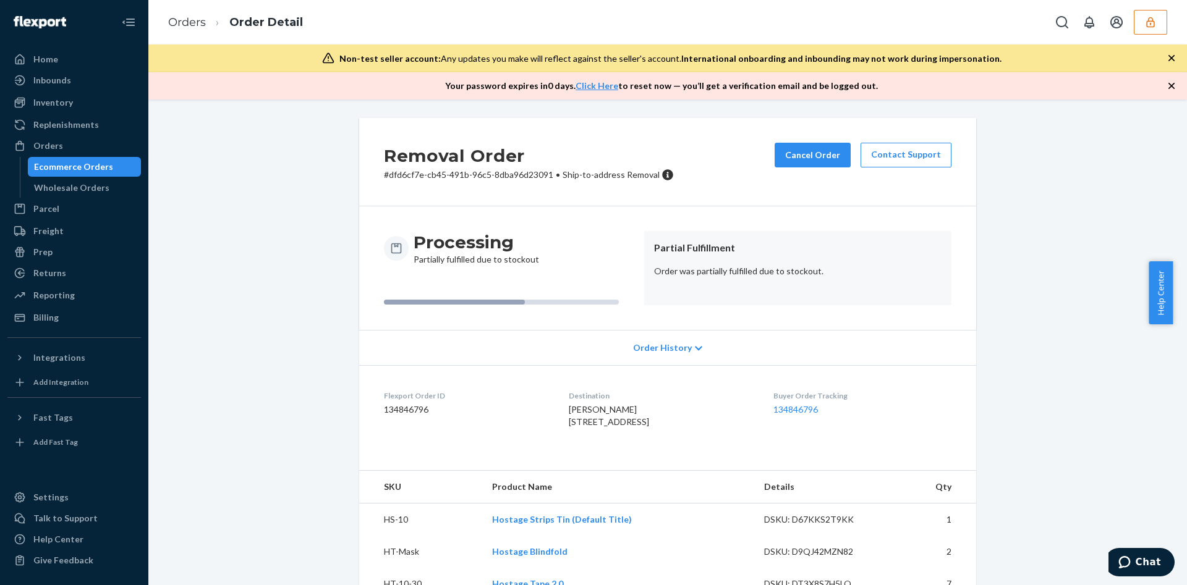
click at [730, 336] on div "Order History" at bounding box center [667, 347] width 617 height 35
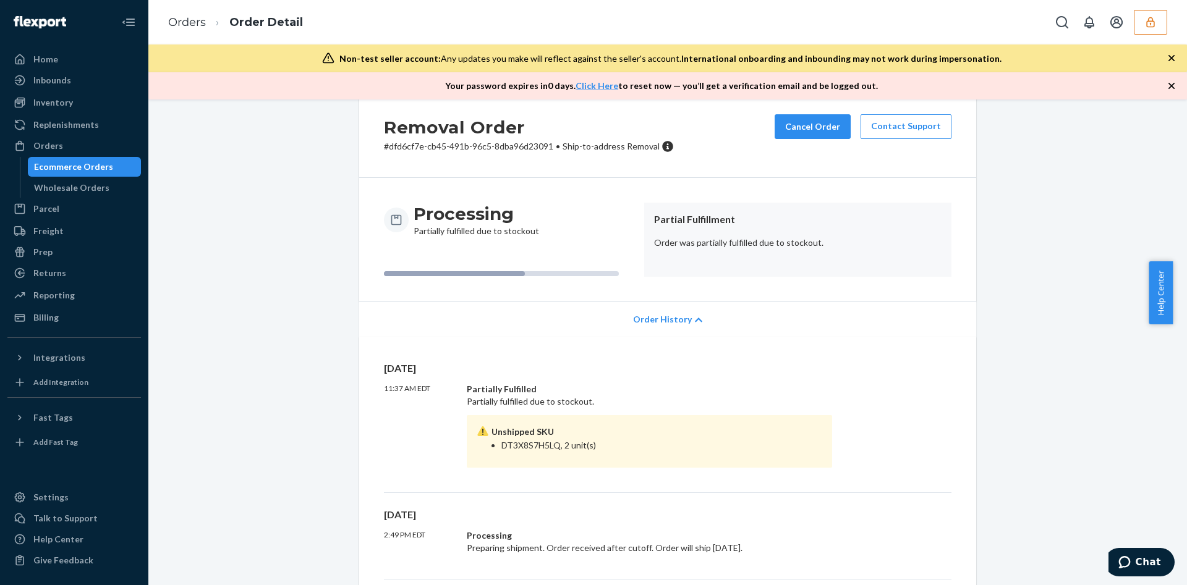
scroll to position [28, 0]
click at [1140, 19] on button "button" at bounding box center [1149, 22] width 33 height 25
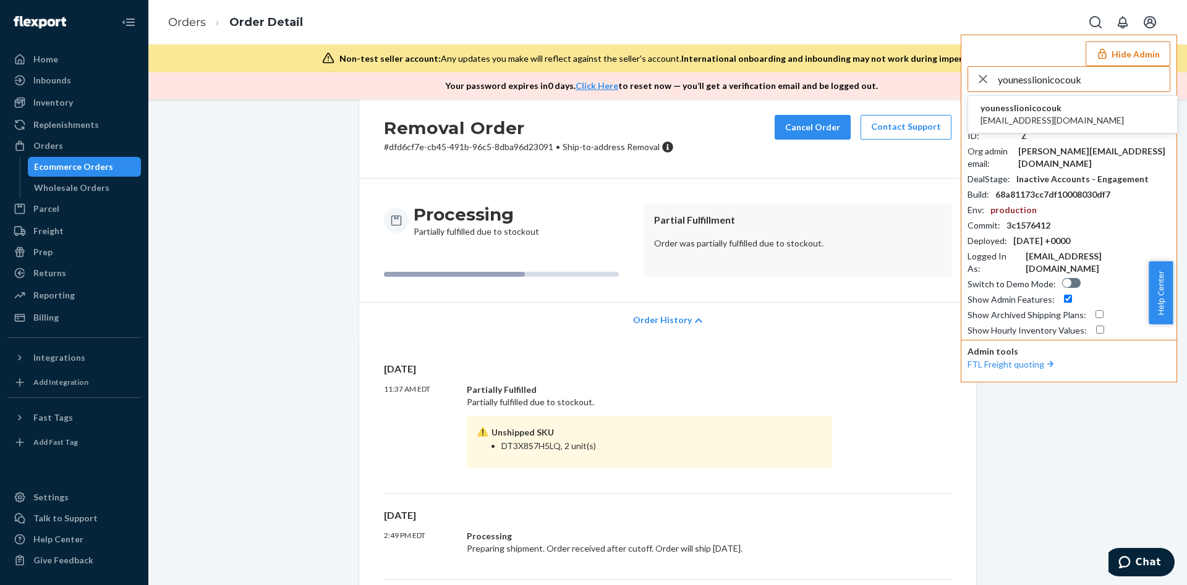
type input "younesslionicocouk"
click at [1044, 111] on span "younesslionicocouk" at bounding box center [1051, 108] width 143 height 12
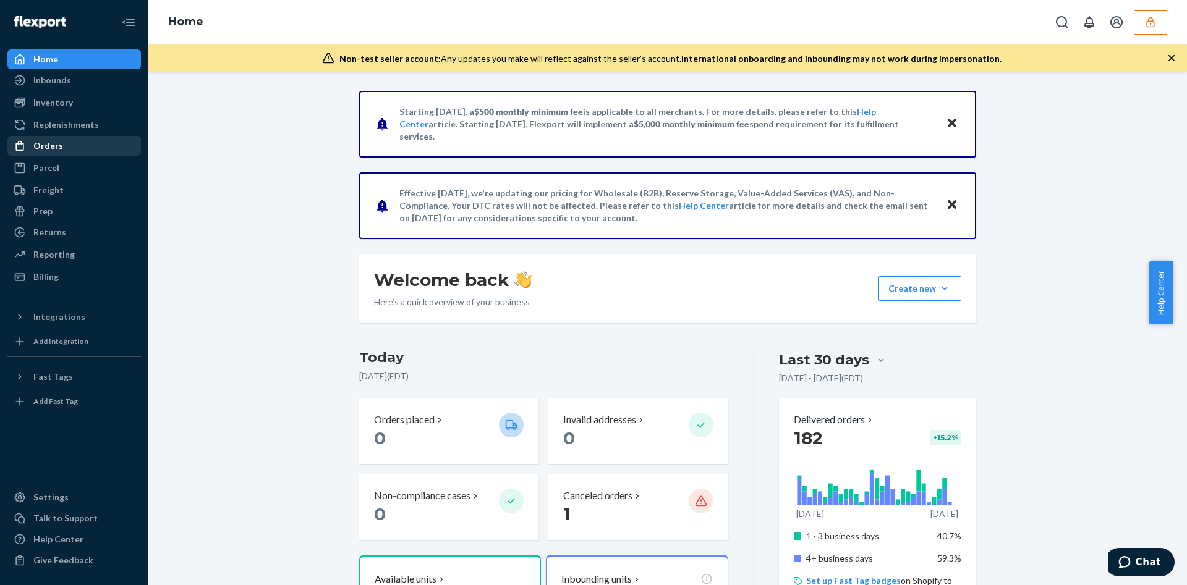
click at [93, 139] on div "Orders" at bounding box center [74, 145] width 131 height 17
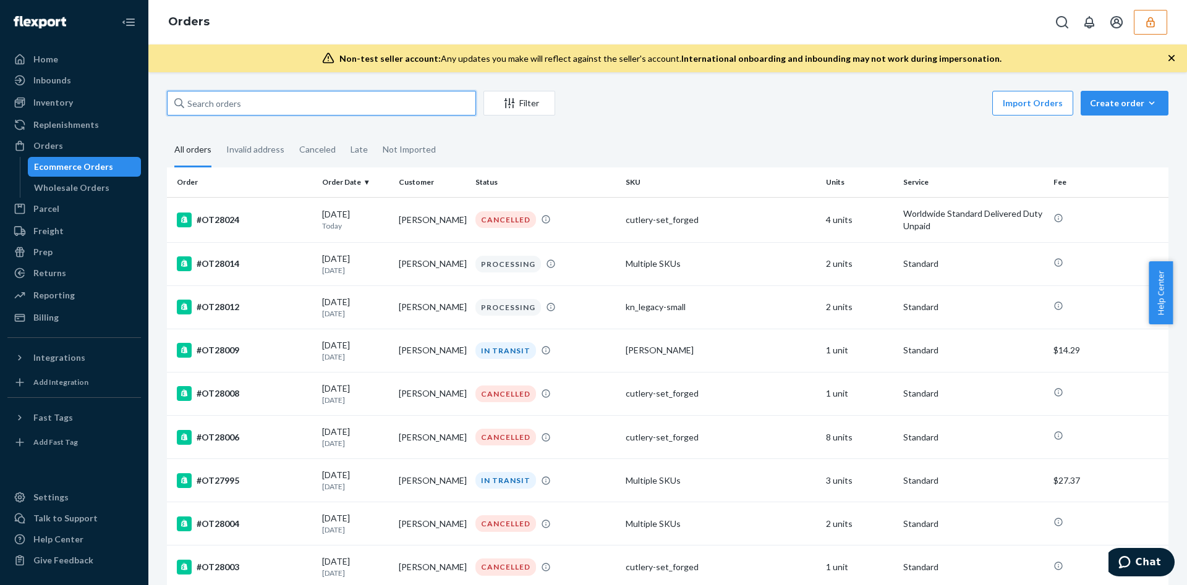
click at [231, 108] on input "text" at bounding box center [321, 103] width 309 height 25
paste input "133601409"
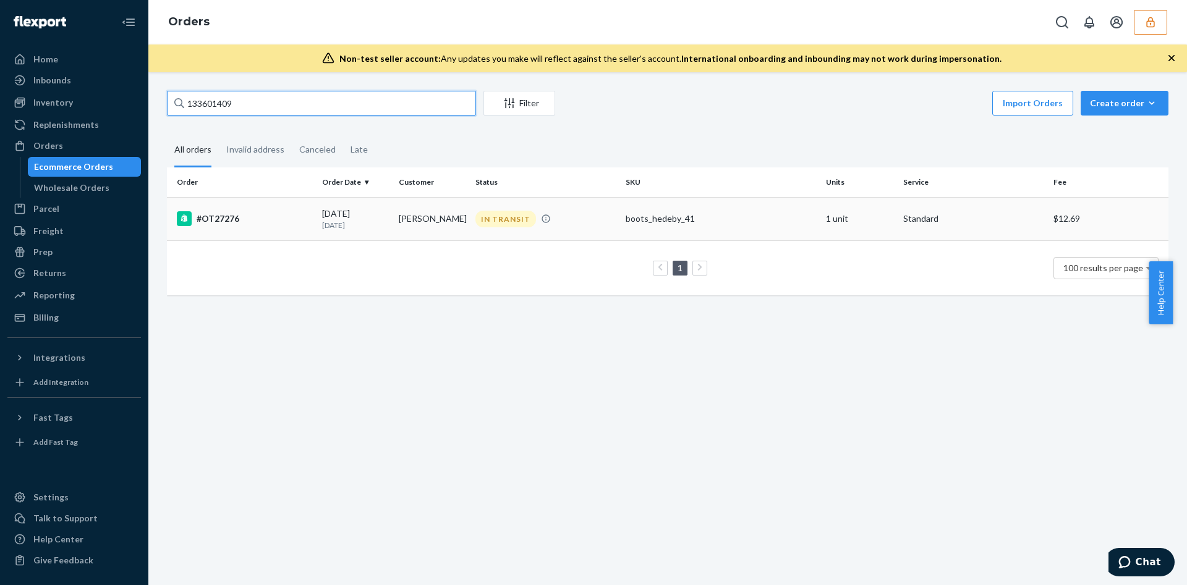
type input "133601409"
click at [458, 216] on td "[PERSON_NAME]" at bounding box center [432, 218] width 77 height 43
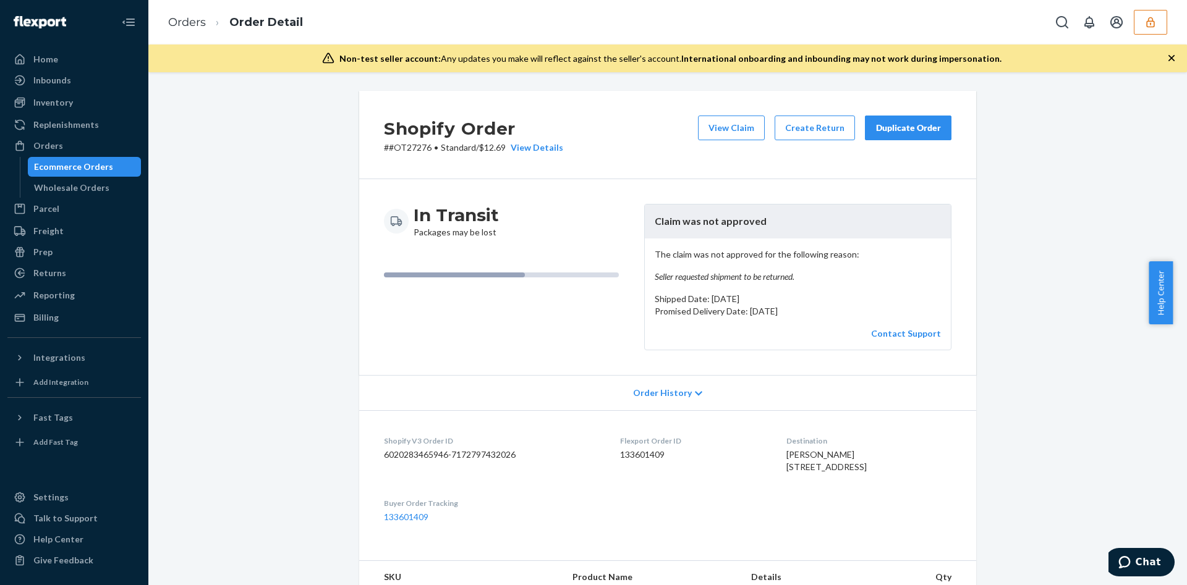
scroll to position [366, 0]
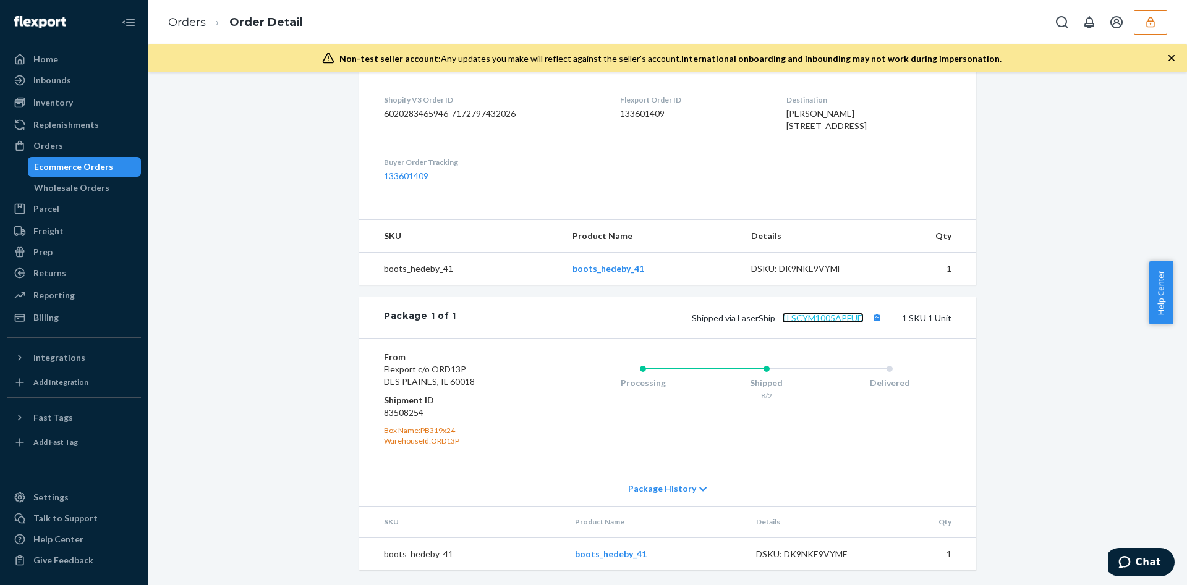
click at [821, 319] on link "1LSCYM1005APFUD" at bounding box center [823, 318] width 82 height 11
click at [386, 413] on dd "83508254" at bounding box center [458, 413] width 148 height 12
copy dd "83508254"
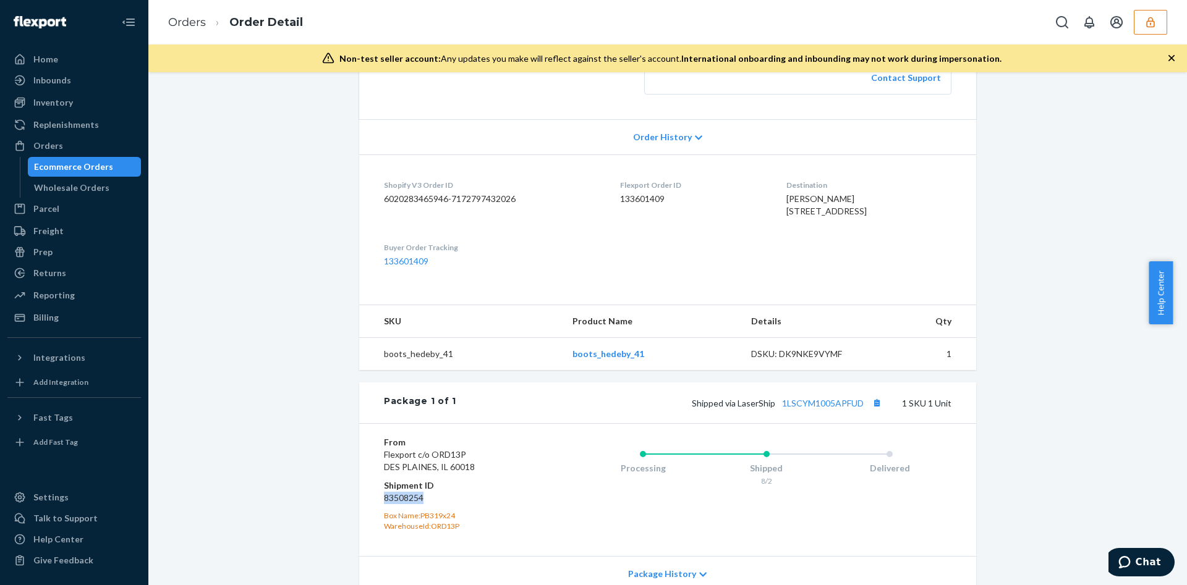
scroll to position [257, 0]
click at [819, 407] on link "1LSCYM1005APFUD" at bounding box center [823, 402] width 82 height 11
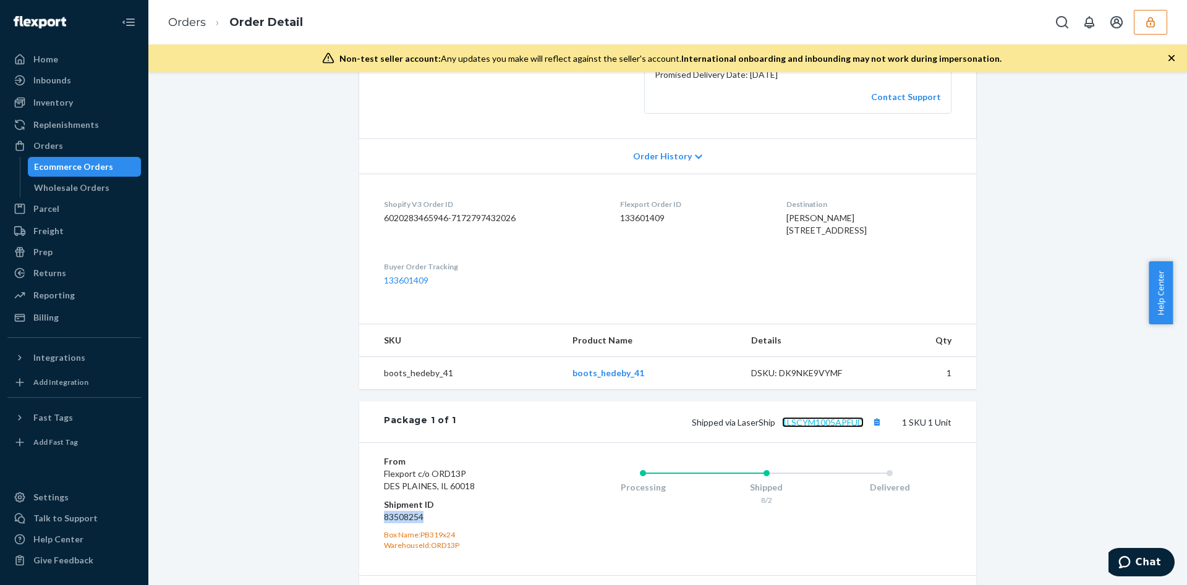
scroll to position [243, 0]
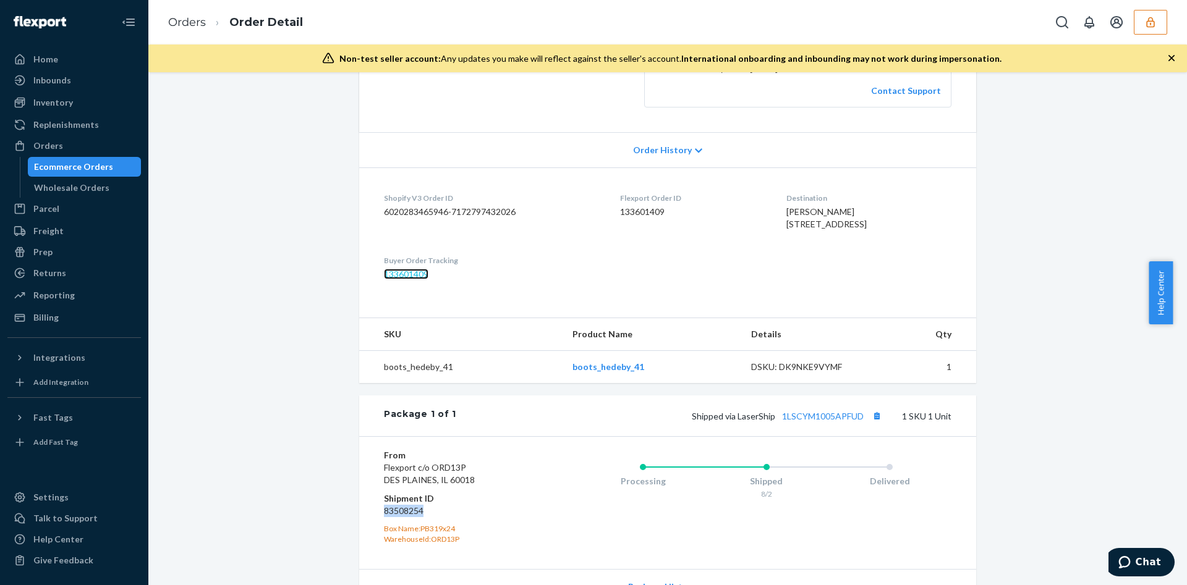
click at [412, 279] on link "133601409" at bounding box center [406, 274] width 44 height 11
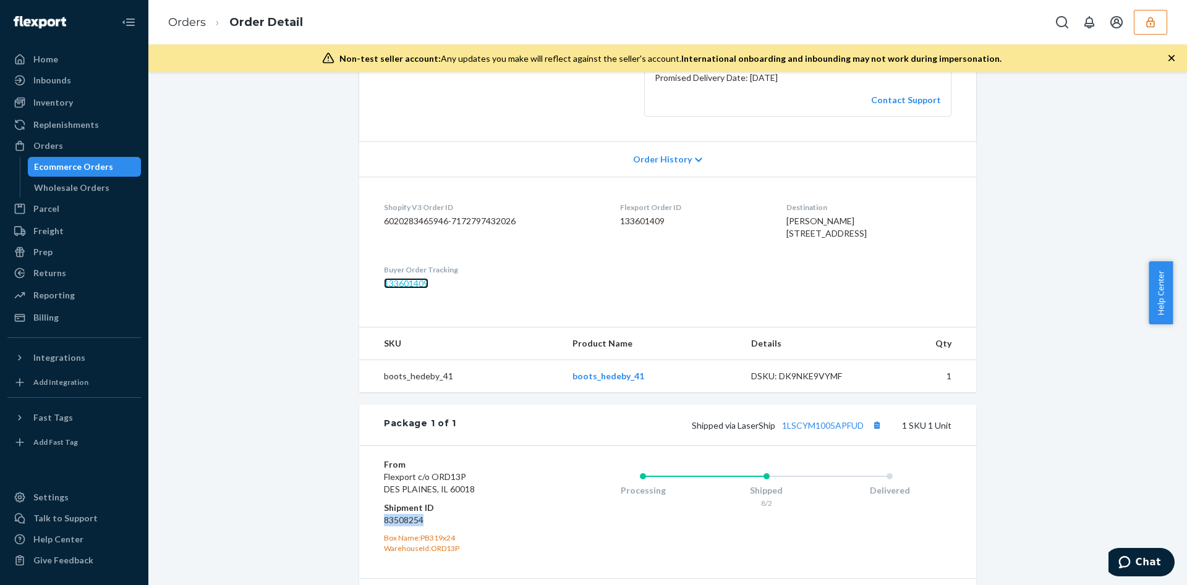
scroll to position [366, 0]
